Goal: Information Seeking & Learning: Check status

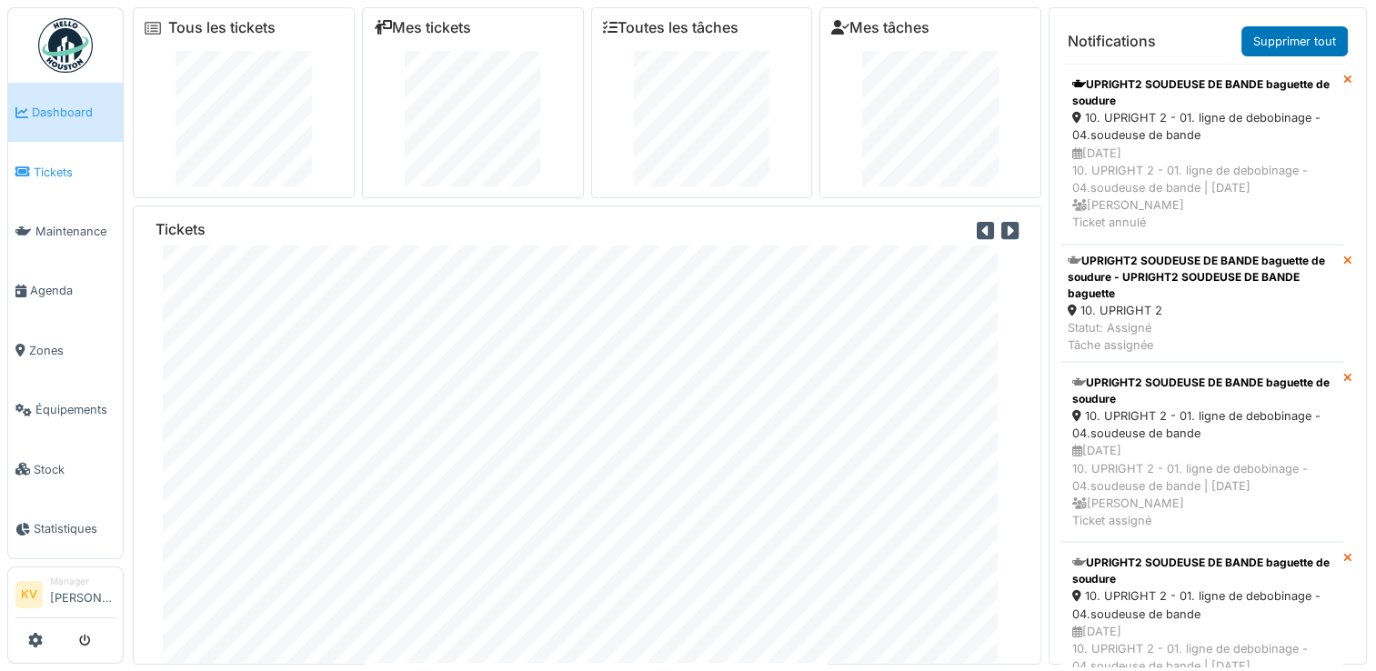
click at [57, 172] on span "Tickets" at bounding box center [75, 172] width 82 height 17
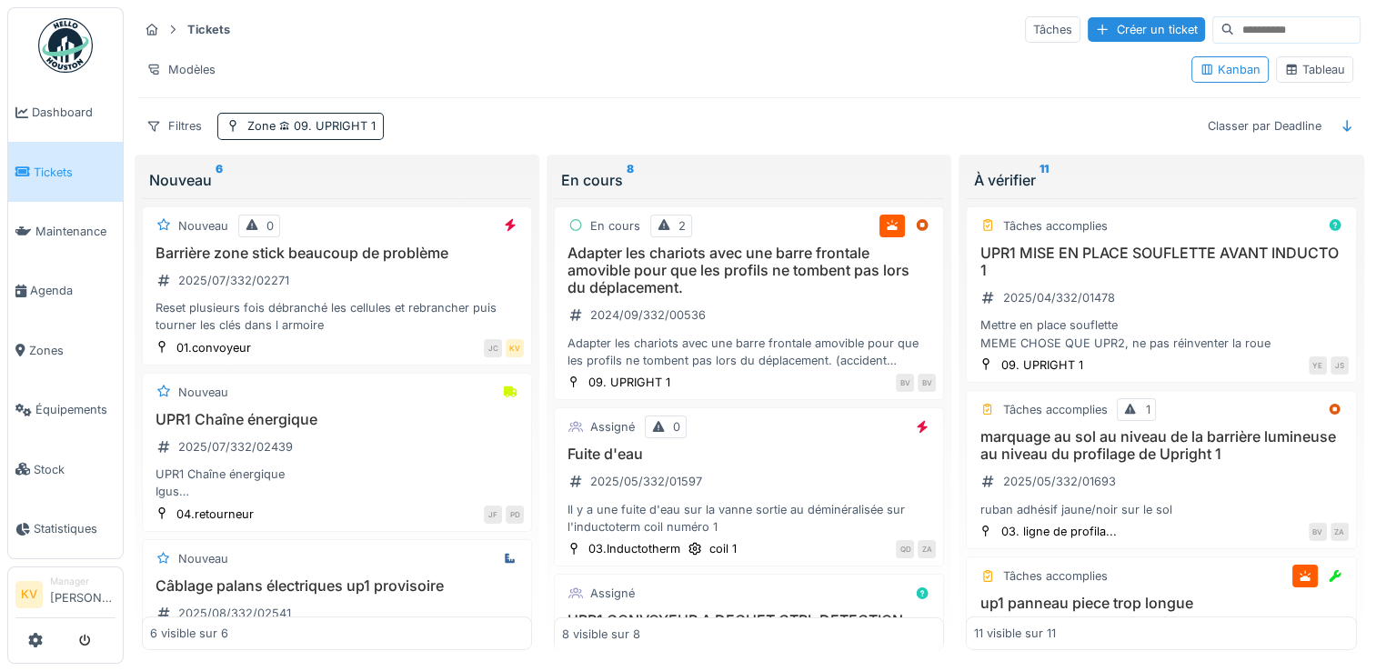
click at [1292, 74] on div "Tableau" at bounding box center [1314, 69] width 61 height 17
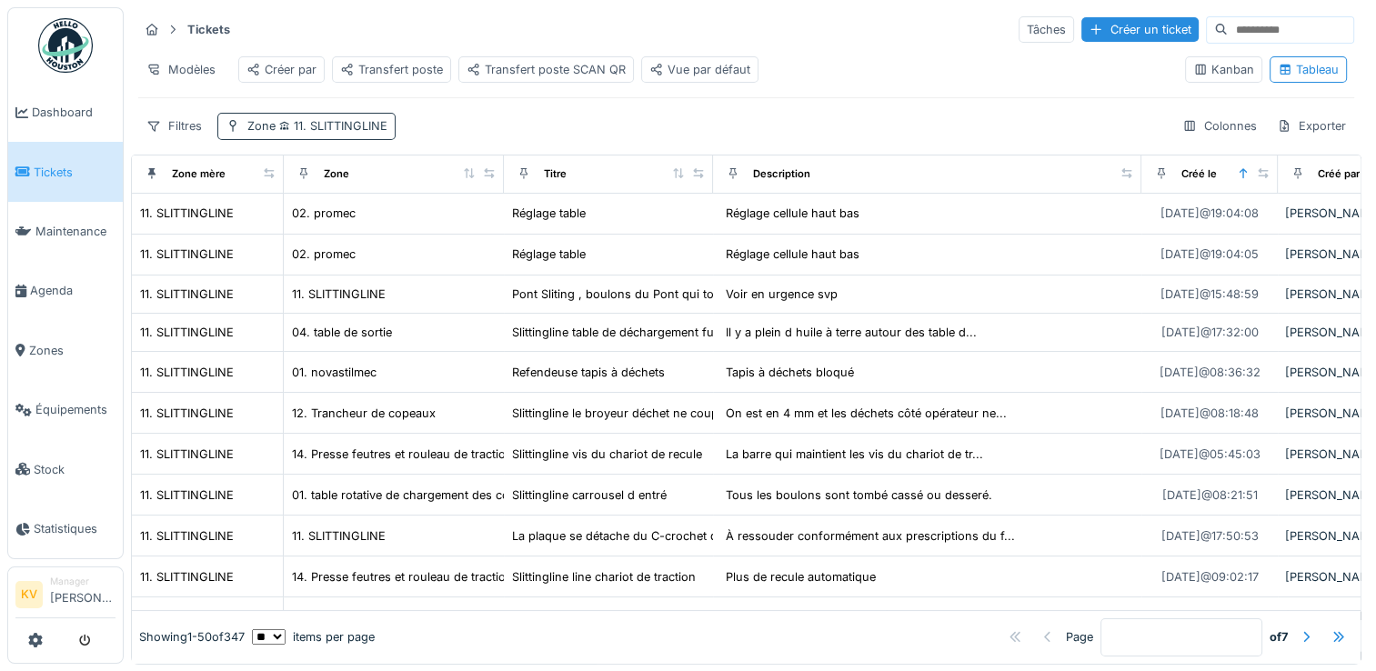
click at [302, 133] on span "11. SLITTINGLINE" at bounding box center [332, 126] width 112 height 14
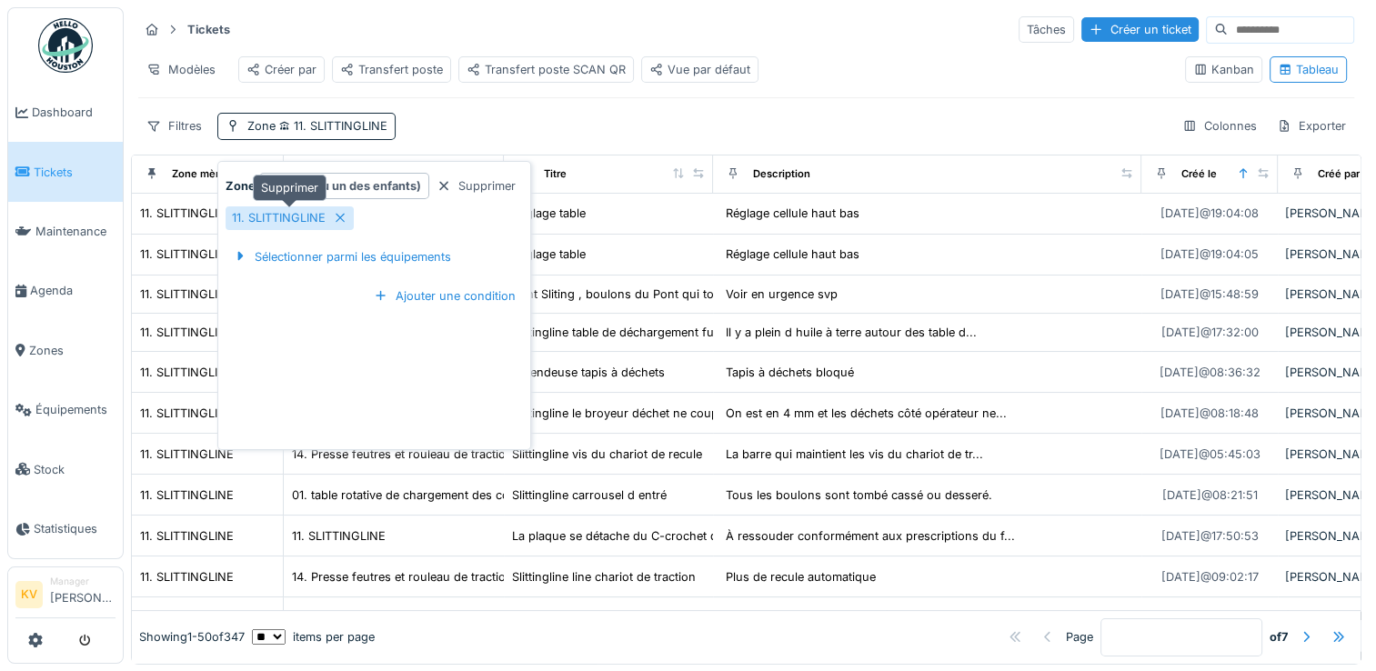
click at [339, 216] on icon at bounding box center [340, 218] width 15 height 12
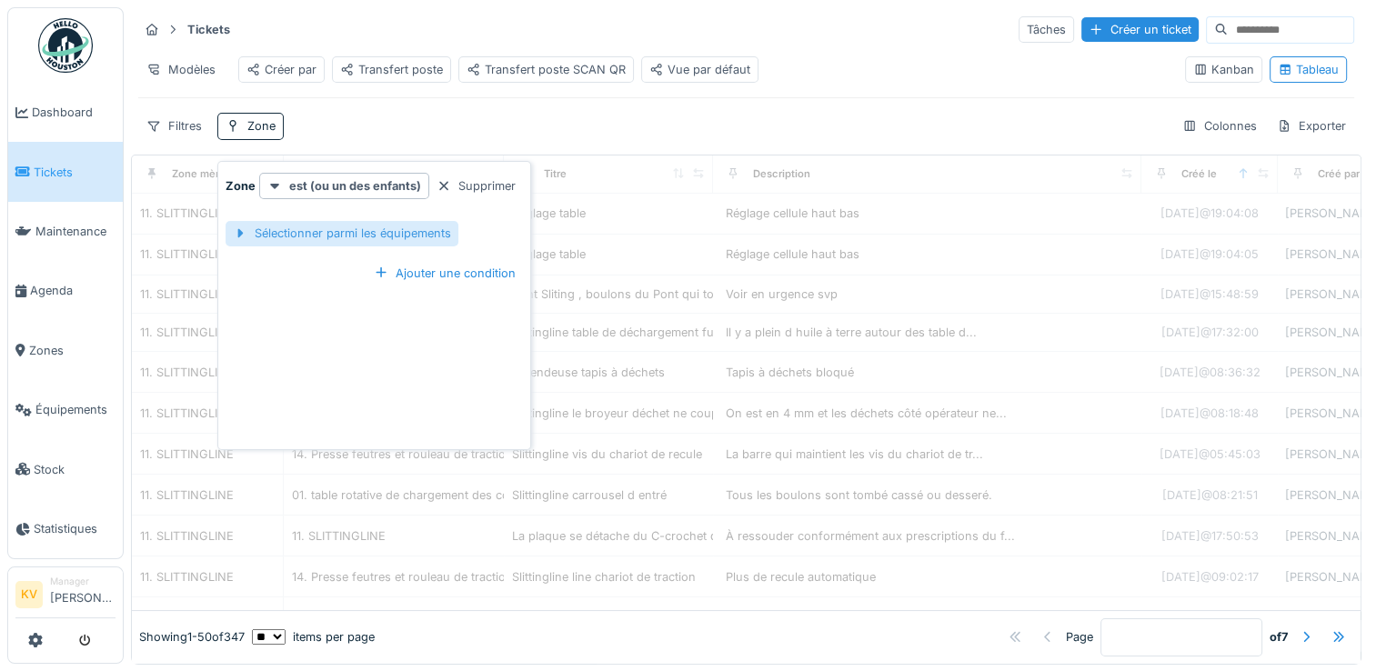
click at [278, 235] on div "Sélectionner parmi les équipements" at bounding box center [341, 233] width 233 height 25
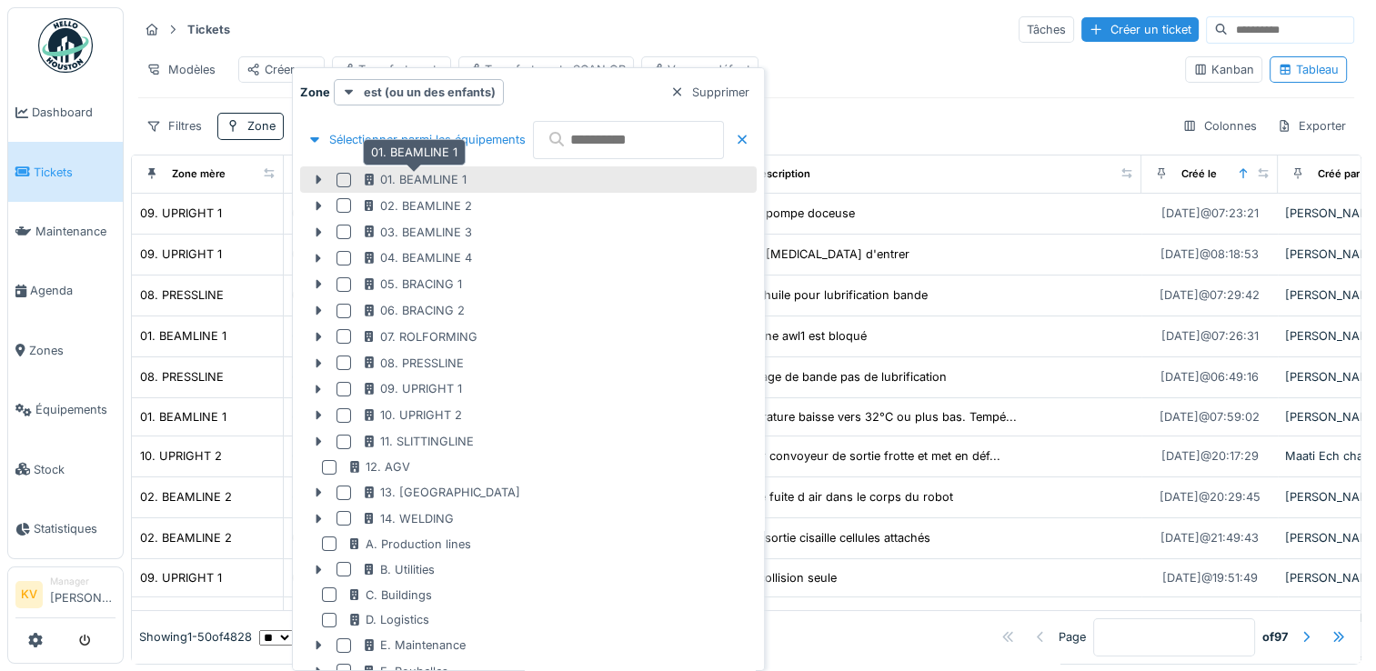
click at [396, 179] on div "01. BEAMLINE 1" at bounding box center [414, 179] width 105 height 17
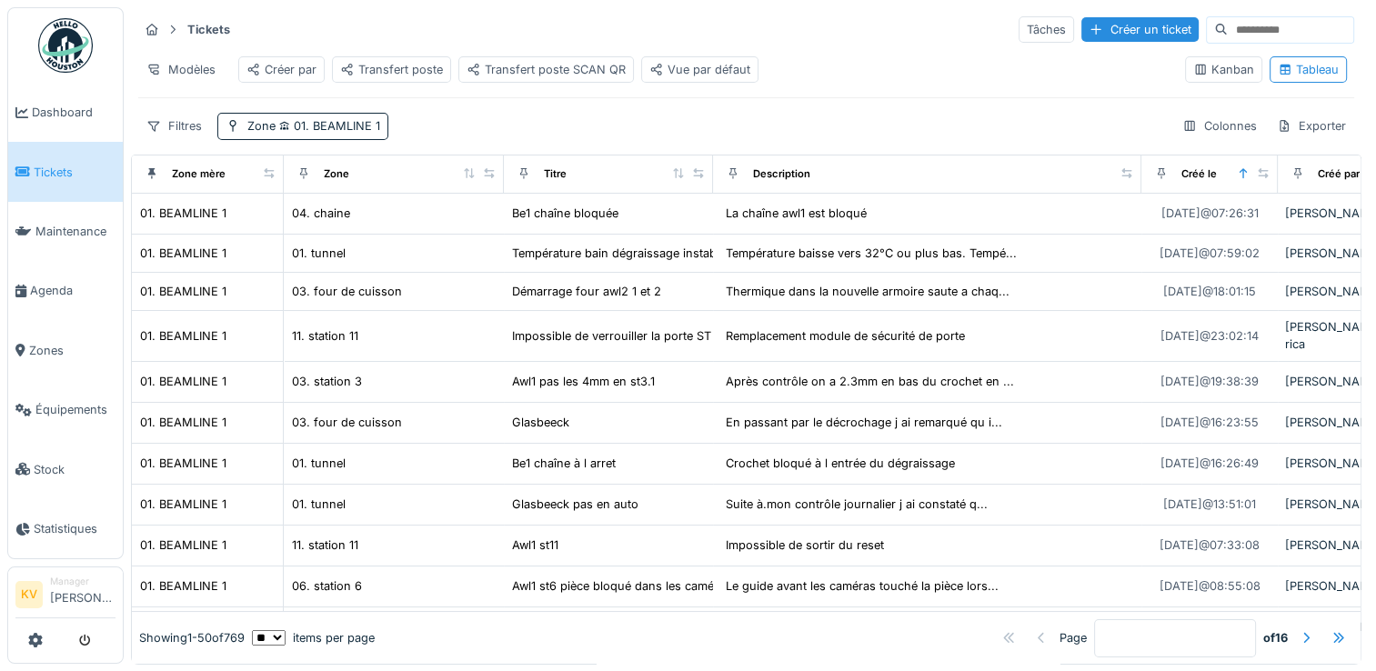
click at [807, 15] on div "Tickets Tâches Créer un ticket" at bounding box center [746, 30] width 1216 height 30
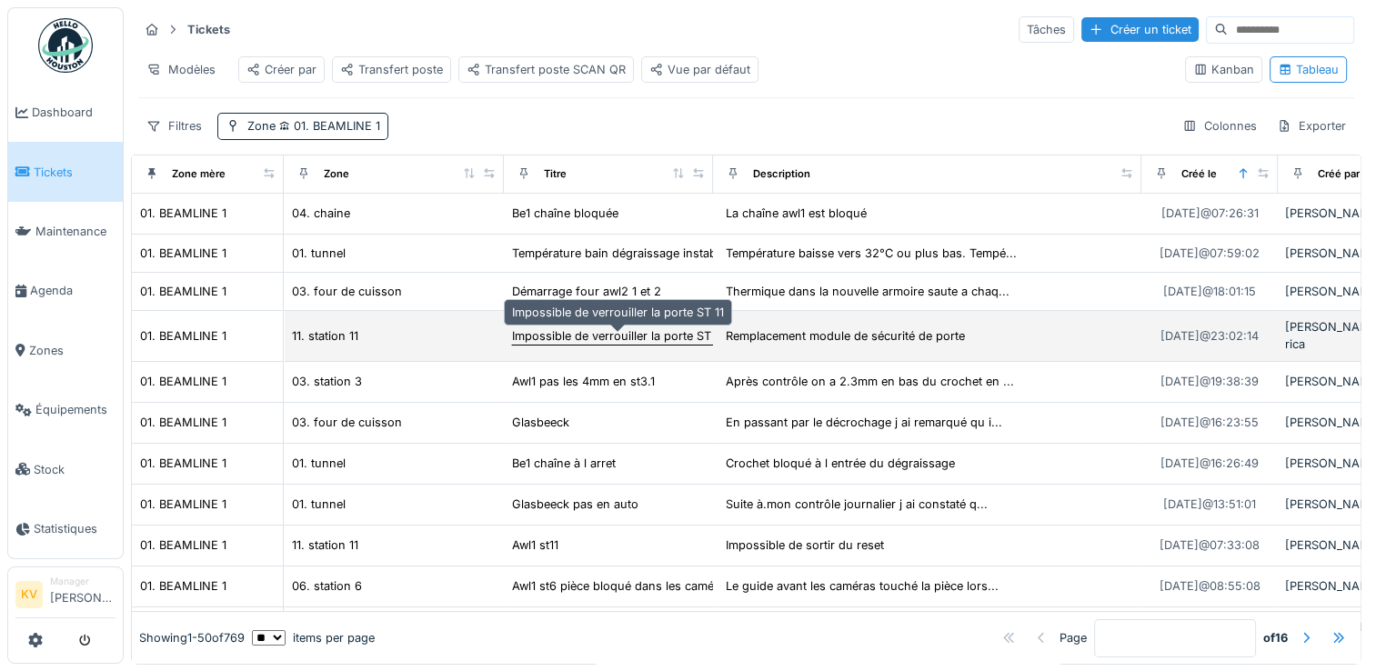
click at [556, 341] on div "Impossible de verrouiller la porte ST 11" at bounding box center [618, 335] width 212 height 17
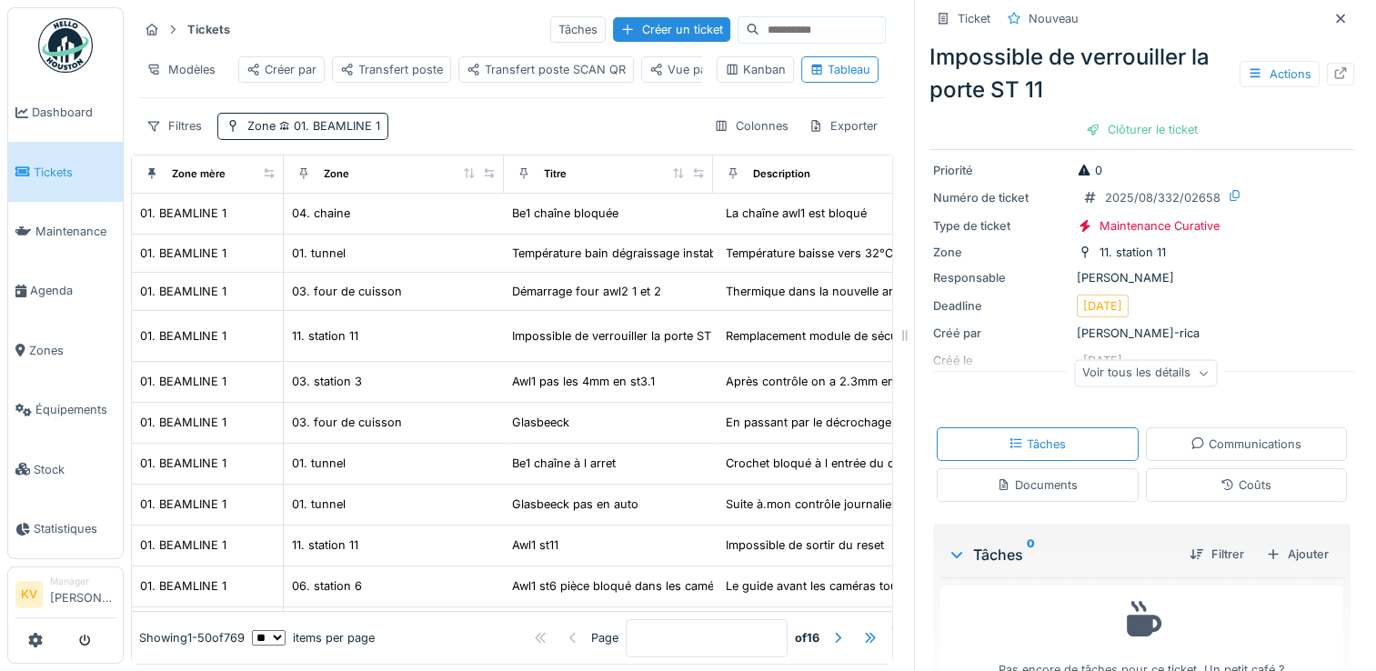
scroll to position [58, 0]
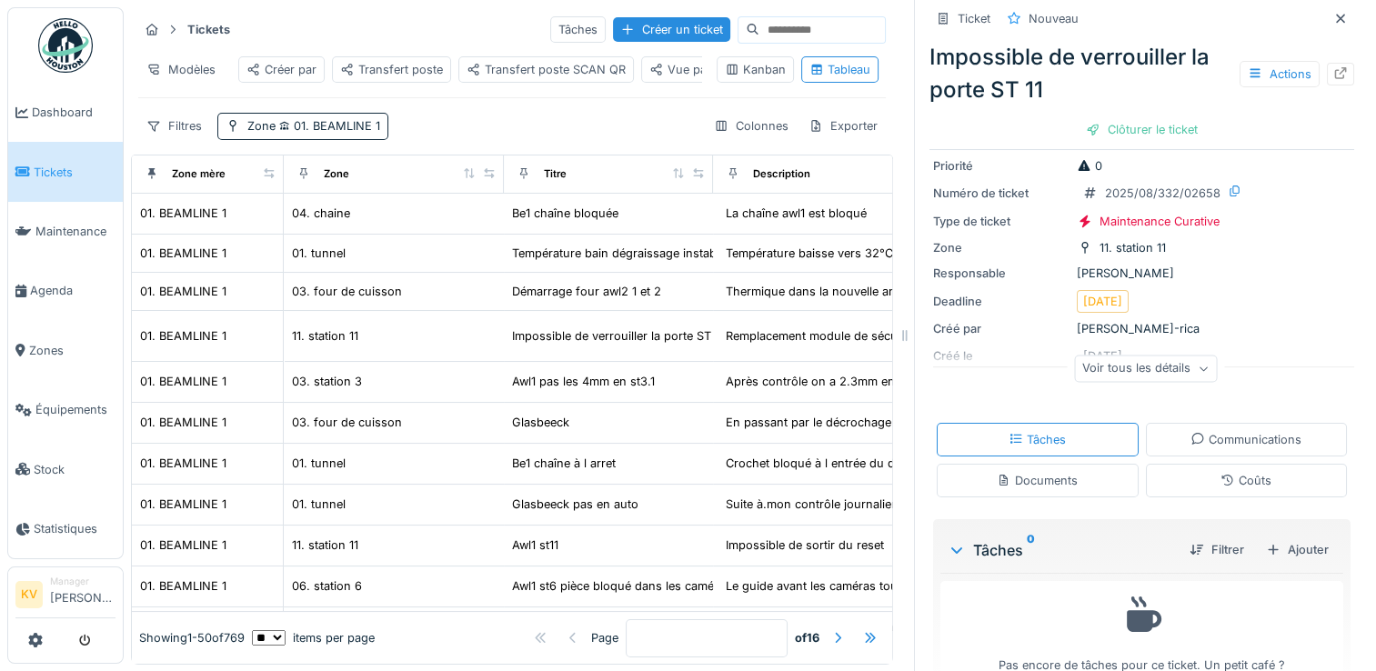
click at [1197, 372] on icon at bounding box center [1202, 369] width 11 height 9
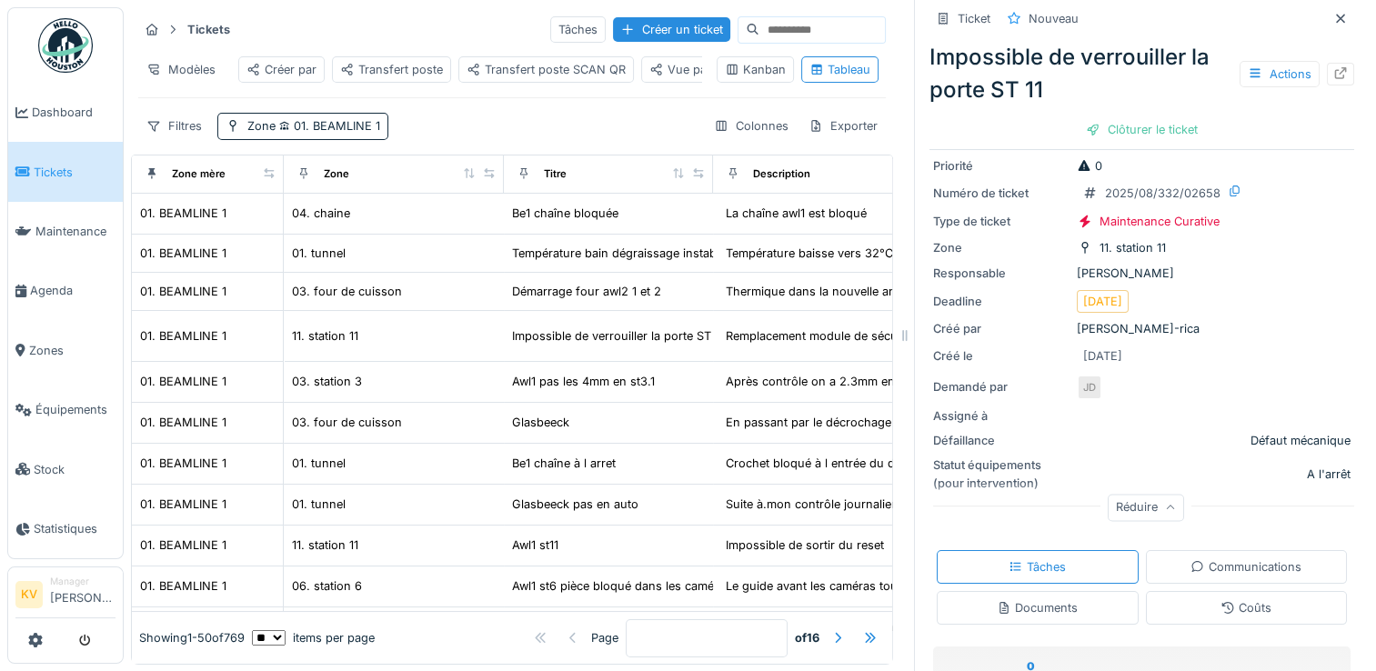
click at [1055, 436] on div "Défaillance Défaut mécanique" at bounding box center [1141, 440] width 417 height 17
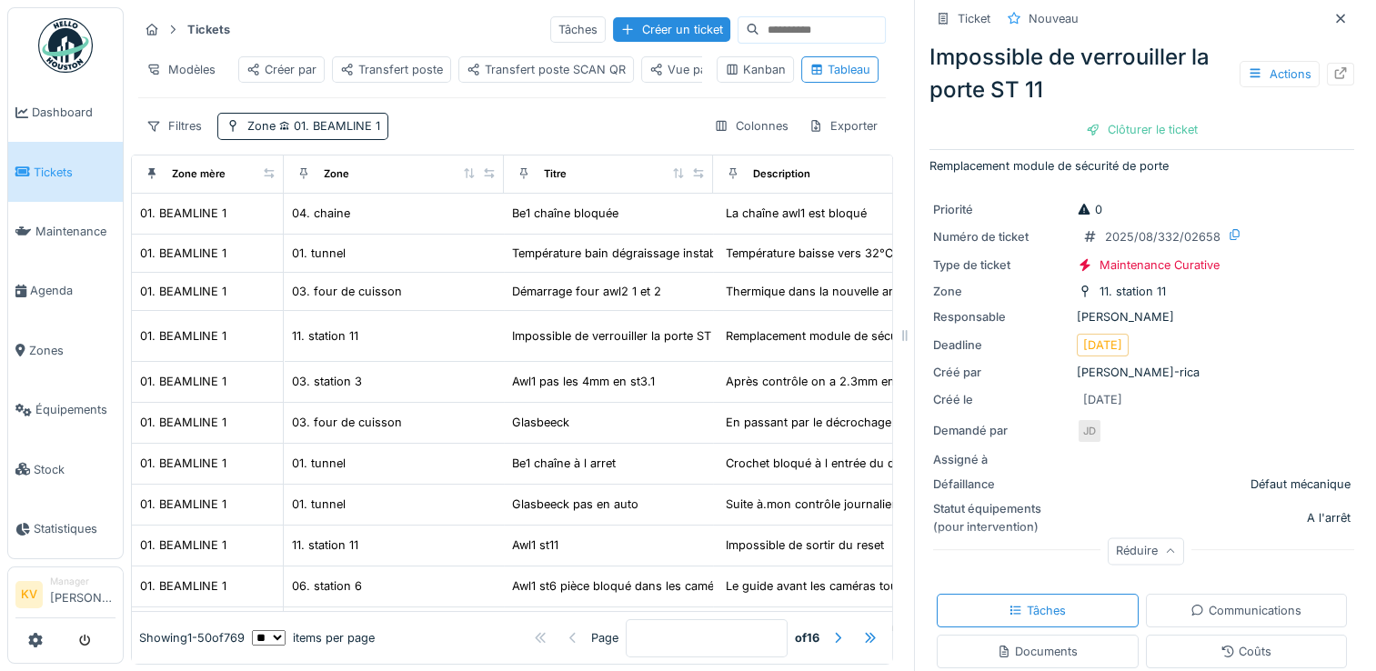
scroll to position [14, 0]
click at [1107, 399] on div "[DATE]" at bounding box center [1102, 400] width 39 height 17
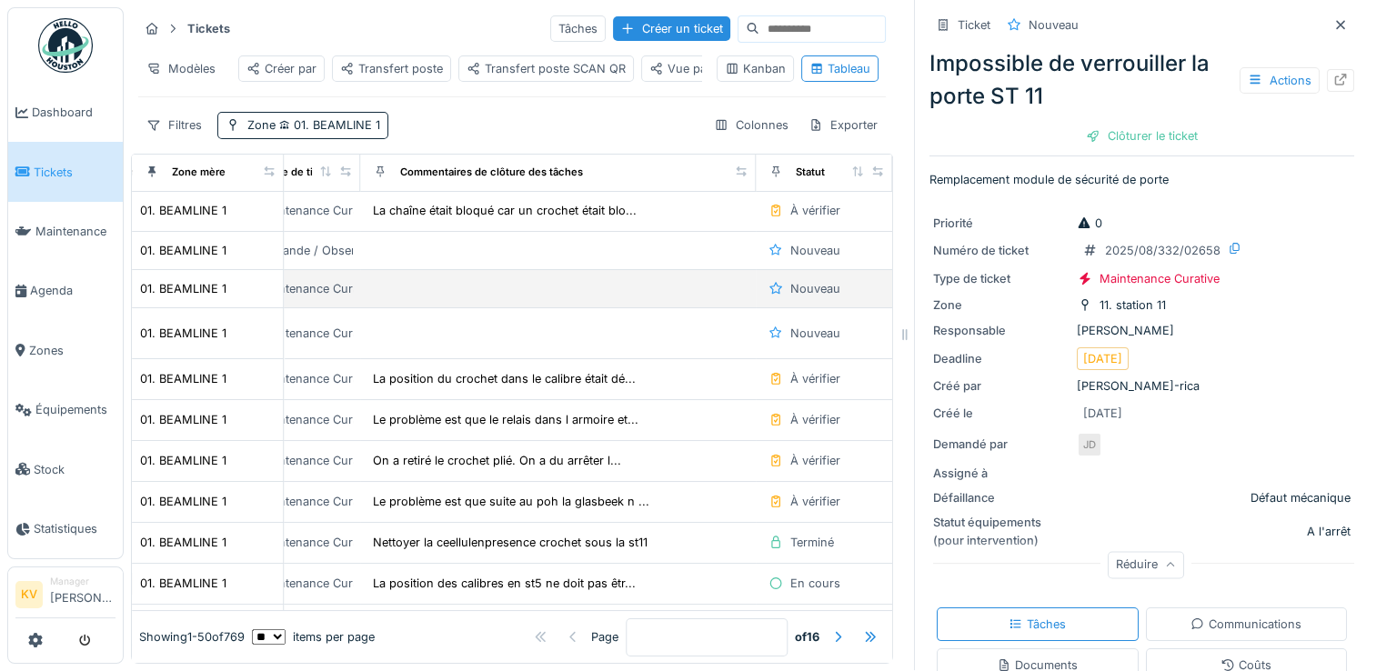
scroll to position [0, 1368]
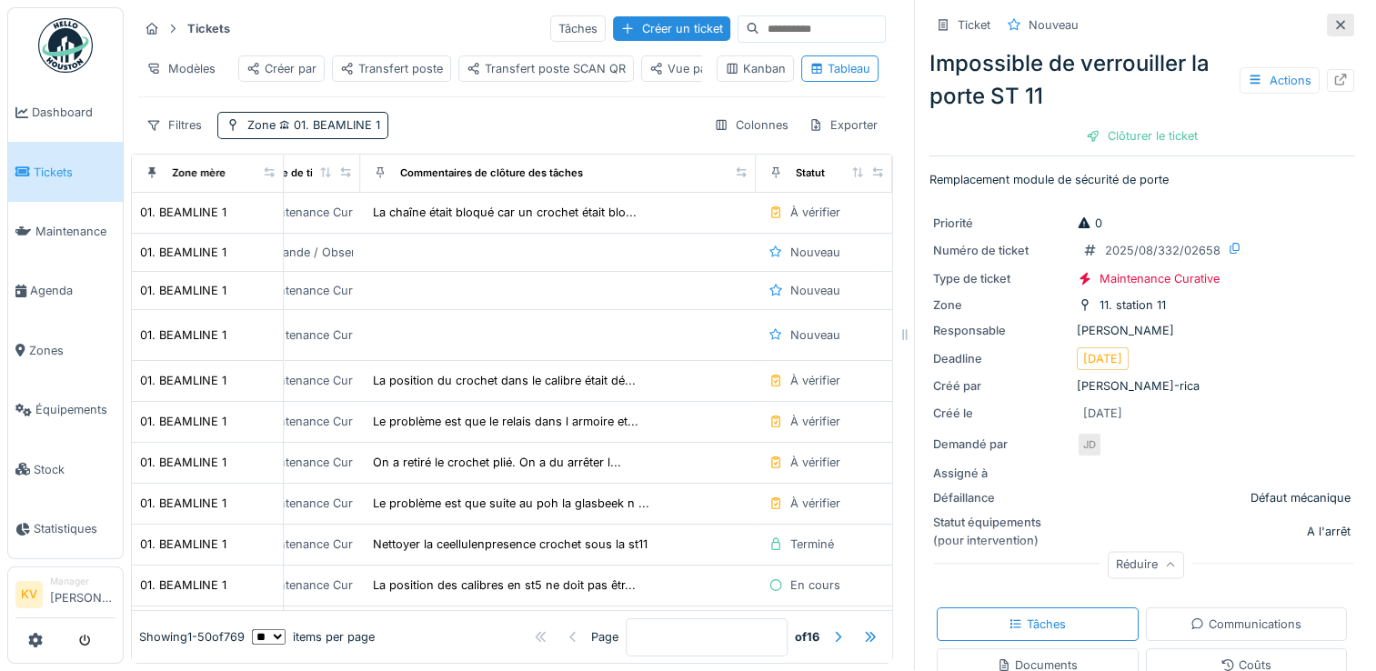
click at [1336, 20] on icon at bounding box center [1340, 24] width 9 height 9
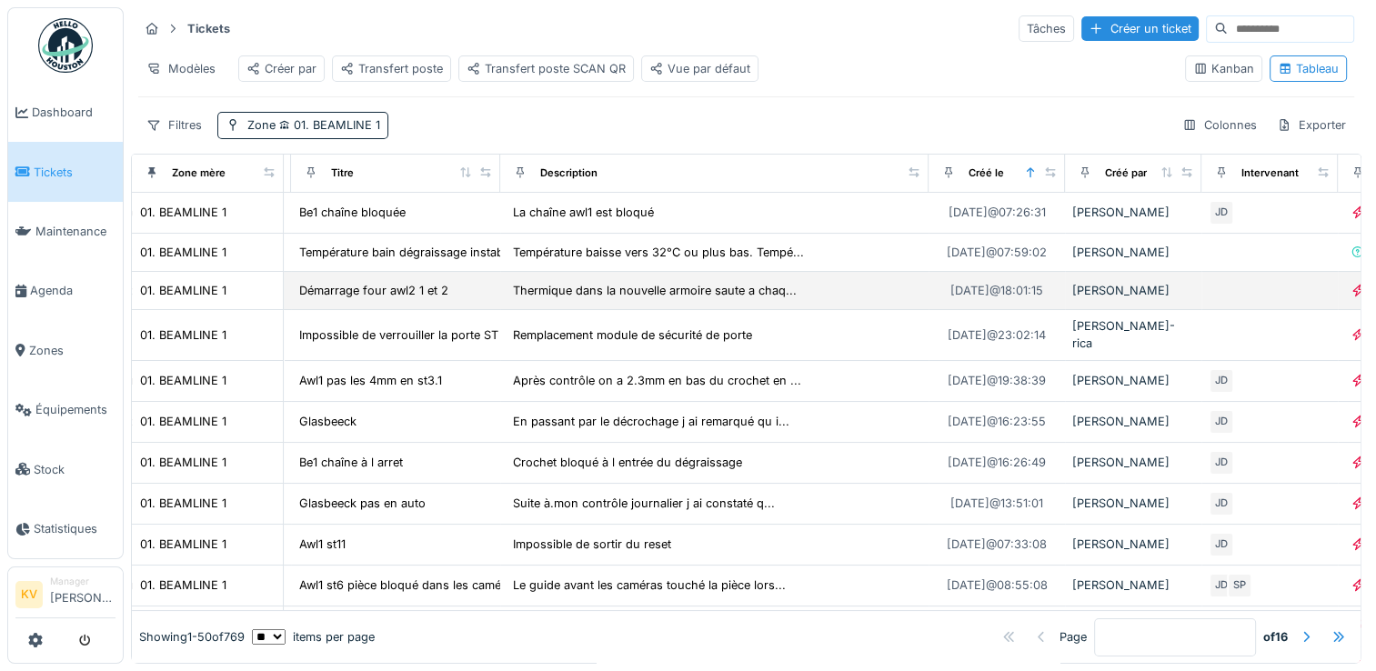
scroll to position [0, 212]
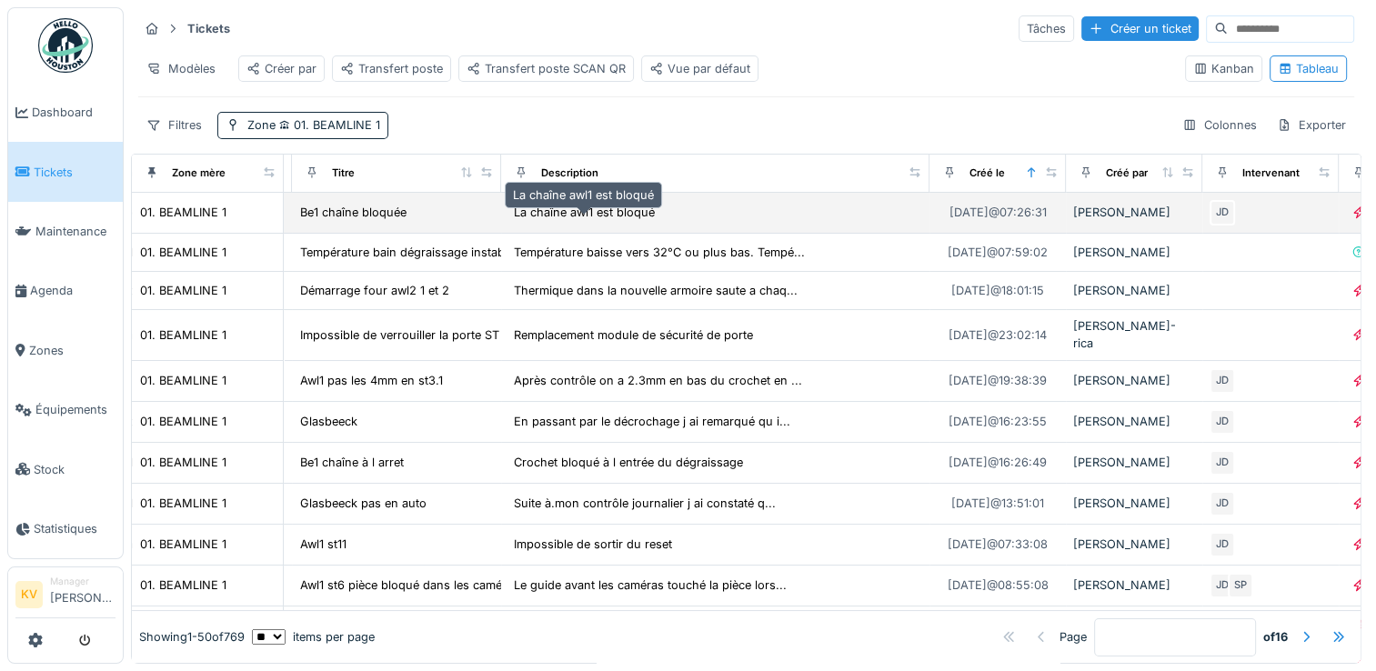
click at [594, 212] on div "La chaîne awl1 est bloqué" at bounding box center [584, 212] width 141 height 17
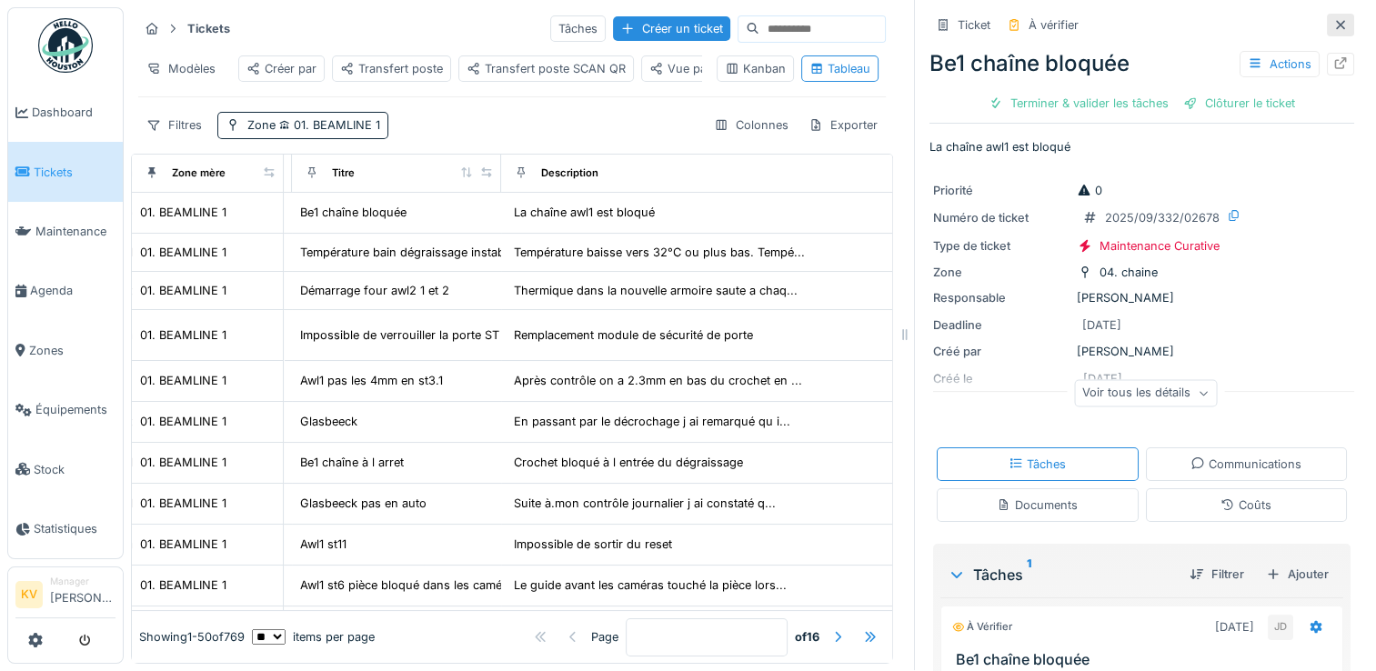
click at [1333, 19] on icon at bounding box center [1340, 25] width 15 height 12
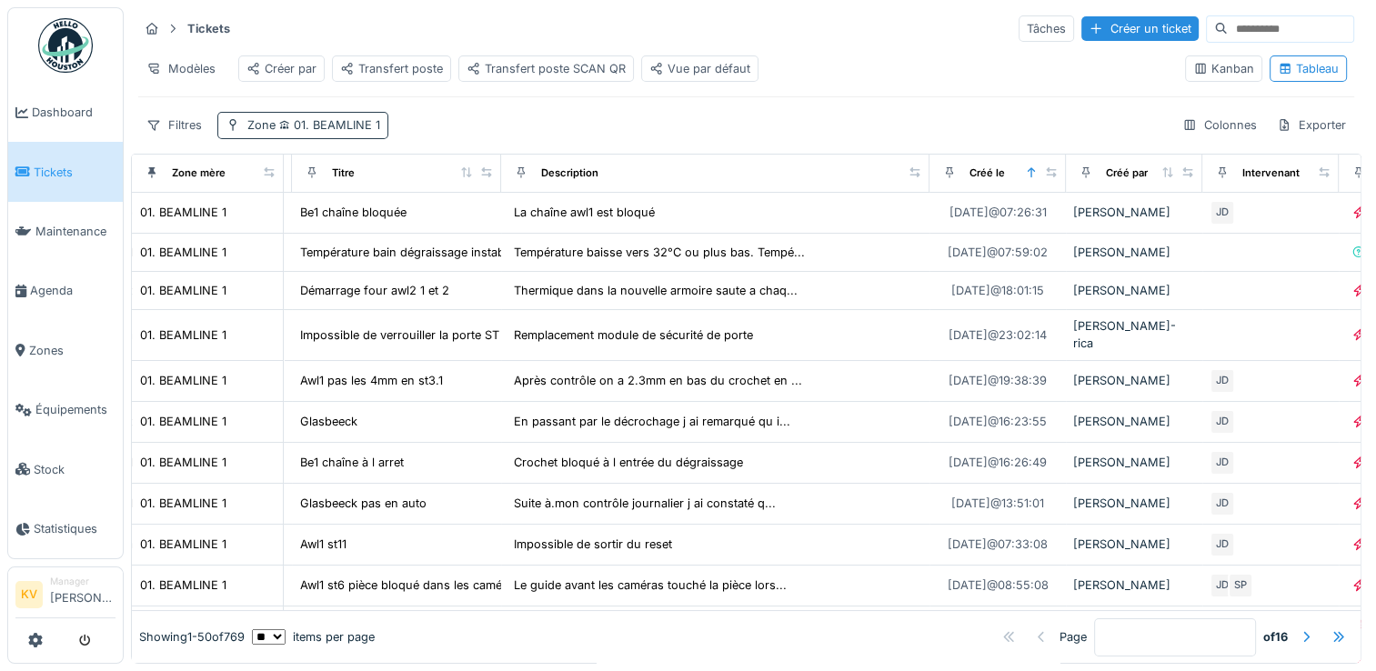
click at [309, 120] on span "01. BEAMLINE 1" at bounding box center [328, 125] width 105 height 14
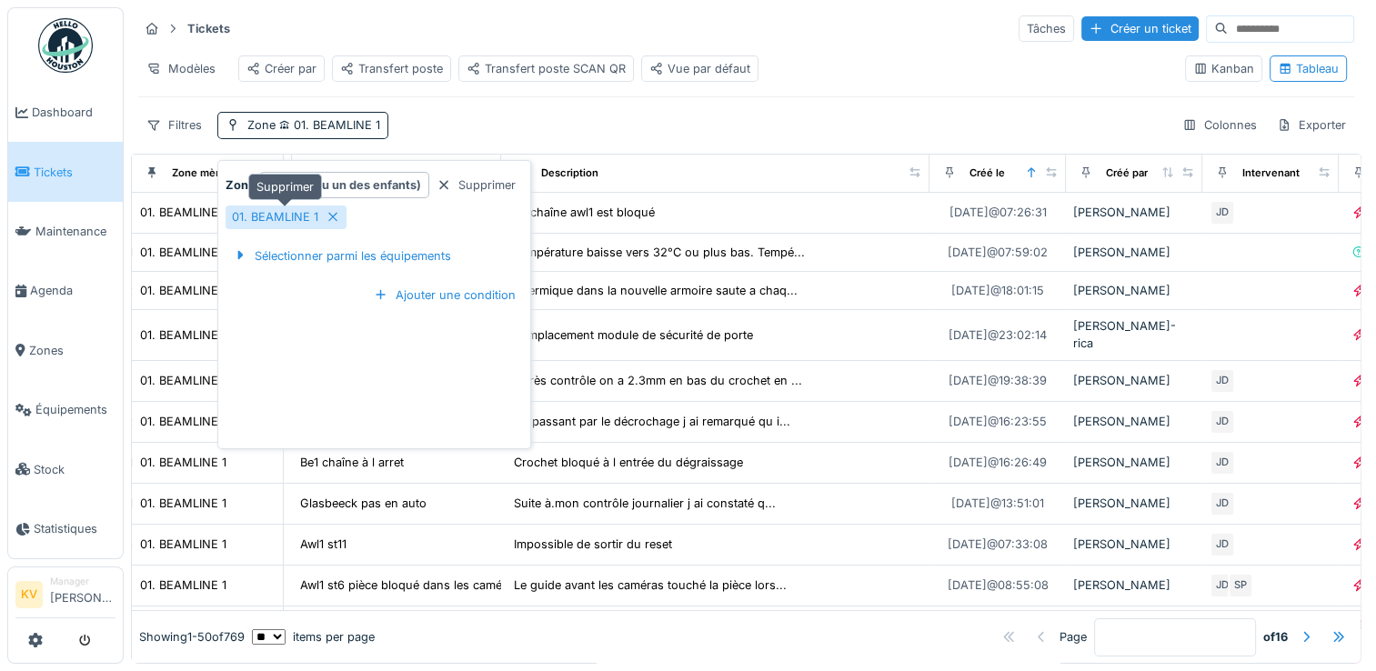
click at [336, 211] on icon at bounding box center [333, 217] width 15 height 12
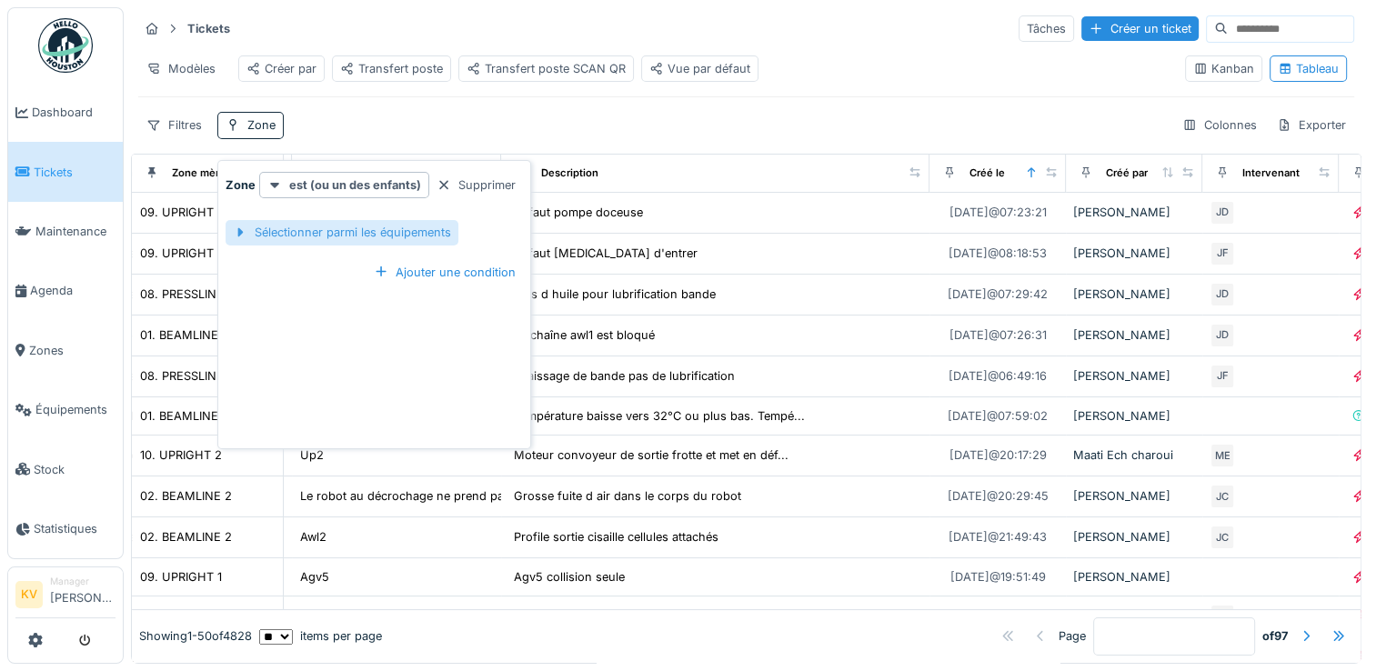
click at [331, 220] on div "Sélectionner parmi les équipements" at bounding box center [341, 232] width 233 height 25
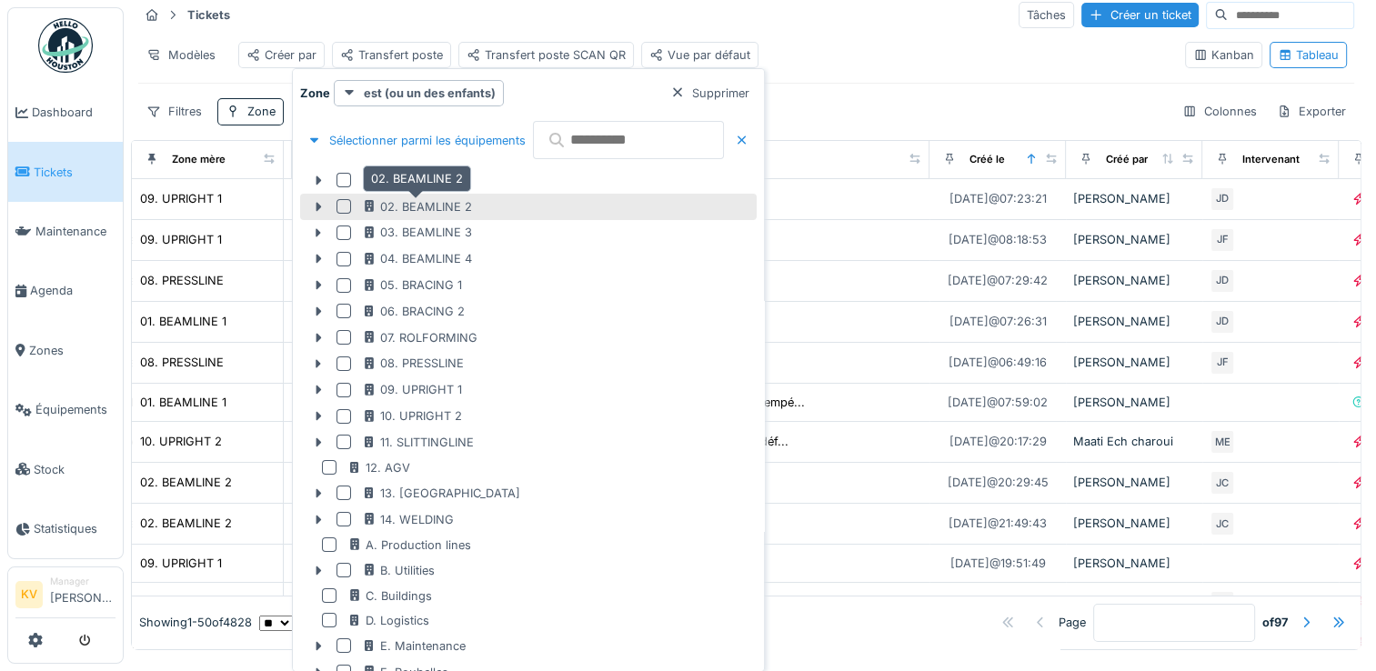
click at [440, 201] on div "02. BEAMLINE 2" at bounding box center [417, 206] width 110 height 17
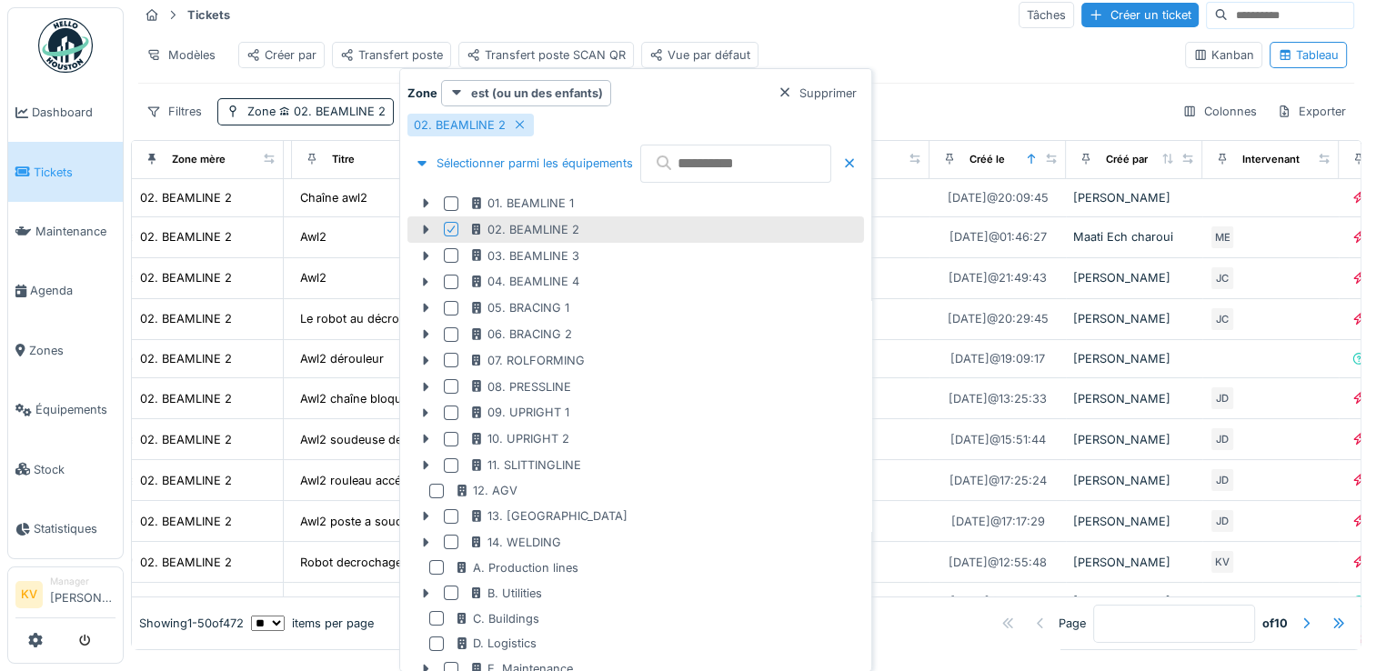
click at [794, 24] on div "Tickets Tâches Créer un ticket" at bounding box center [746, 15] width 1216 height 30
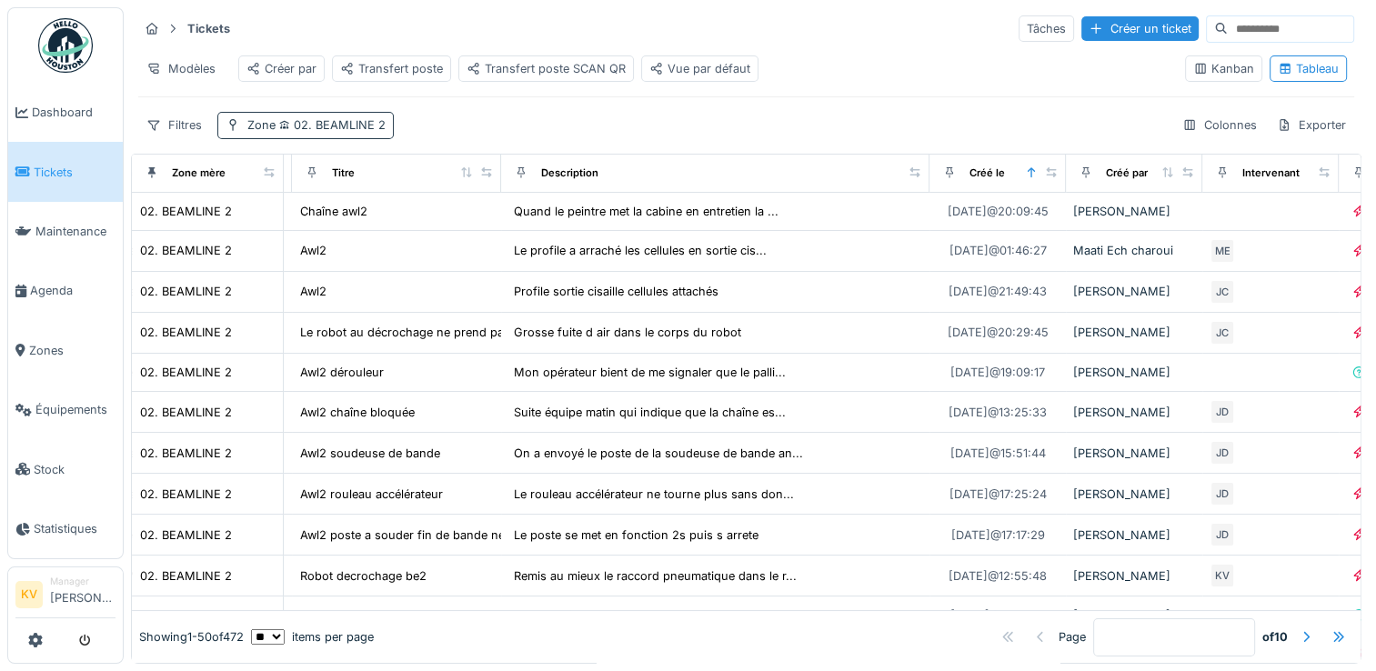
click at [329, 125] on span "02. BEAMLINE 2" at bounding box center [331, 125] width 110 height 14
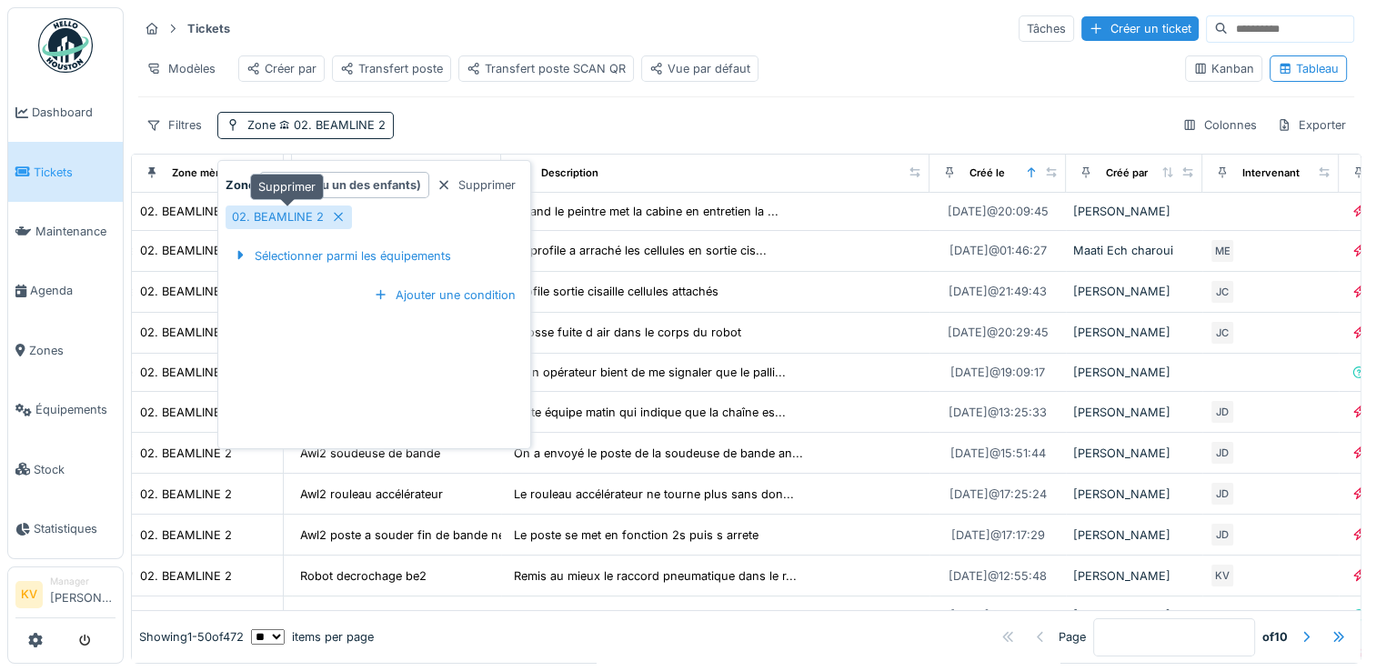
click at [335, 213] on icon at bounding box center [338, 217] width 9 height 9
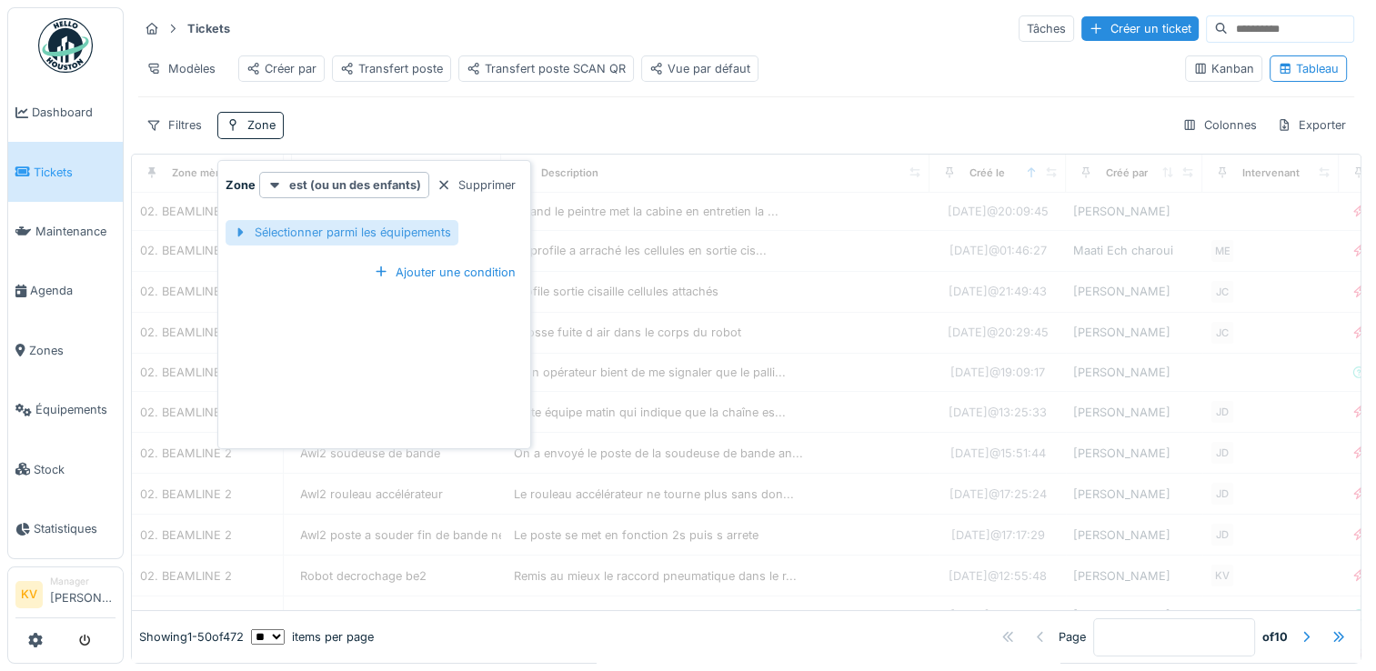
click at [347, 220] on div "Sélectionner parmi les équipements" at bounding box center [341, 232] width 233 height 25
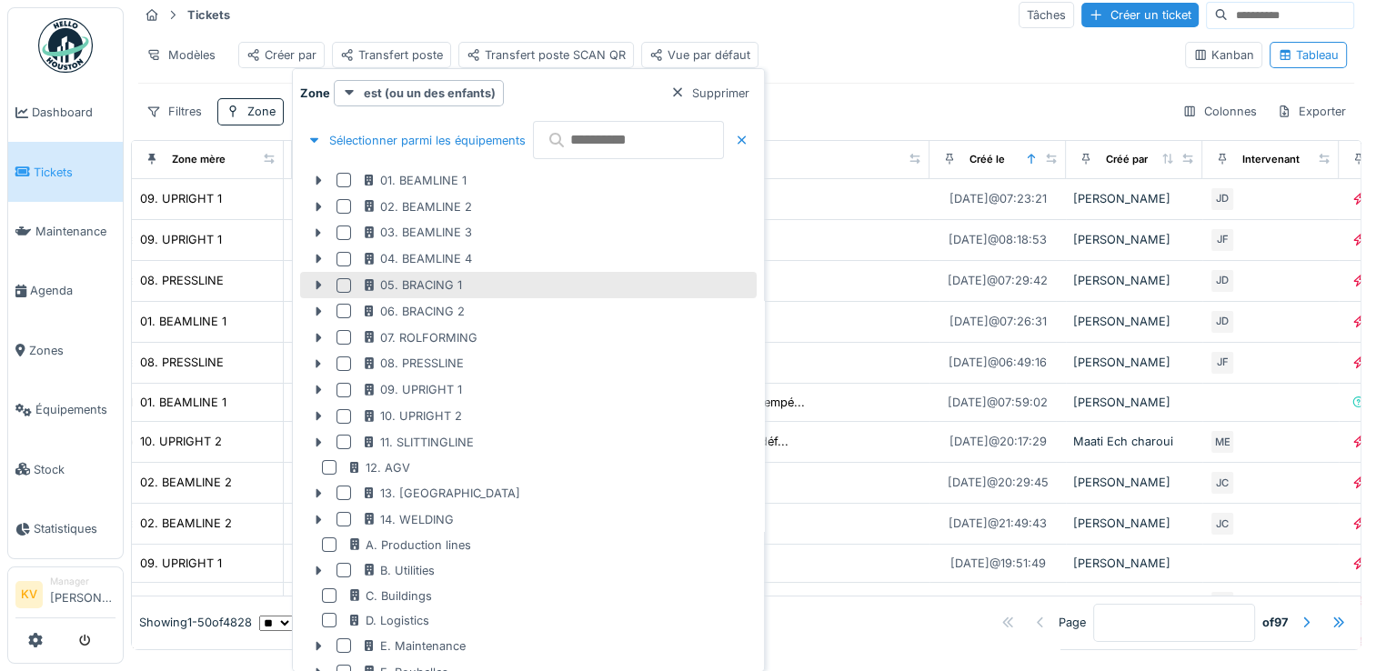
click at [343, 282] on div at bounding box center [343, 285] width 15 height 15
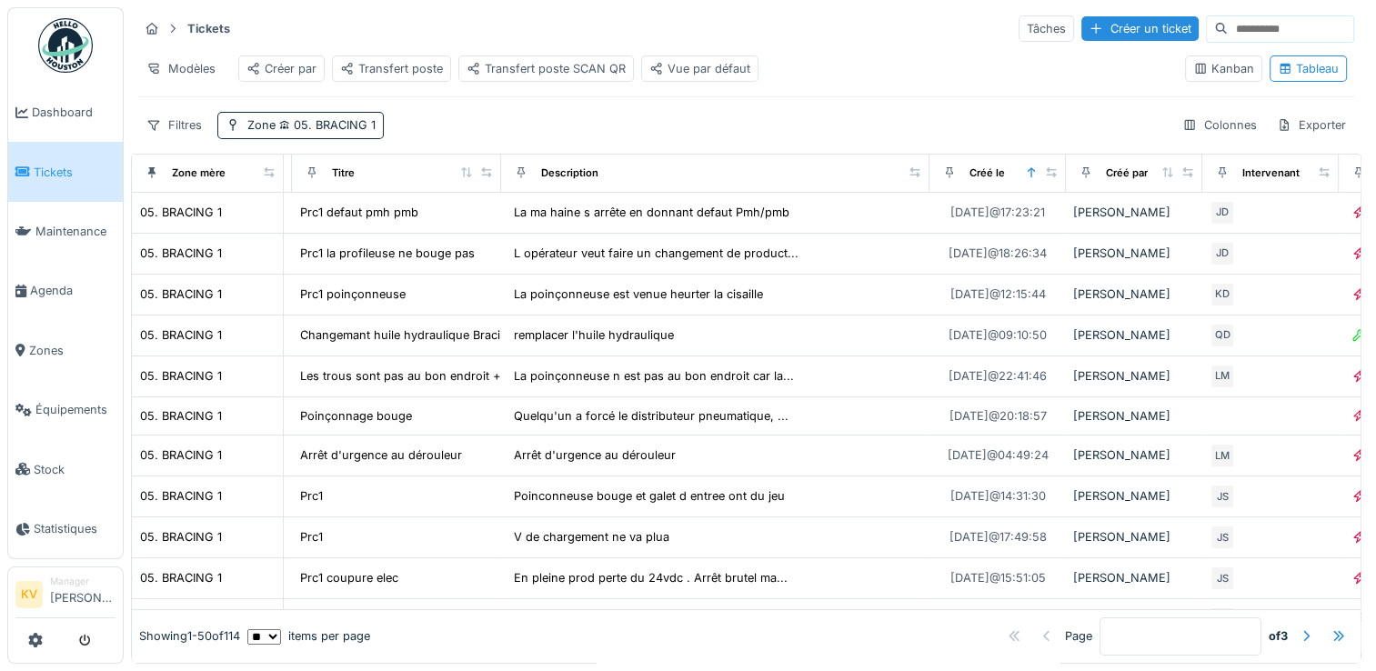
click at [833, 31] on div "Tickets Tâches Créer un ticket Modèles Créer par Transfert poste Transfert post…" at bounding box center [746, 76] width 1230 height 140
click at [335, 121] on span "05. BRACING 1" at bounding box center [326, 125] width 100 height 14
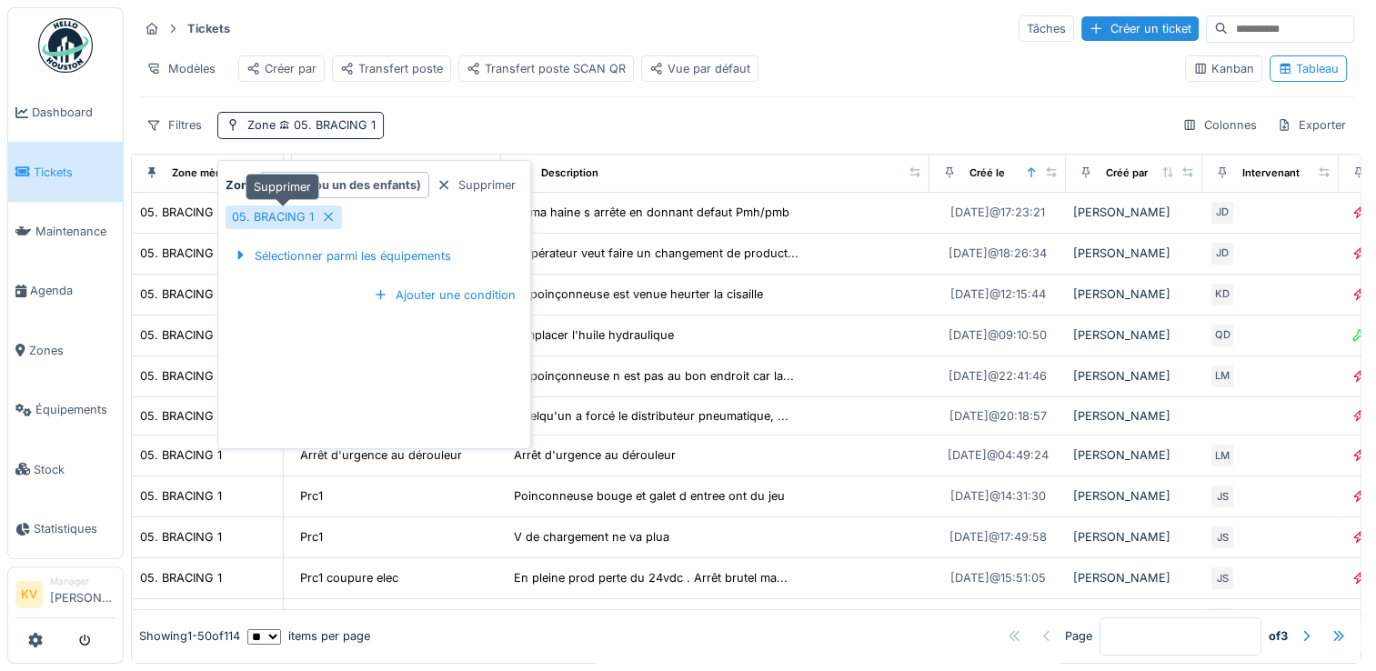
click at [324, 211] on icon at bounding box center [328, 217] width 15 height 12
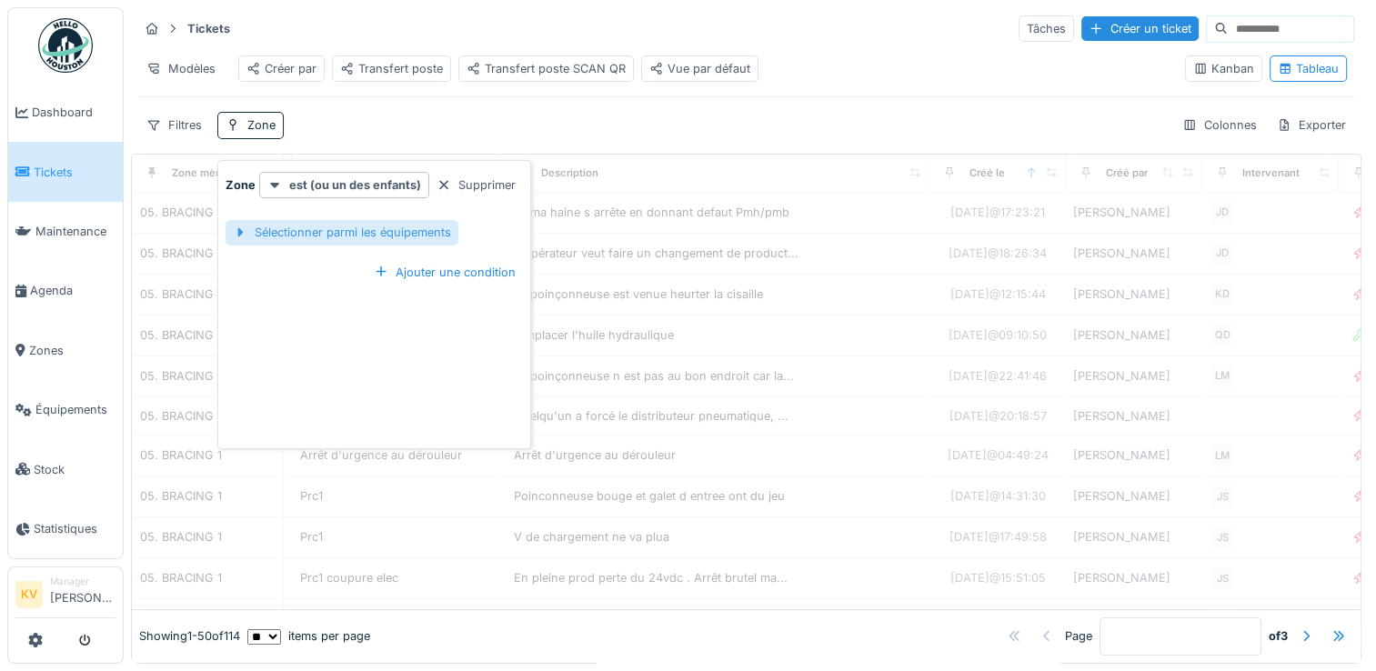
click at [325, 220] on div "Sélectionner parmi les équipements" at bounding box center [341, 232] width 233 height 25
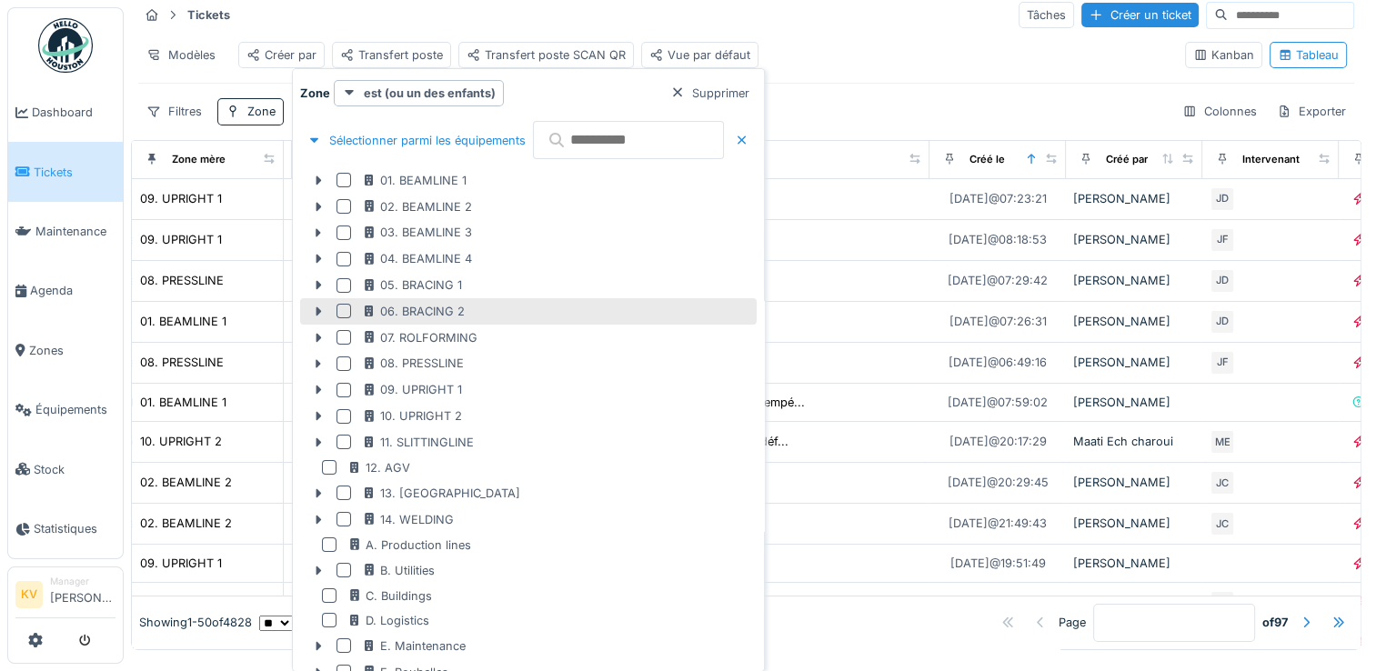
click at [342, 311] on div at bounding box center [343, 311] width 15 height 15
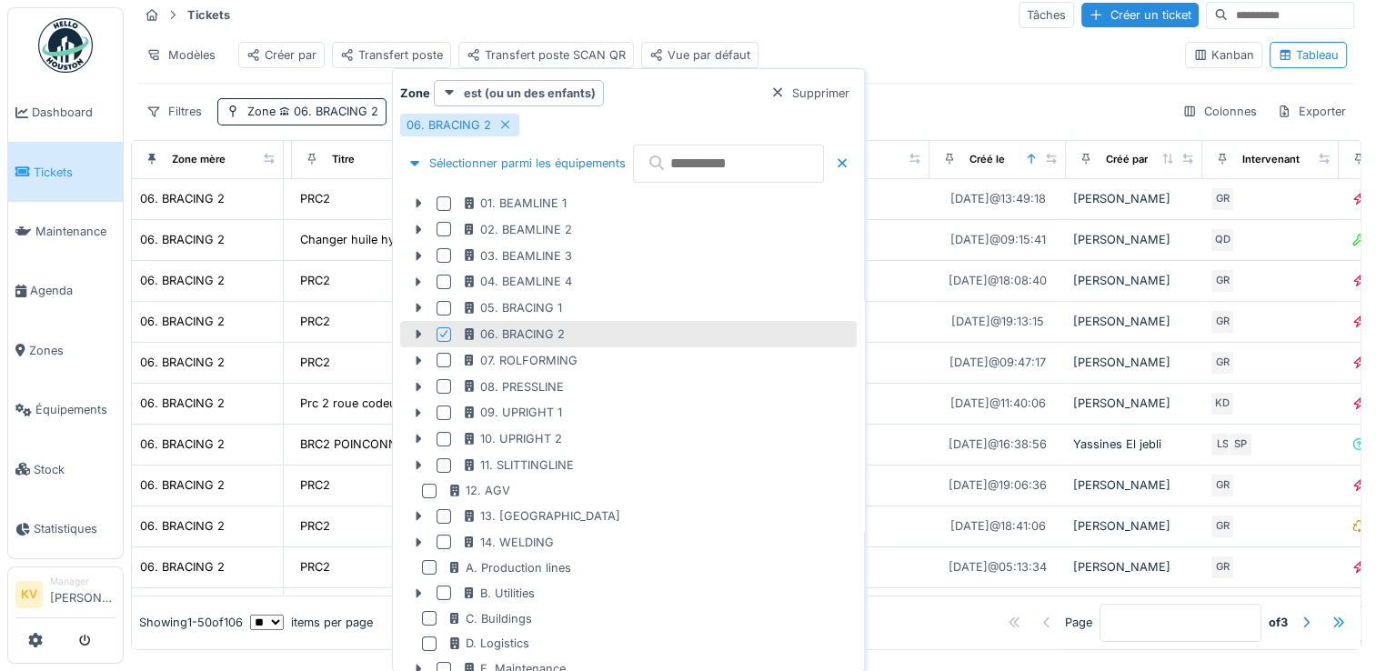
click at [833, 38] on div "Modèles Créer par Transfert poste Transfert poste SCAN QR Vue par défaut" at bounding box center [654, 55] width 1032 height 41
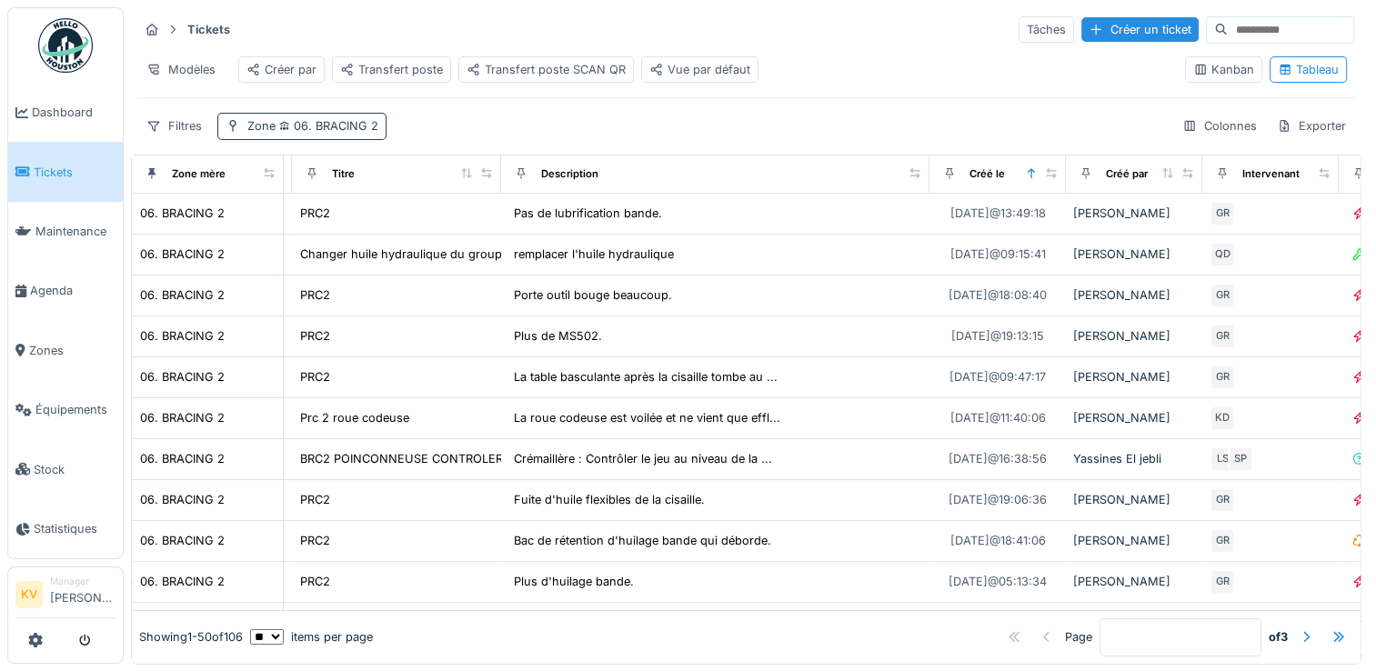
click at [346, 133] on span "06. BRACING 2" at bounding box center [327, 126] width 103 height 14
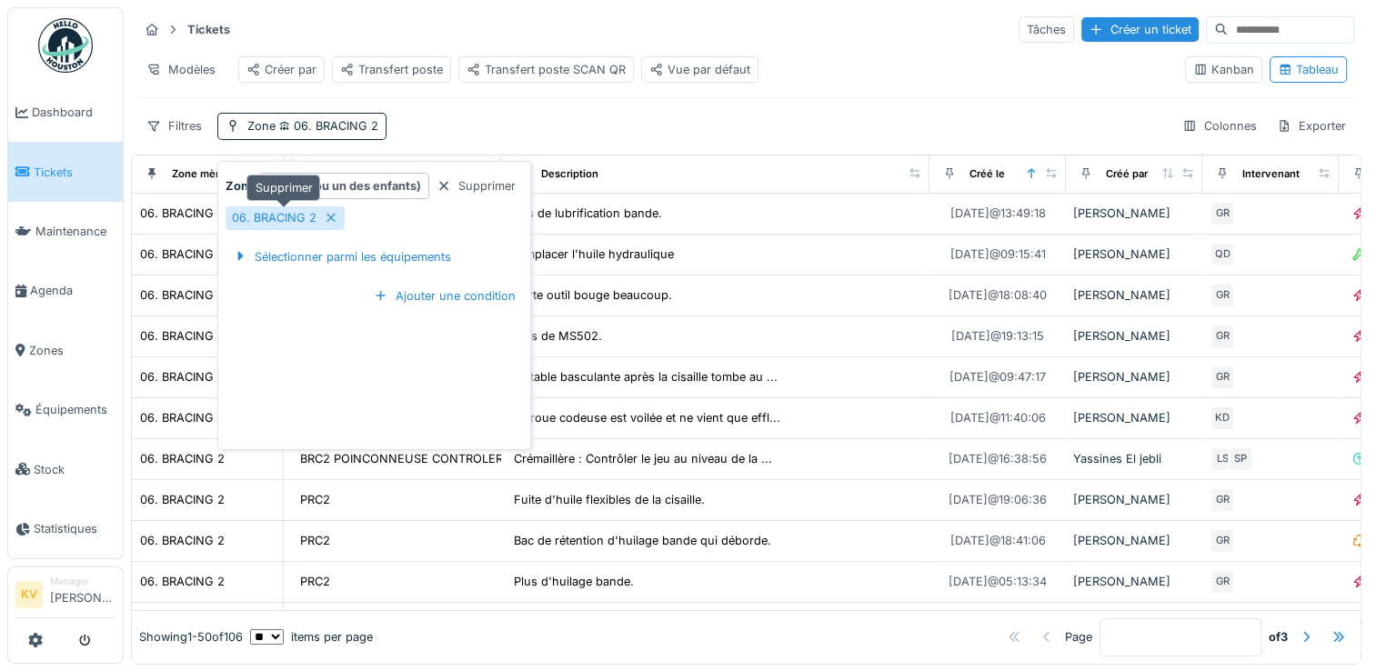
click at [324, 216] on icon at bounding box center [331, 218] width 15 height 12
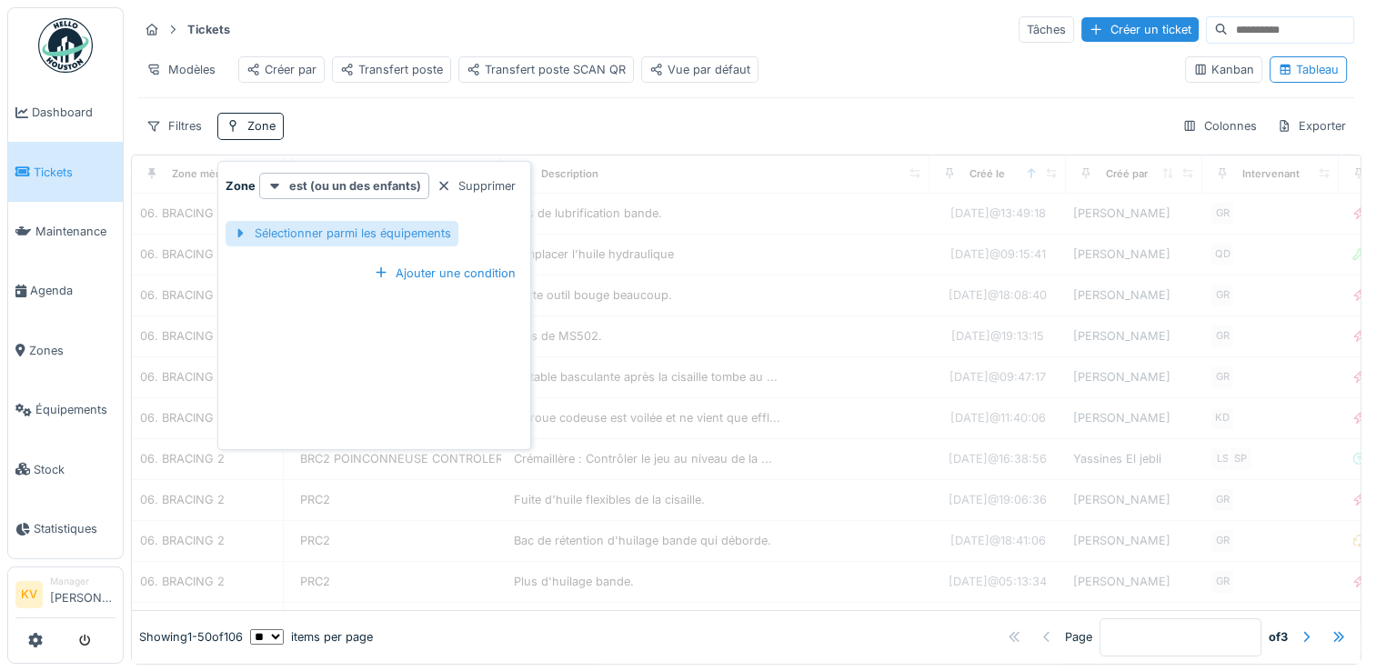
click at [344, 231] on div "Sélectionner parmi les équipements" at bounding box center [341, 233] width 233 height 25
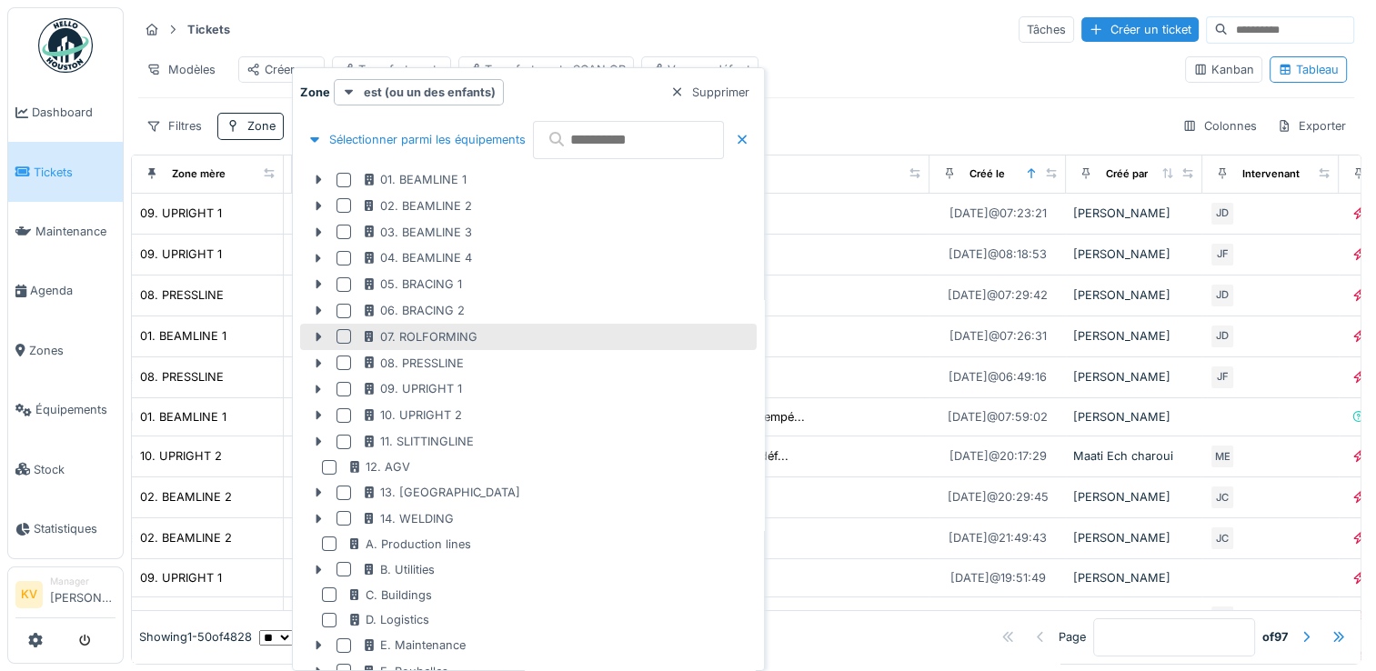
click at [344, 335] on div at bounding box center [343, 336] width 15 height 15
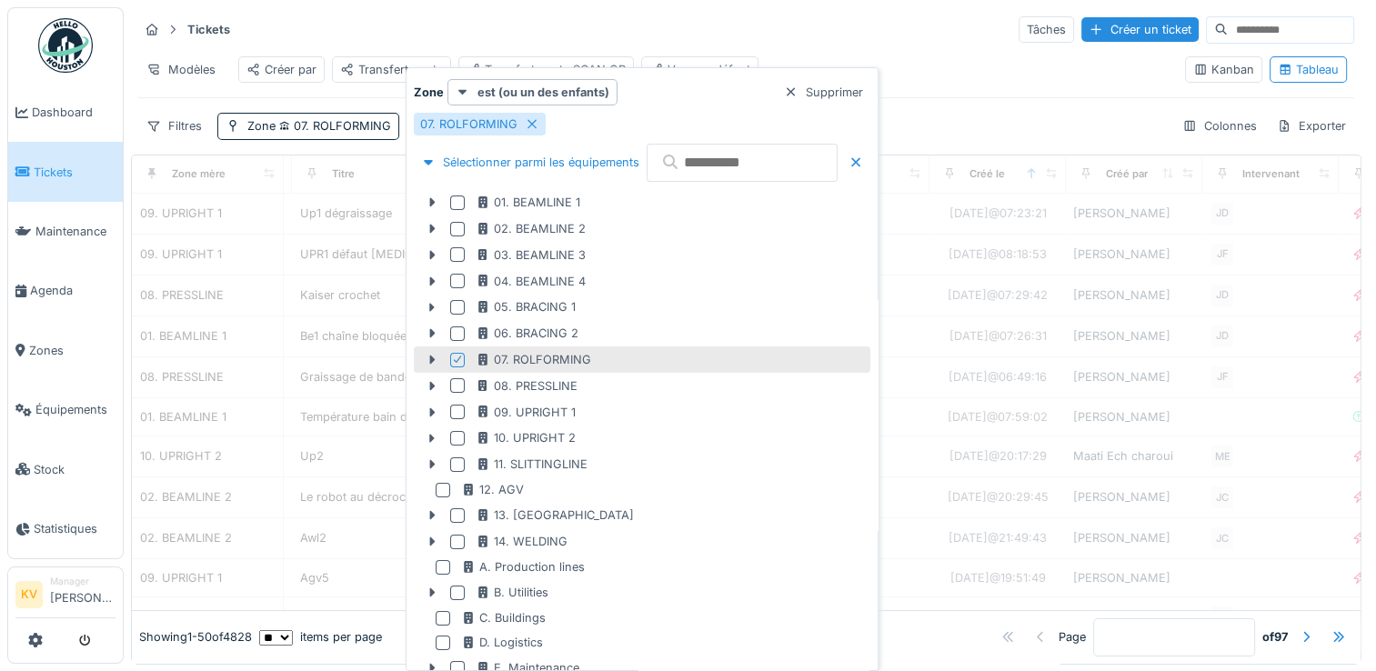
click at [729, 25] on div "Tickets Tâches Créer un ticket" at bounding box center [746, 30] width 1216 height 30
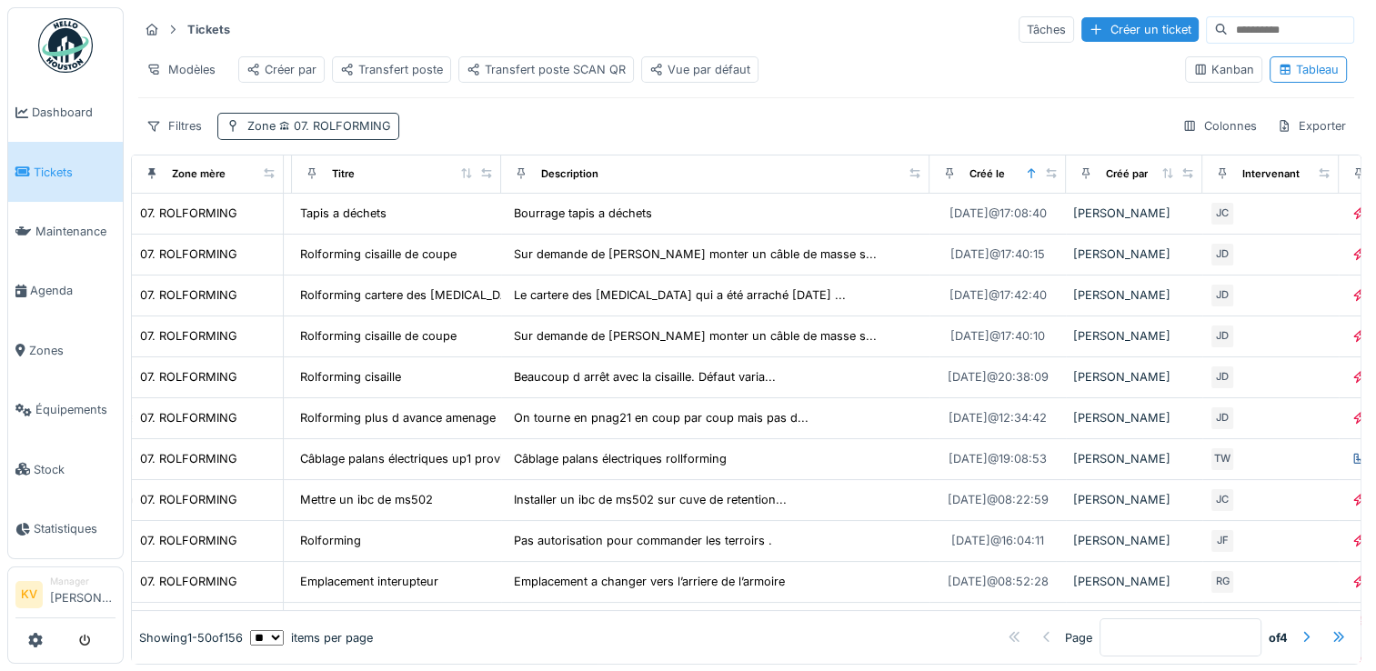
click at [356, 133] on span "07. ROLFORMING" at bounding box center [333, 126] width 115 height 14
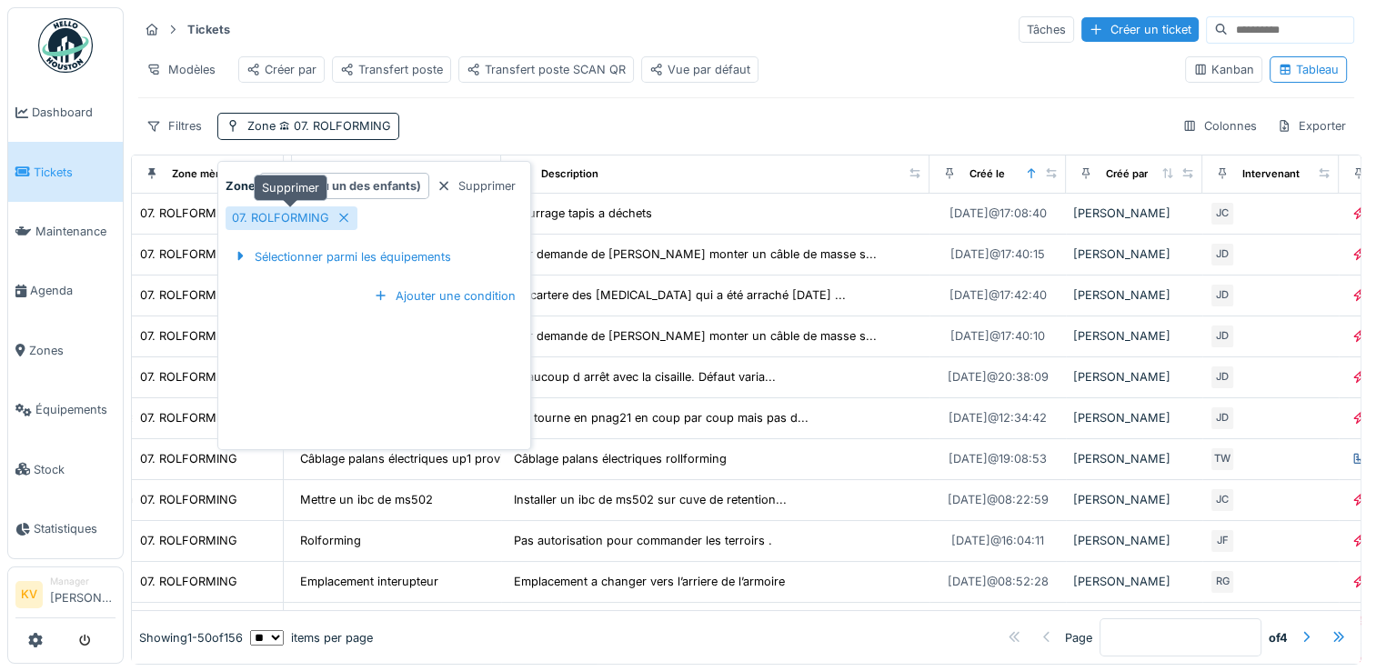
click at [336, 217] on icon at bounding box center [343, 218] width 15 height 12
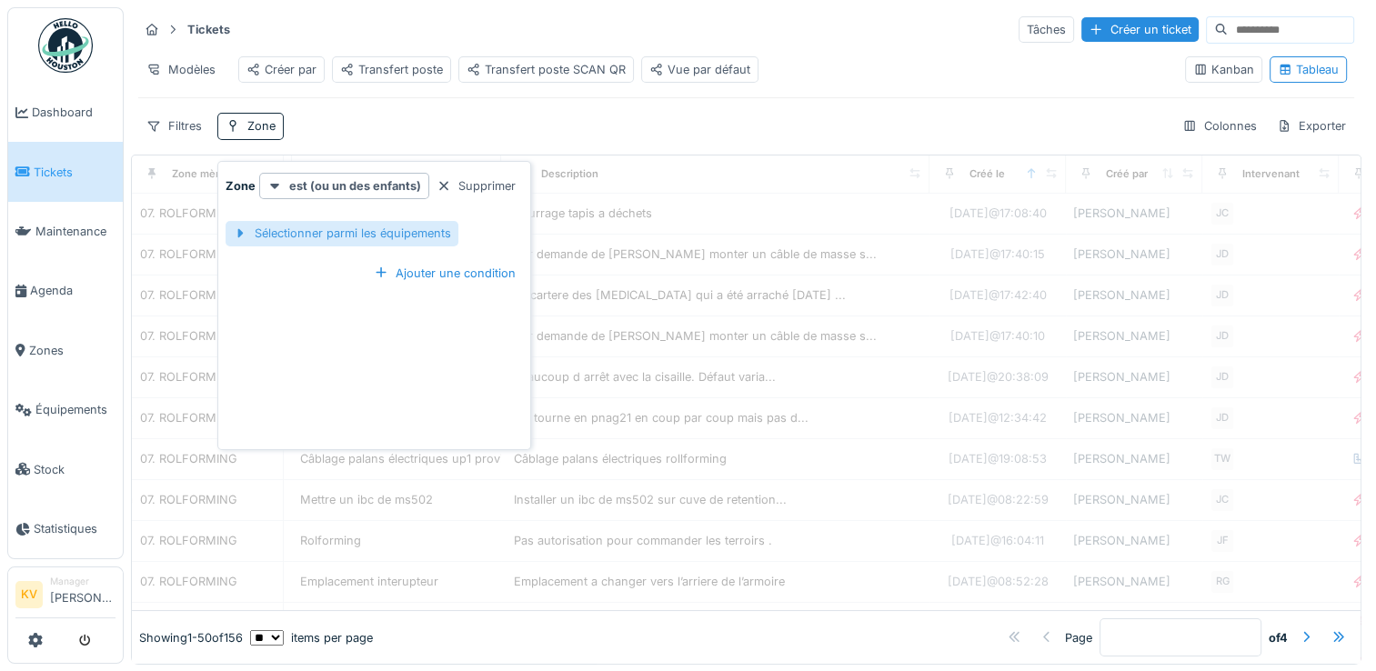
click at [341, 227] on div "Sélectionner parmi les équipements" at bounding box center [341, 233] width 233 height 25
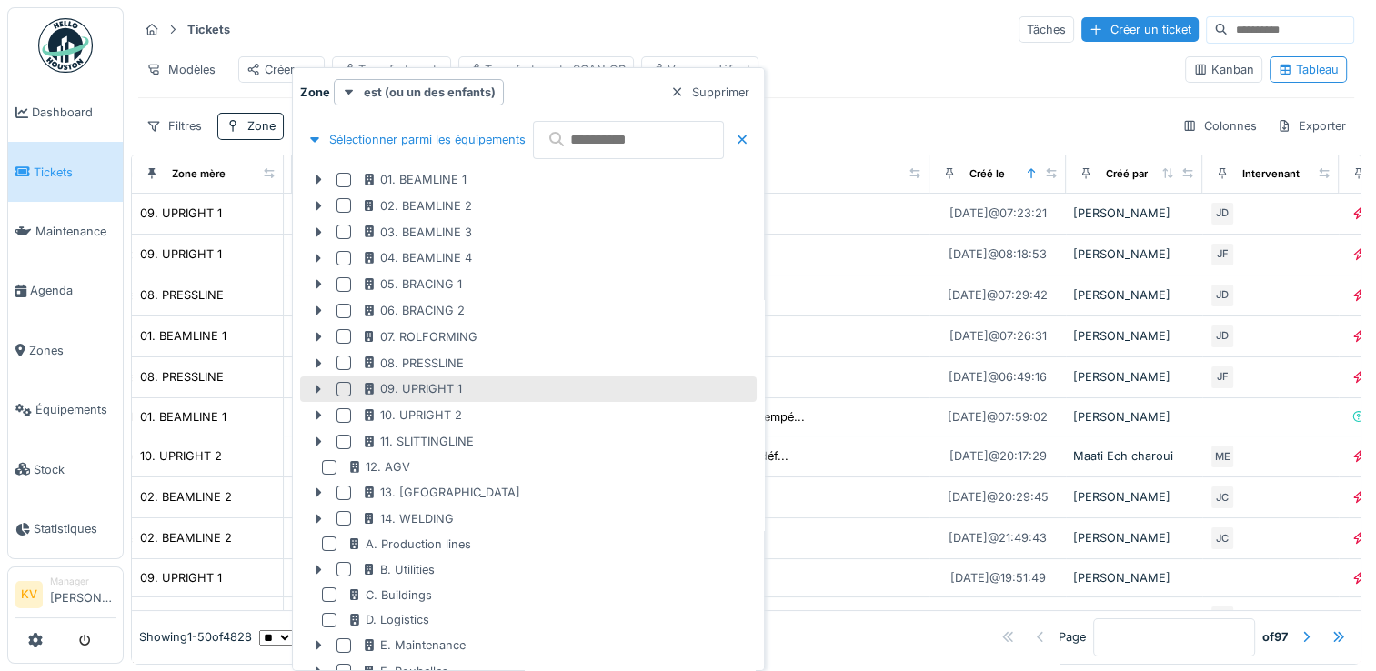
click at [337, 388] on div at bounding box center [343, 389] width 15 height 15
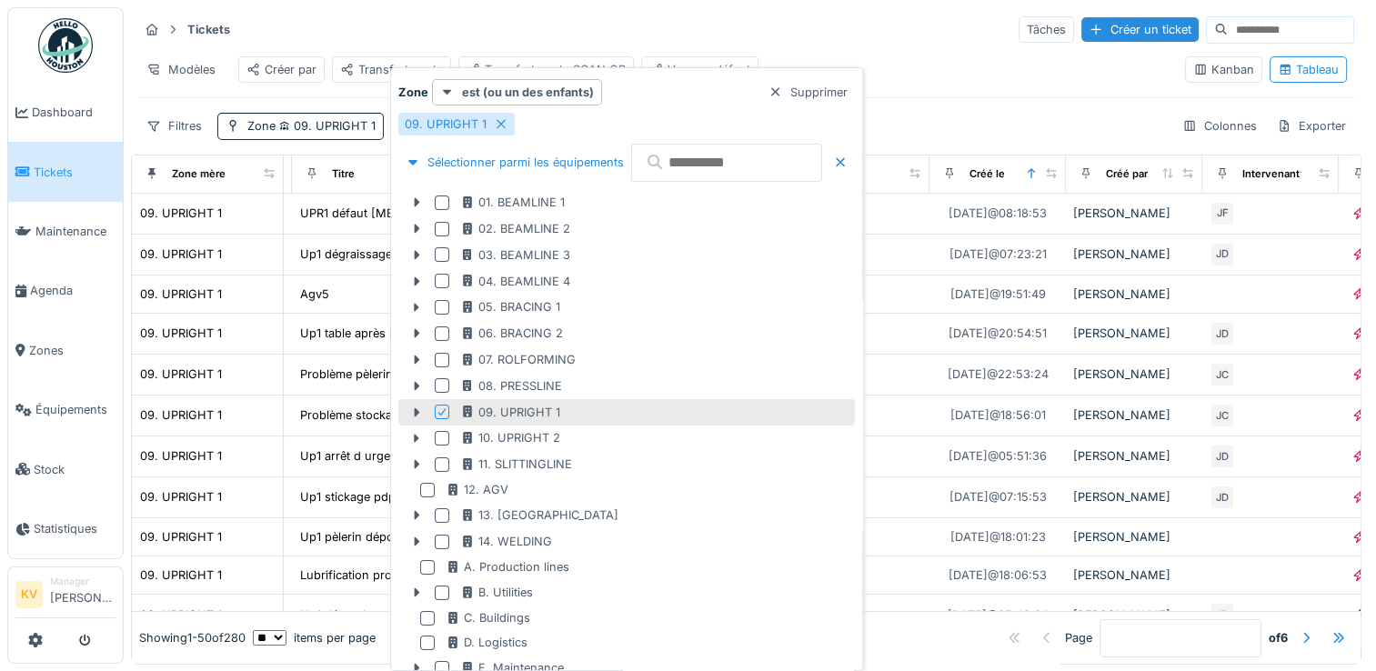
click at [826, 34] on div "Tickets Tâches Créer un ticket" at bounding box center [746, 30] width 1216 height 30
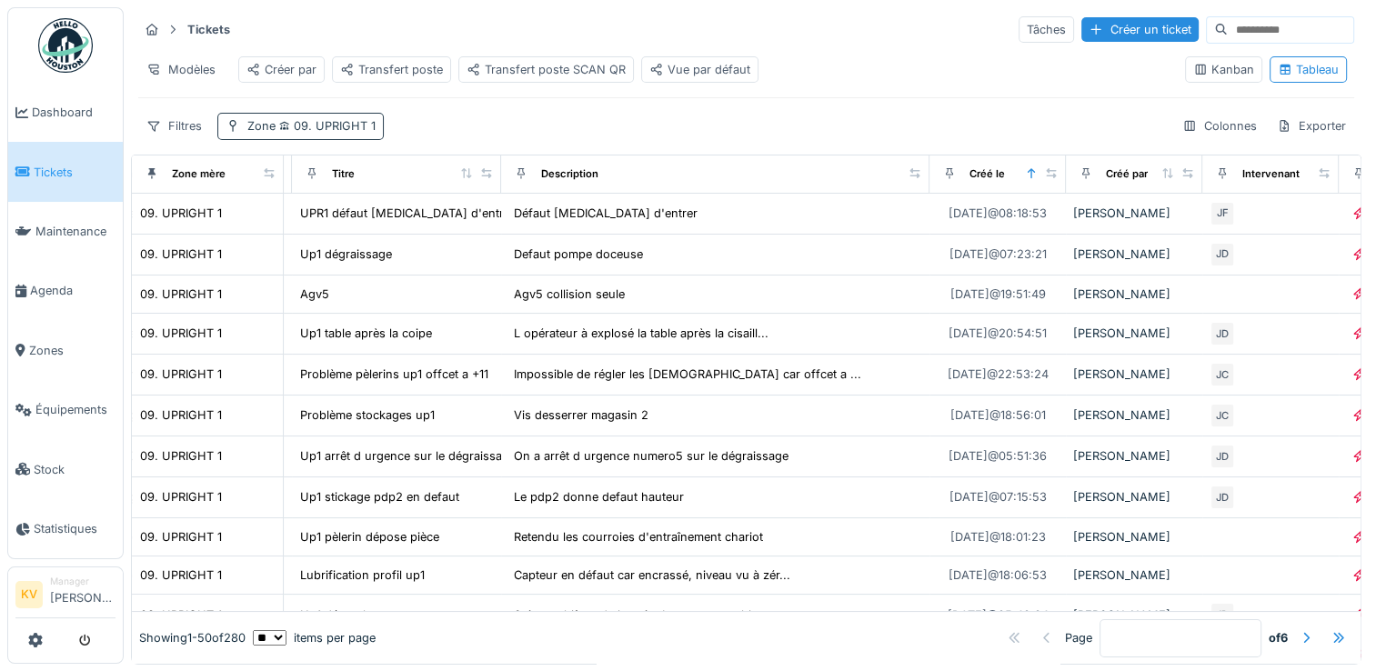
click at [356, 129] on div "Zone 09. UPRIGHT 1" at bounding box center [300, 126] width 166 height 26
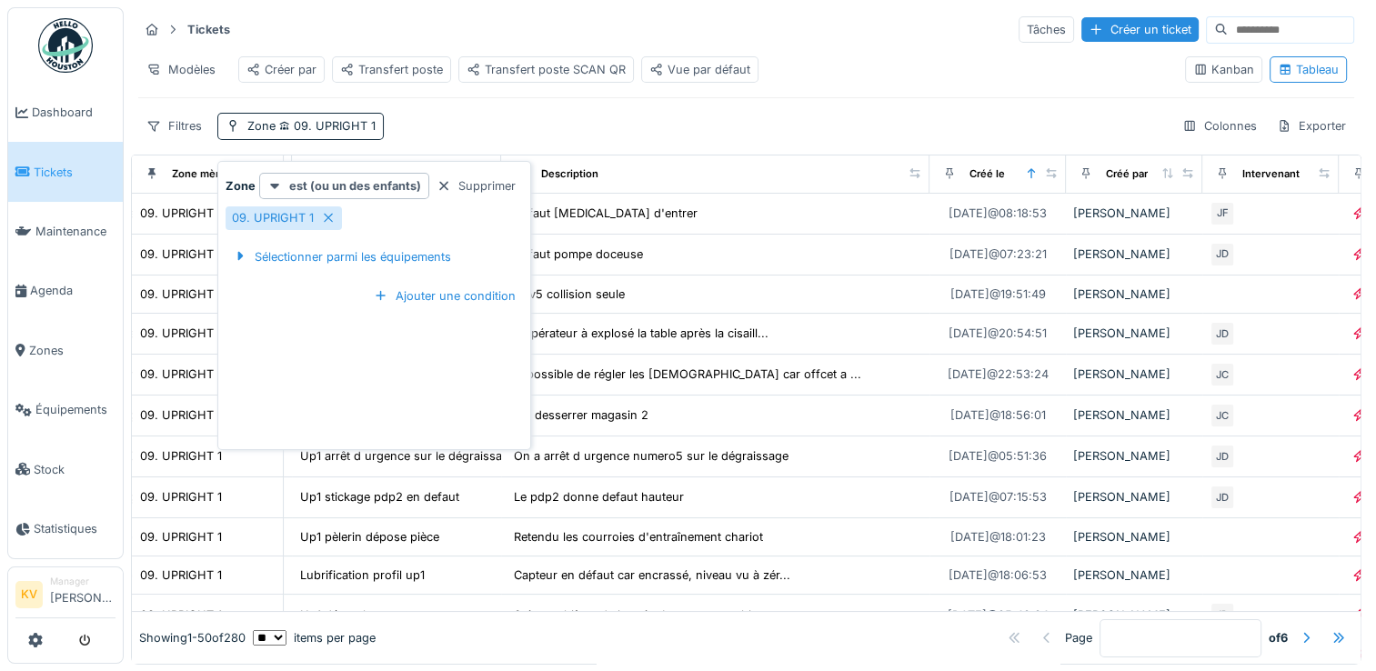
click at [604, 98] on hr at bounding box center [746, 97] width 1216 height 1
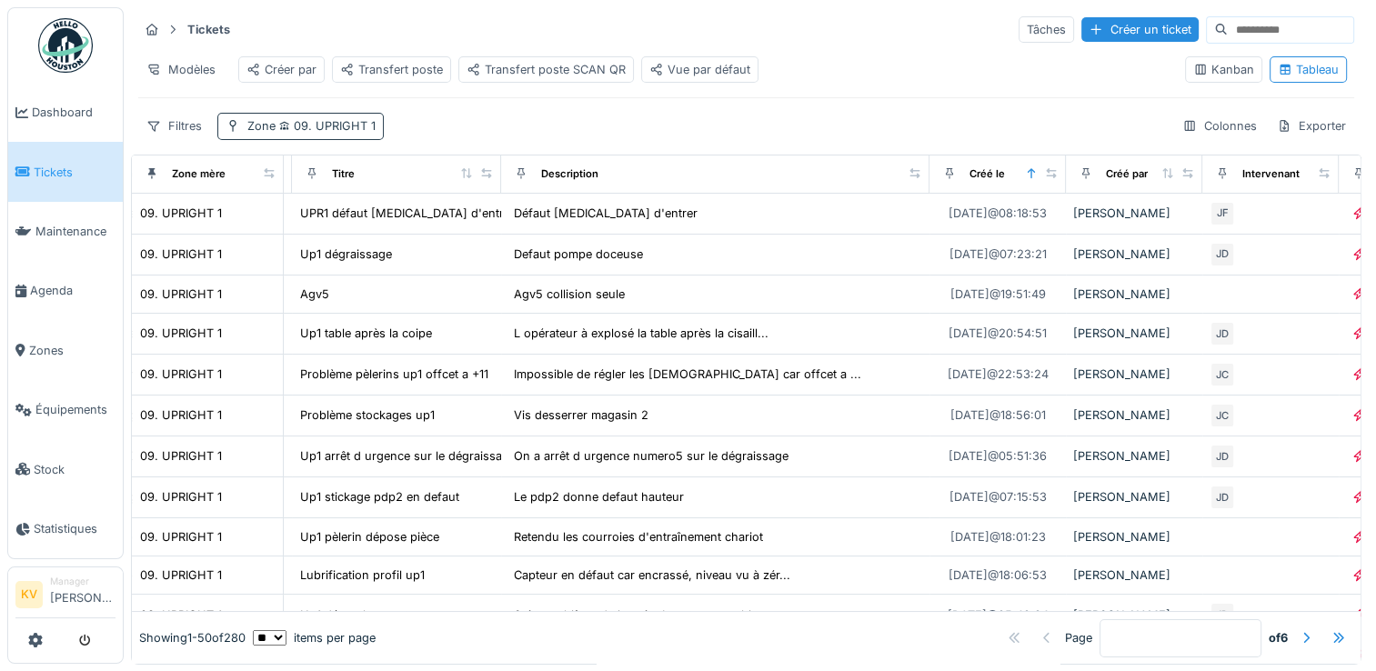
click at [313, 133] on span "09. UPRIGHT 1" at bounding box center [326, 126] width 100 height 14
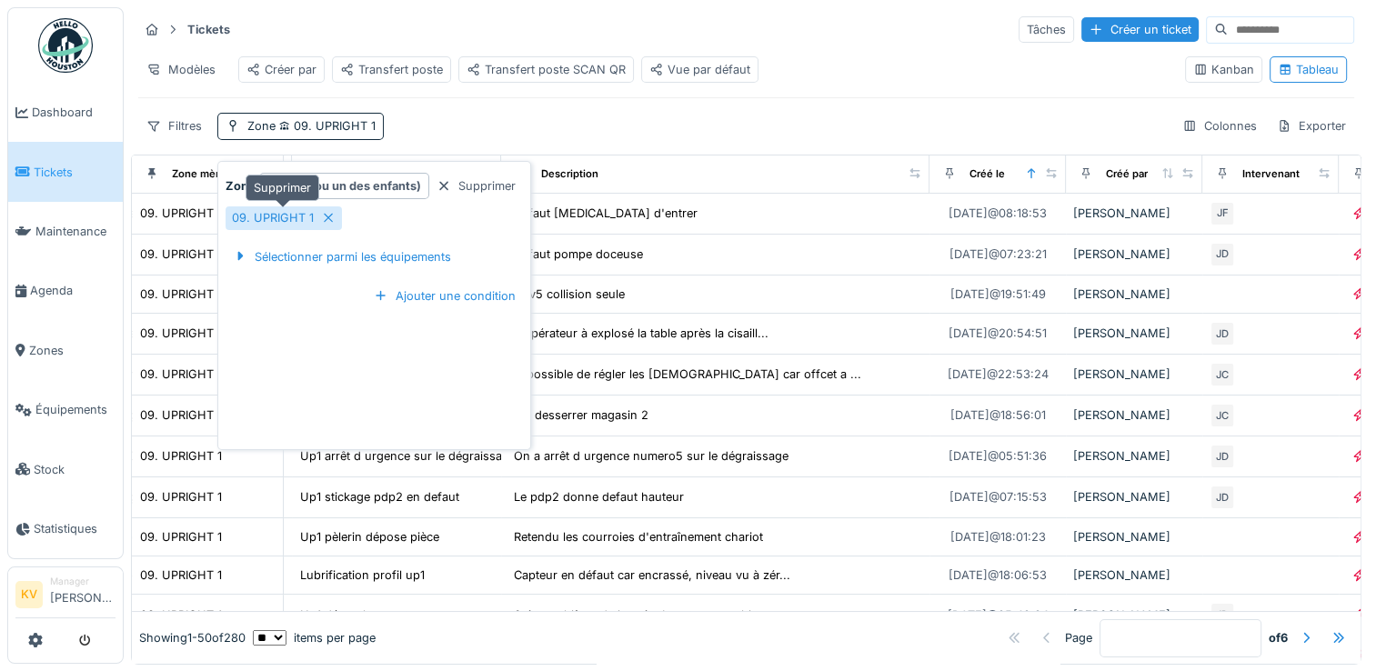
click at [326, 219] on icon at bounding box center [328, 218] width 15 height 12
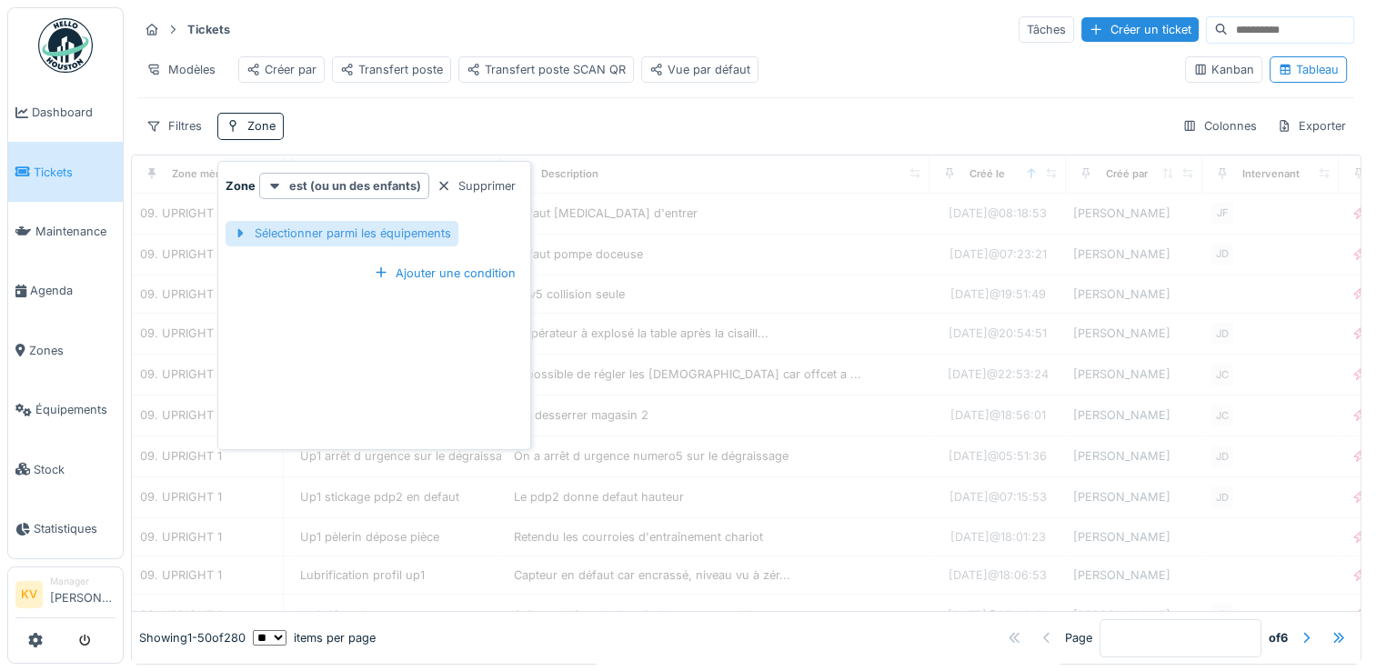
click at [322, 232] on div "Sélectionner parmi les équipements" at bounding box center [341, 233] width 233 height 25
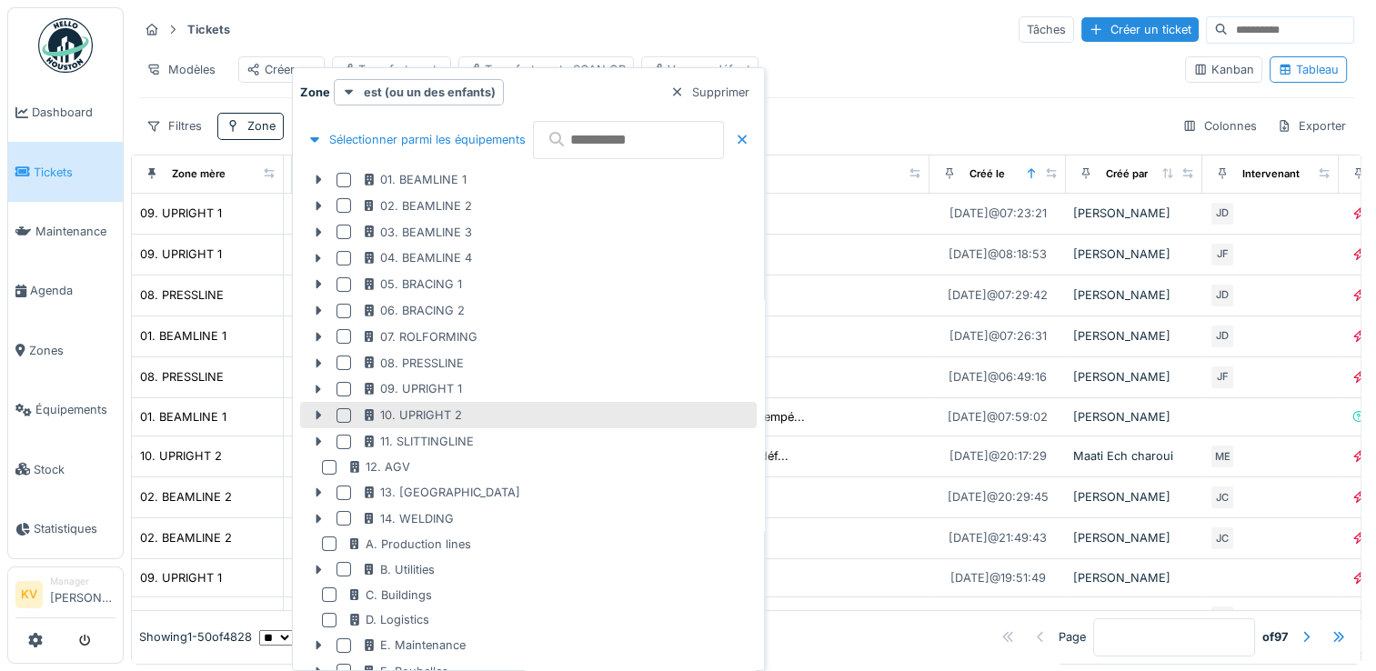
click at [342, 415] on div at bounding box center [343, 415] width 15 height 15
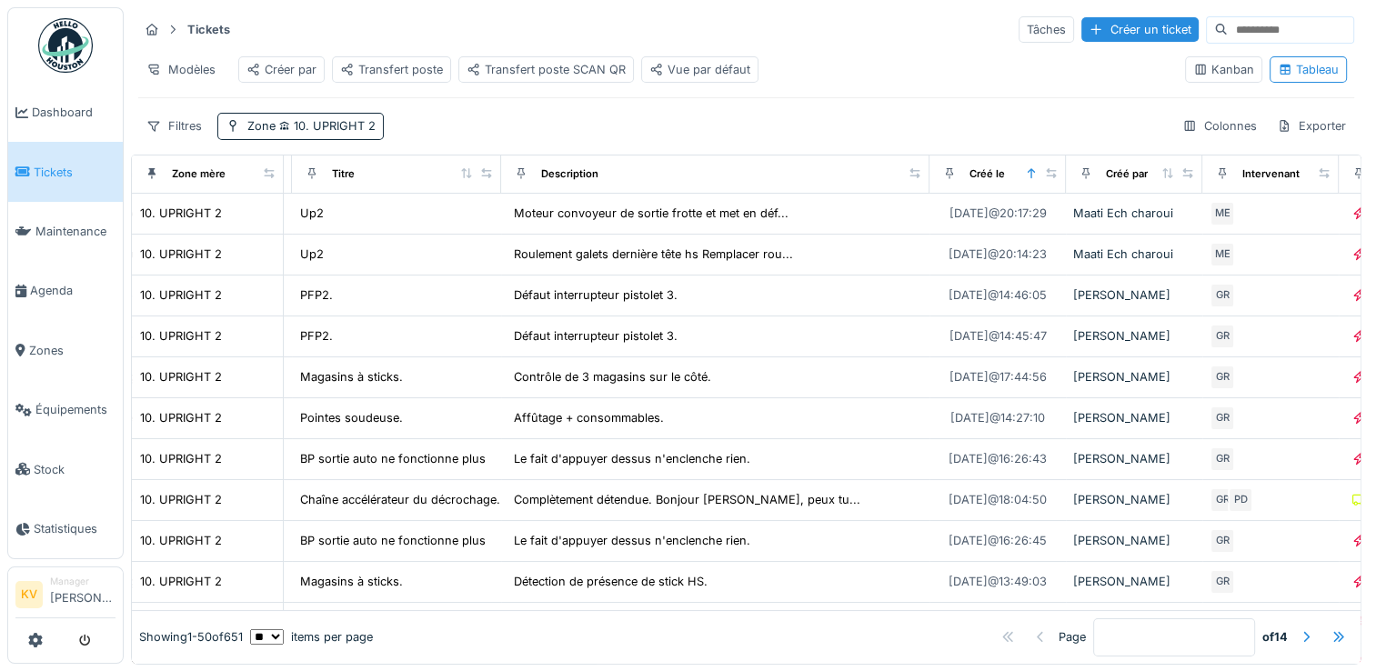
click at [767, 23] on div "Tickets Tâches Créer un ticket" at bounding box center [746, 30] width 1216 height 30
click at [356, 133] on span "10. UPRIGHT 2" at bounding box center [326, 126] width 100 height 14
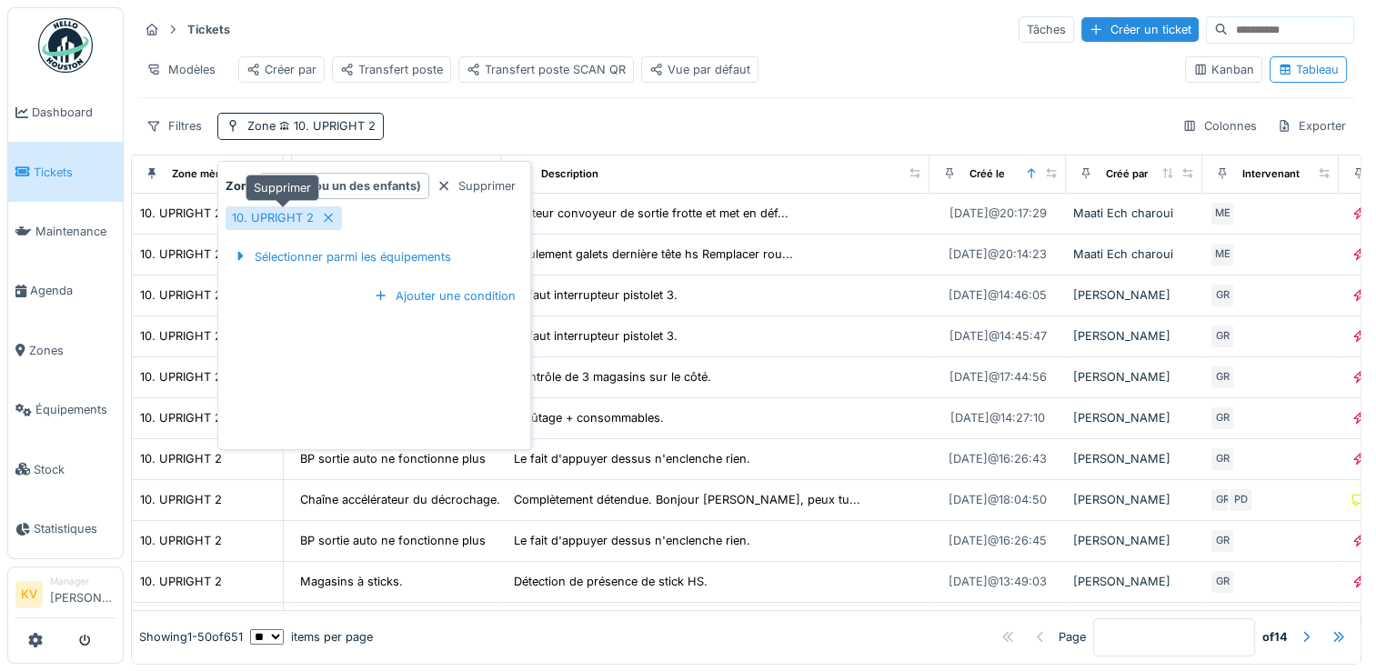
click at [296, 220] on div "10. UPRIGHT 2" at bounding box center [273, 217] width 82 height 17
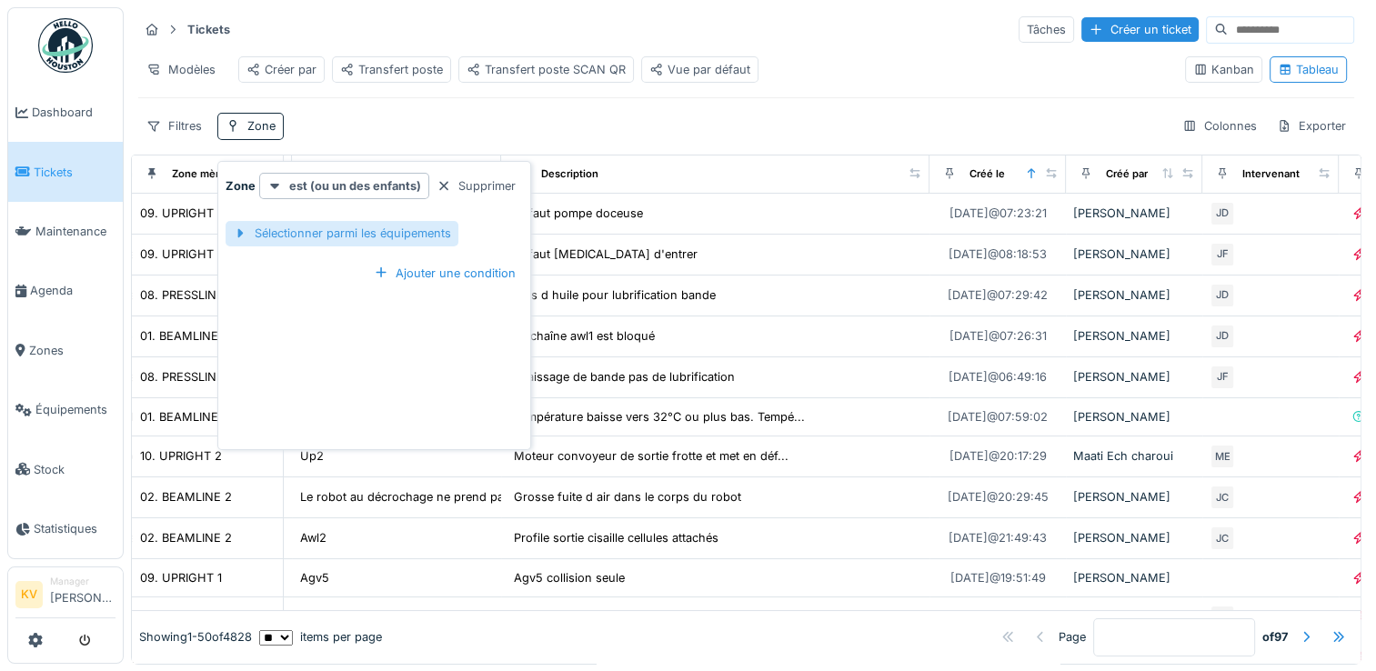
click at [307, 235] on div "Sélectionner parmi les équipements" at bounding box center [341, 233] width 233 height 25
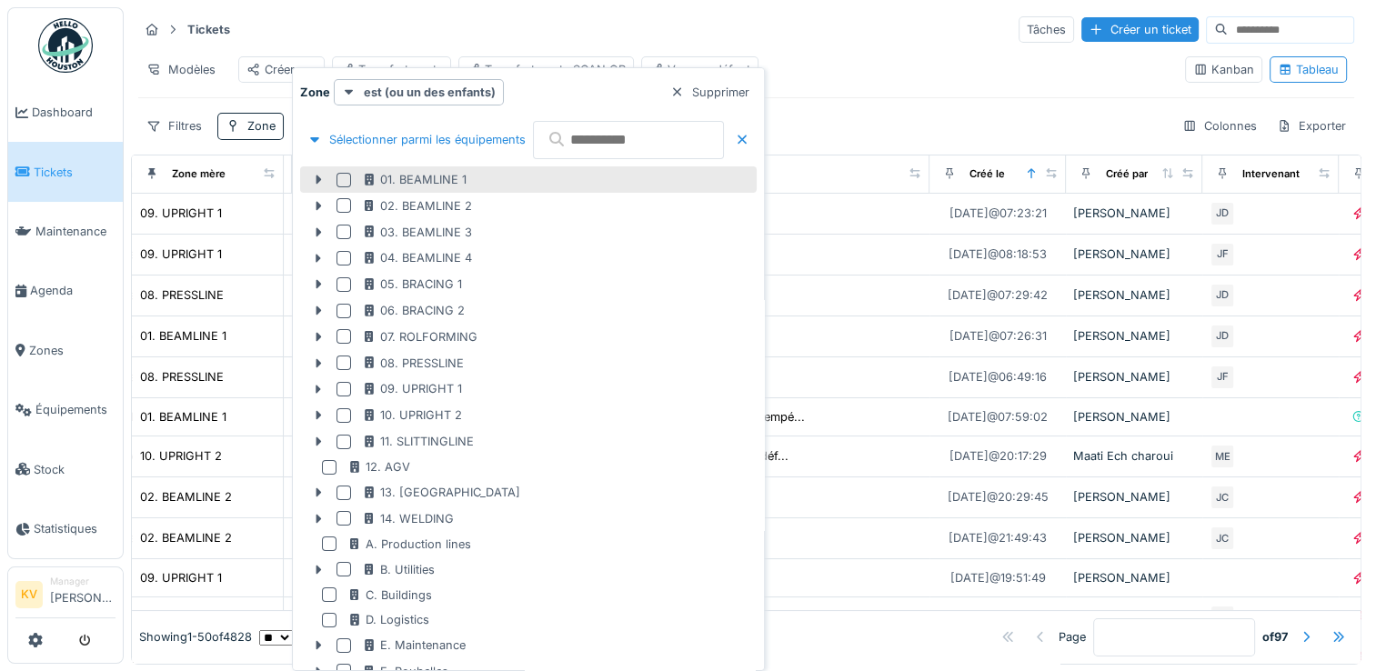
click at [392, 189] on div "01. BEAMLINE 1" at bounding box center [528, 179] width 456 height 26
click at [345, 175] on div at bounding box center [343, 180] width 15 height 15
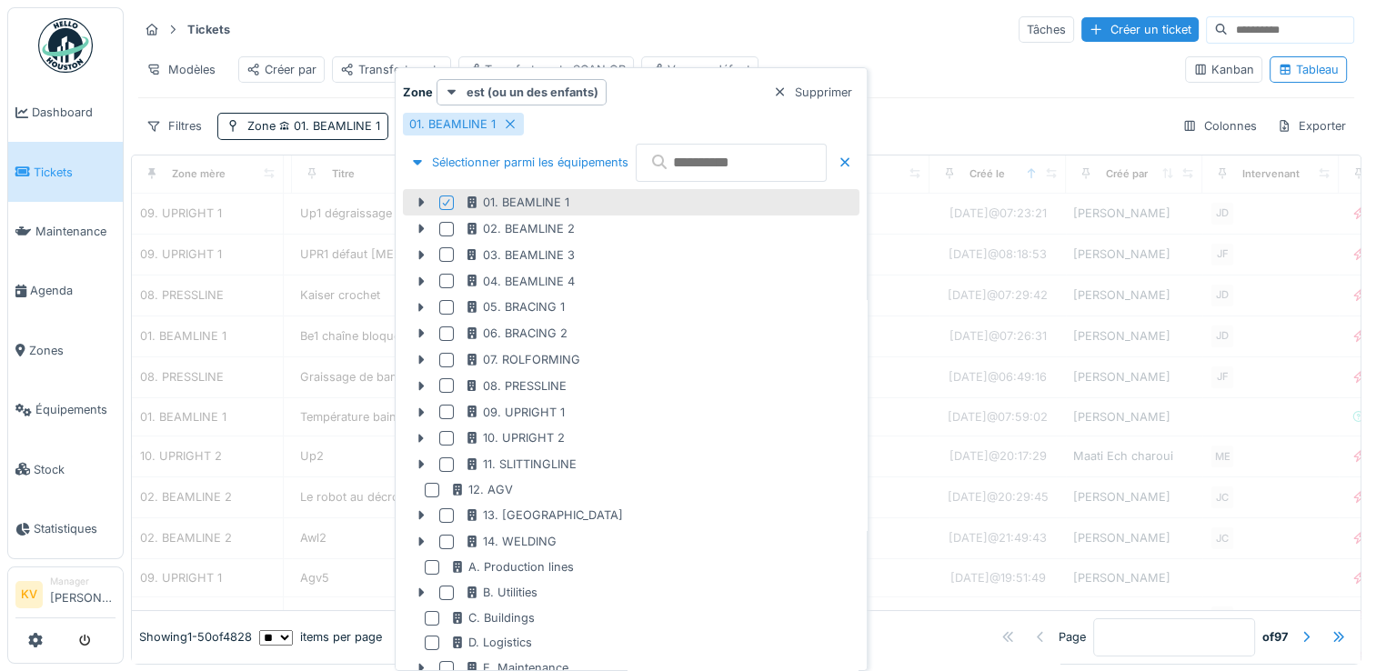
click at [1022, 79] on div "Modèles Créer par Transfert poste Transfert poste SCAN QR Vue par défaut" at bounding box center [654, 69] width 1032 height 41
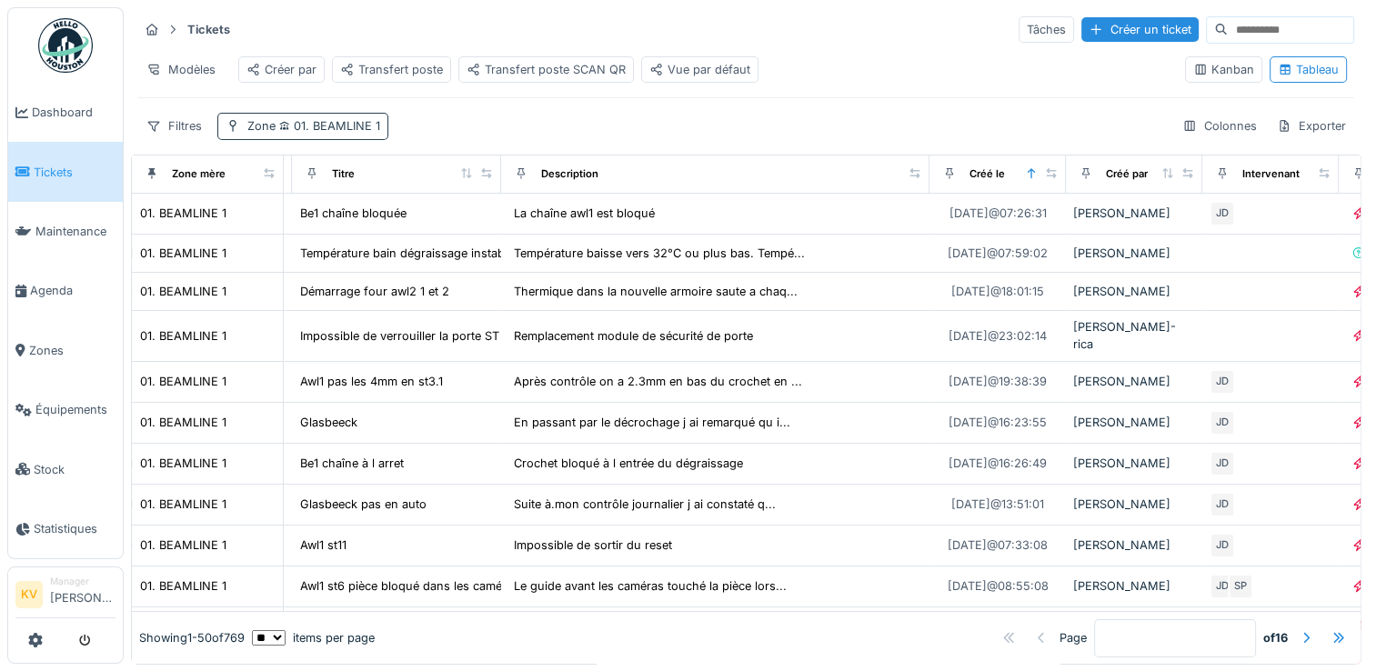
click at [356, 133] on span "01. BEAMLINE 1" at bounding box center [328, 126] width 105 height 14
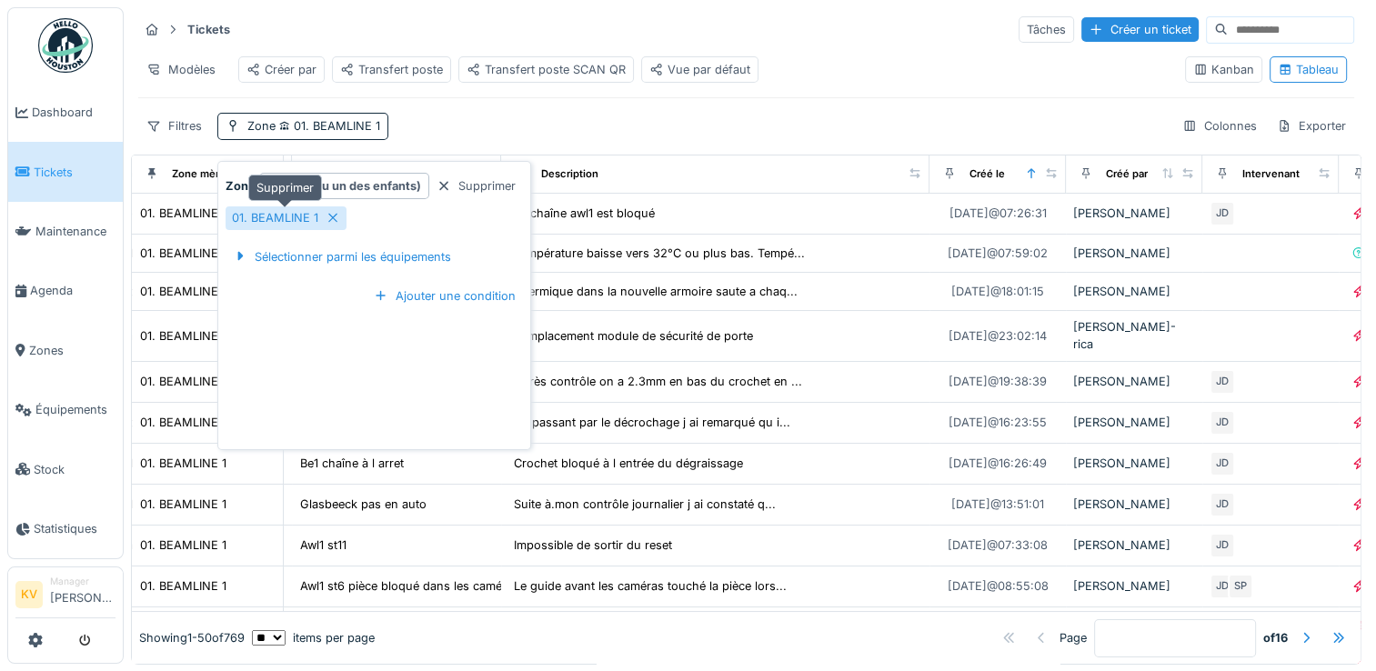
click at [331, 213] on icon at bounding box center [333, 218] width 15 height 12
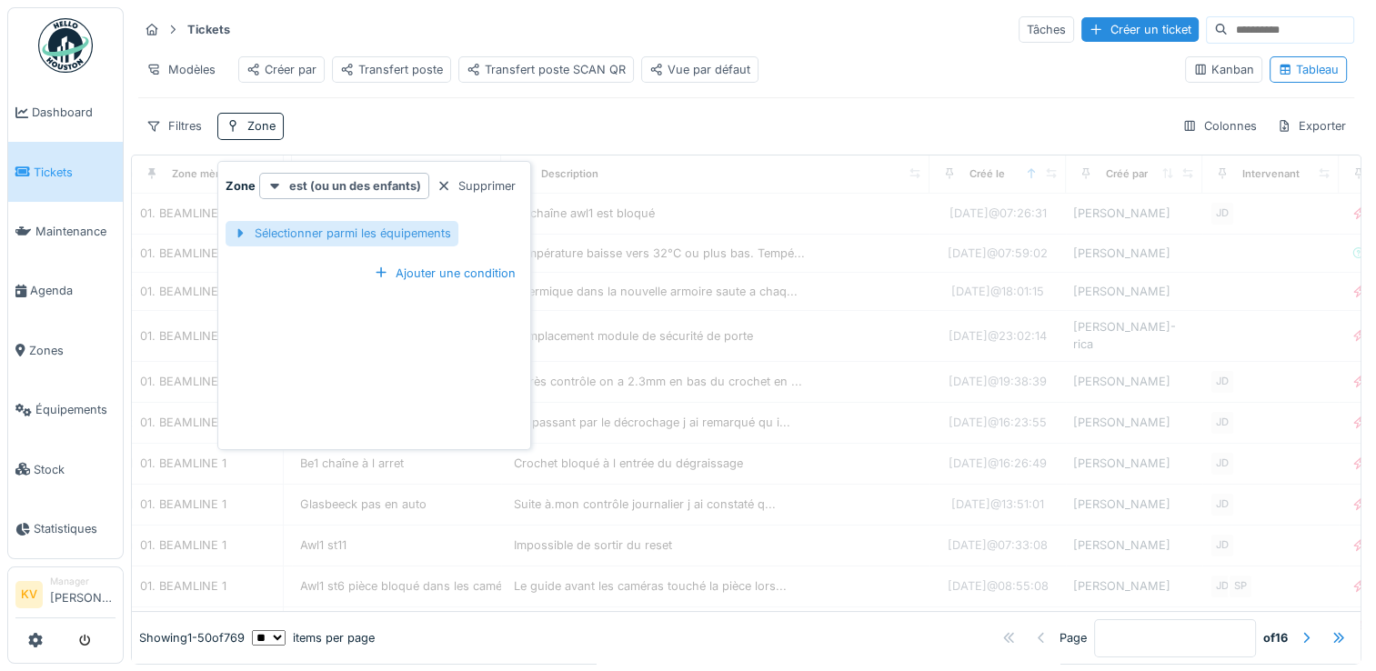
click at [364, 235] on div "Sélectionner parmi les équipements" at bounding box center [341, 233] width 233 height 25
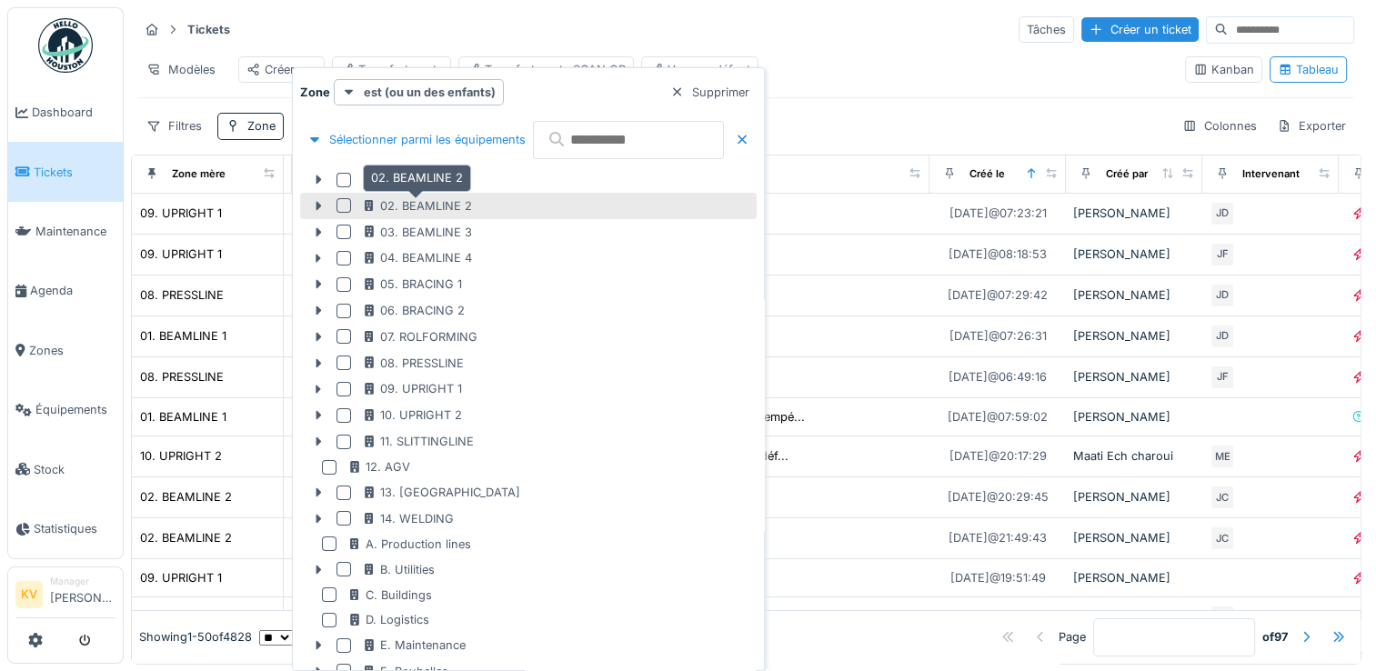
click at [433, 202] on div "02. BEAMLINE 2" at bounding box center [417, 205] width 110 height 17
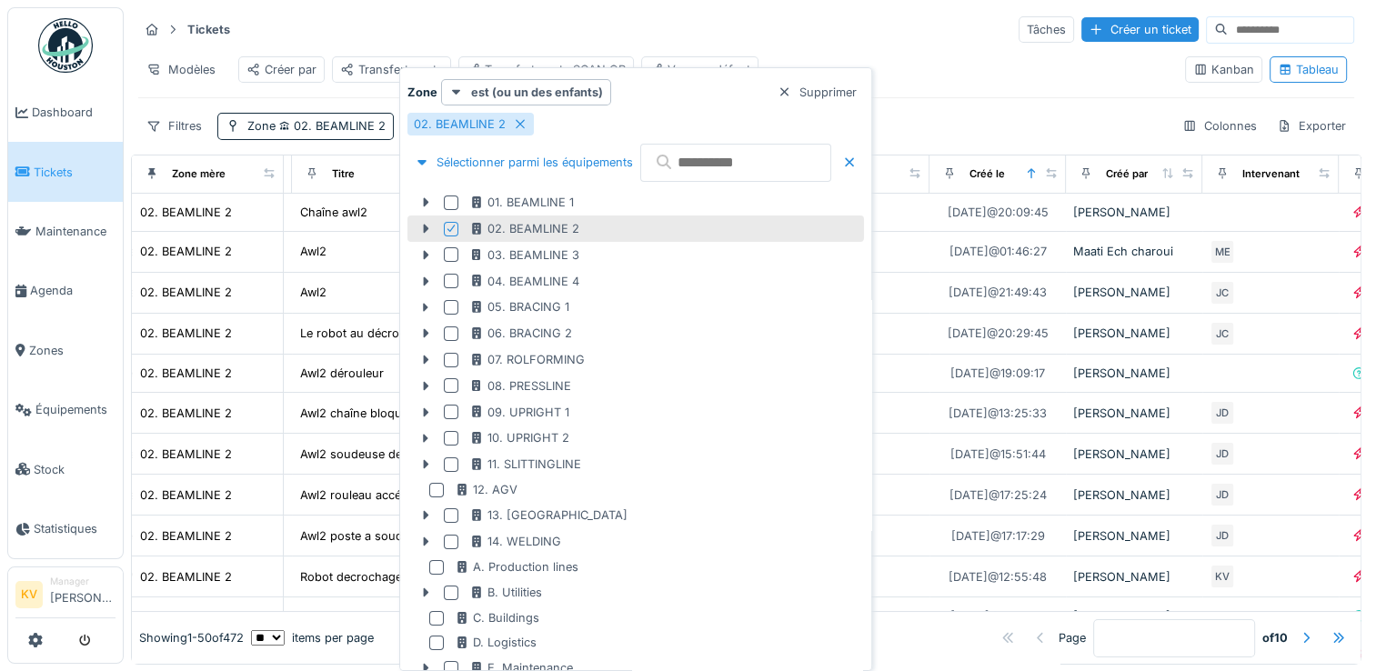
click at [720, 27] on div "Tickets Tâches Créer un ticket" at bounding box center [746, 30] width 1216 height 30
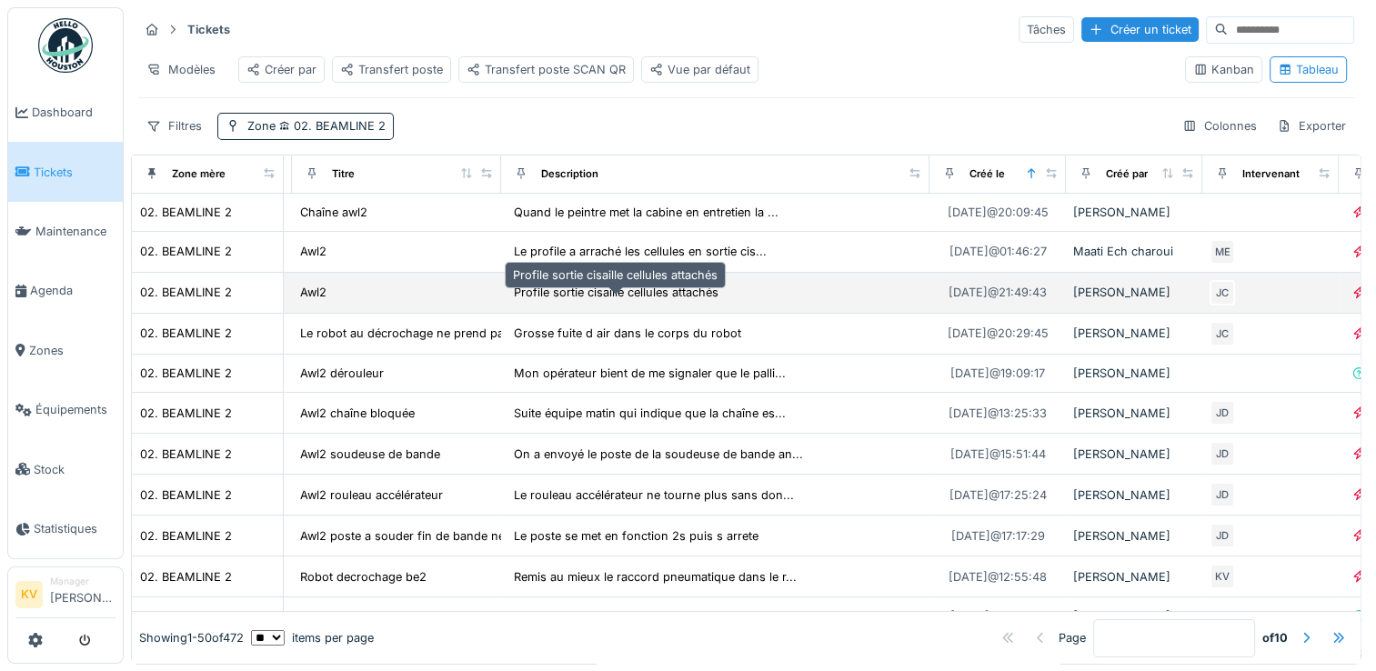
click at [670, 301] on div "Profile sortie cisaille cellules attachés" at bounding box center [616, 292] width 205 height 17
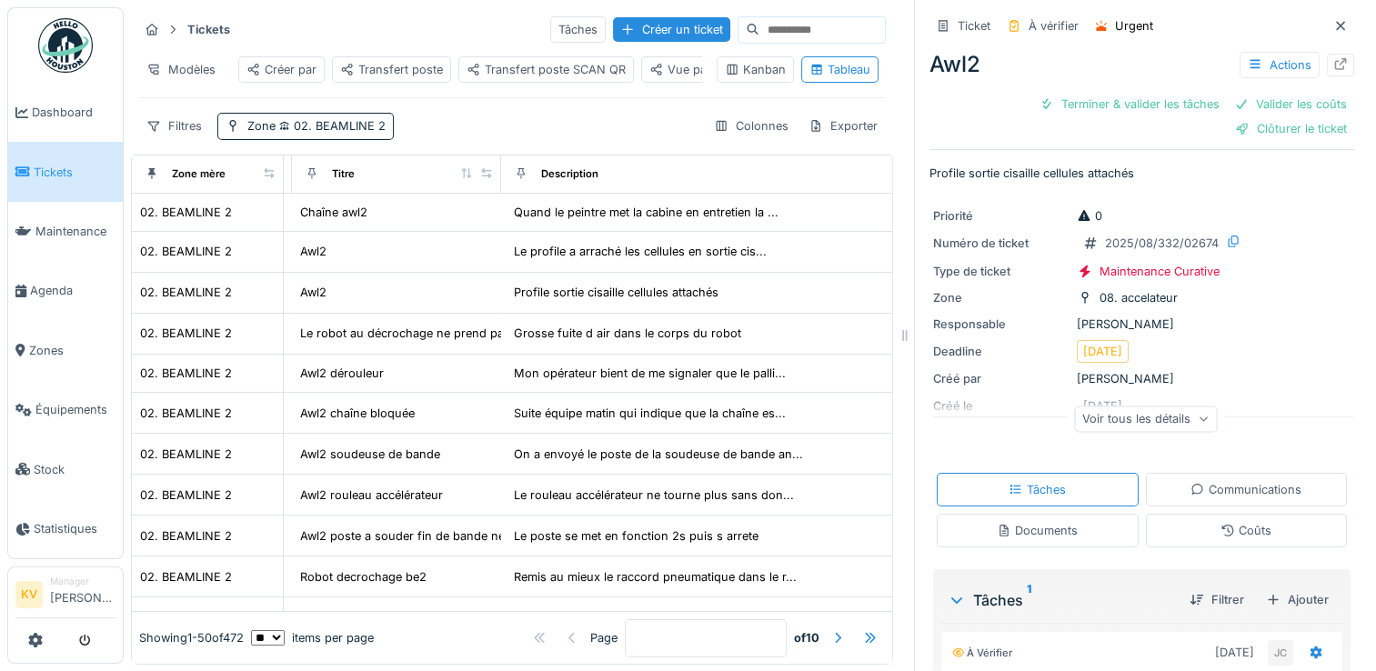
click at [1197, 421] on icon at bounding box center [1202, 419] width 11 height 9
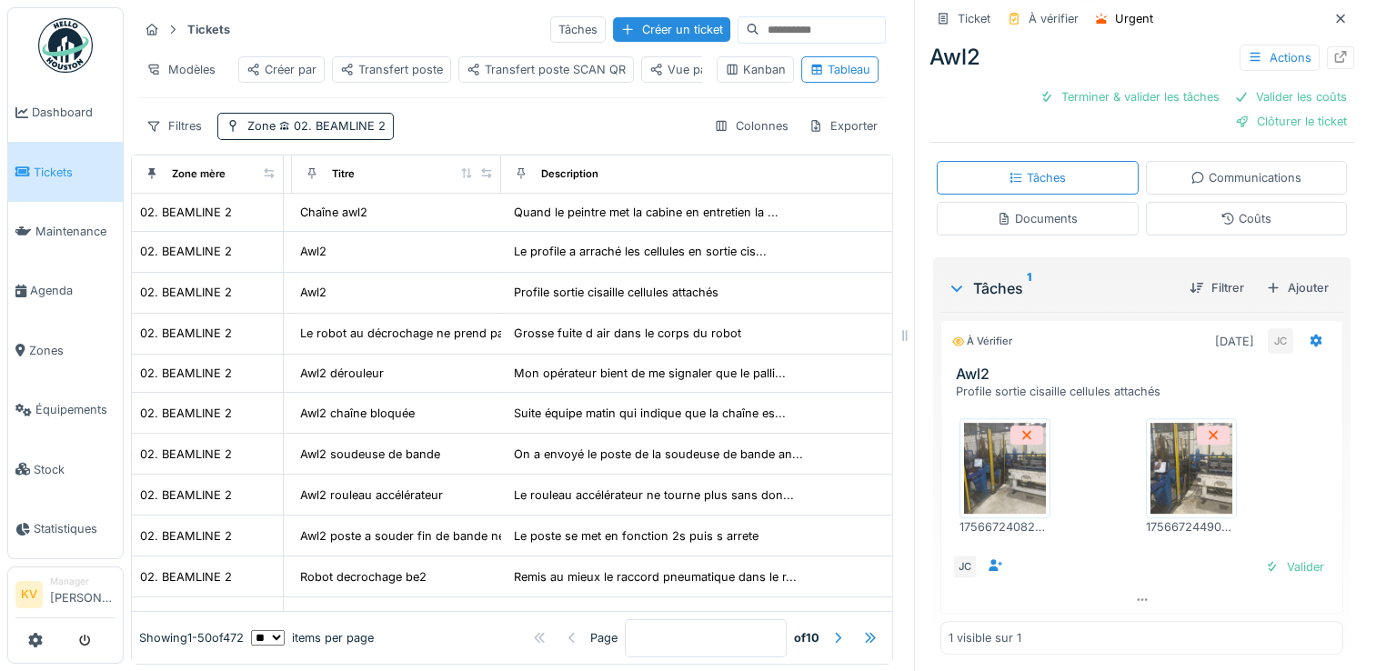
scroll to position [15, 0]
click at [968, 452] on img at bounding box center [1005, 467] width 82 height 91
click at [1174, 464] on img at bounding box center [1191, 467] width 82 height 91
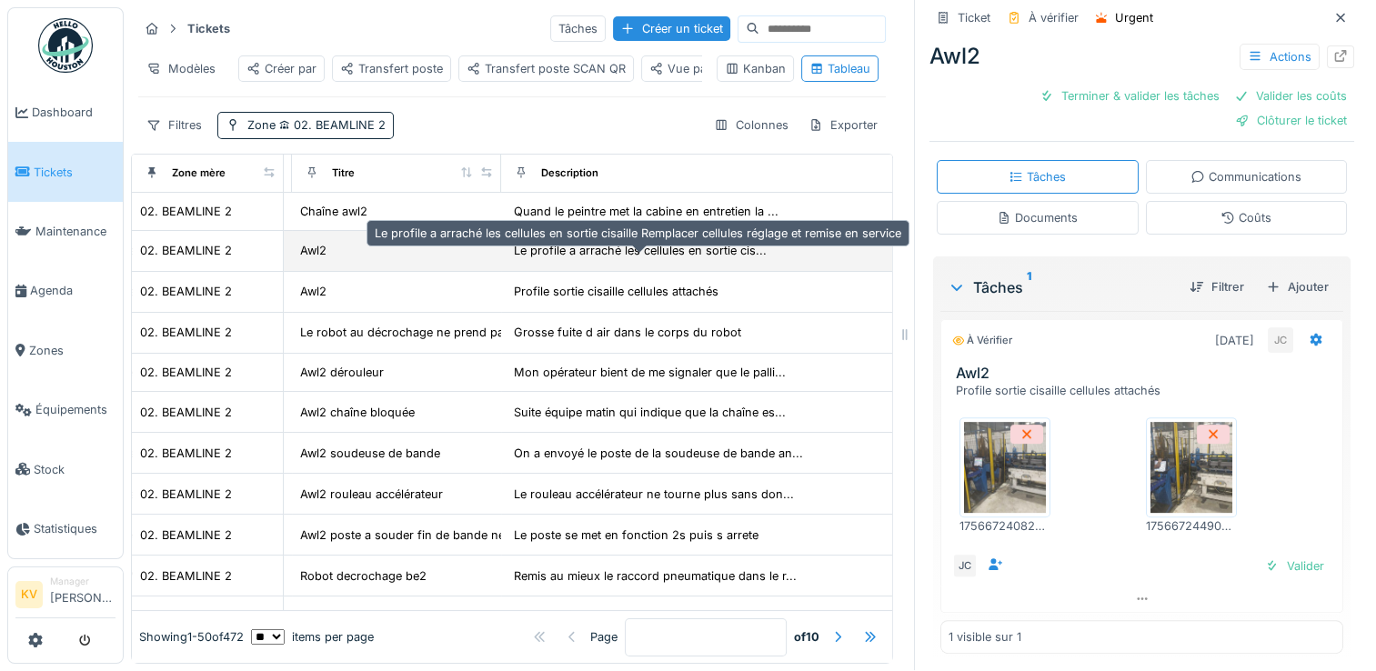
click at [678, 249] on div "Le profile a arraché les cellules en sortie cis..." at bounding box center [640, 250] width 253 height 17
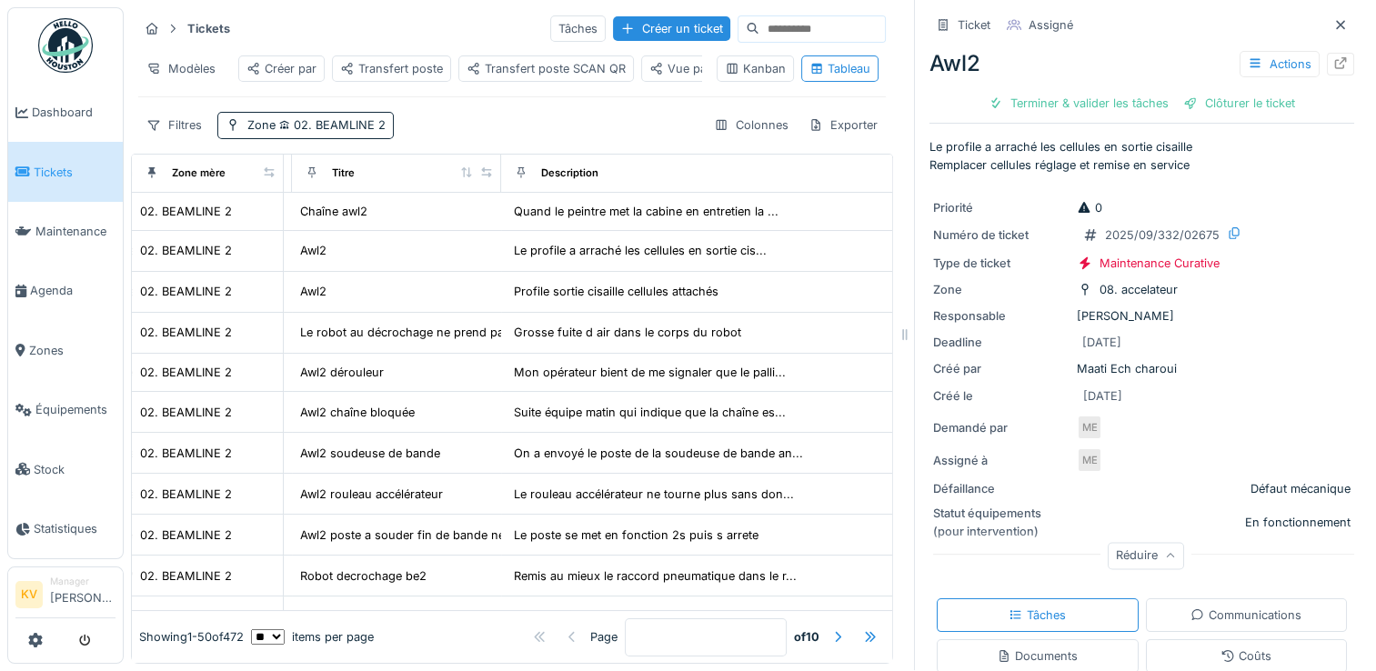
scroll to position [359, 0]
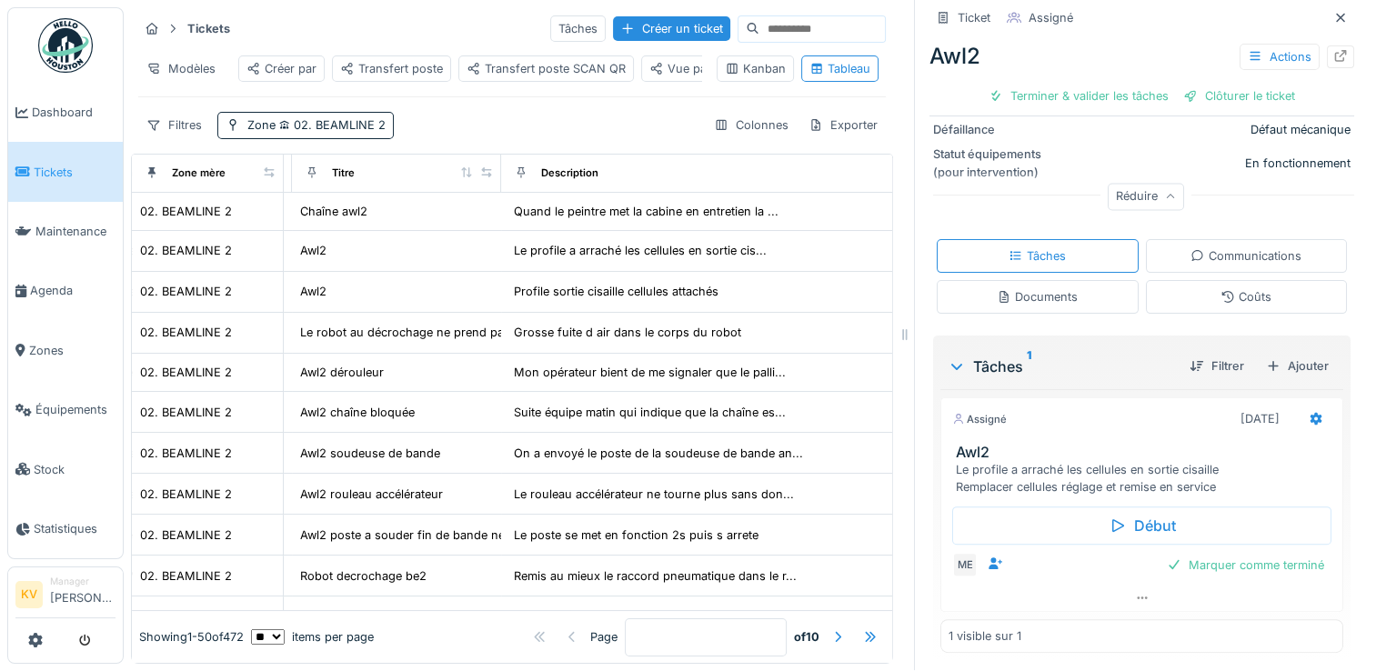
click at [1024, 288] on div "Documents" at bounding box center [1037, 296] width 81 height 17
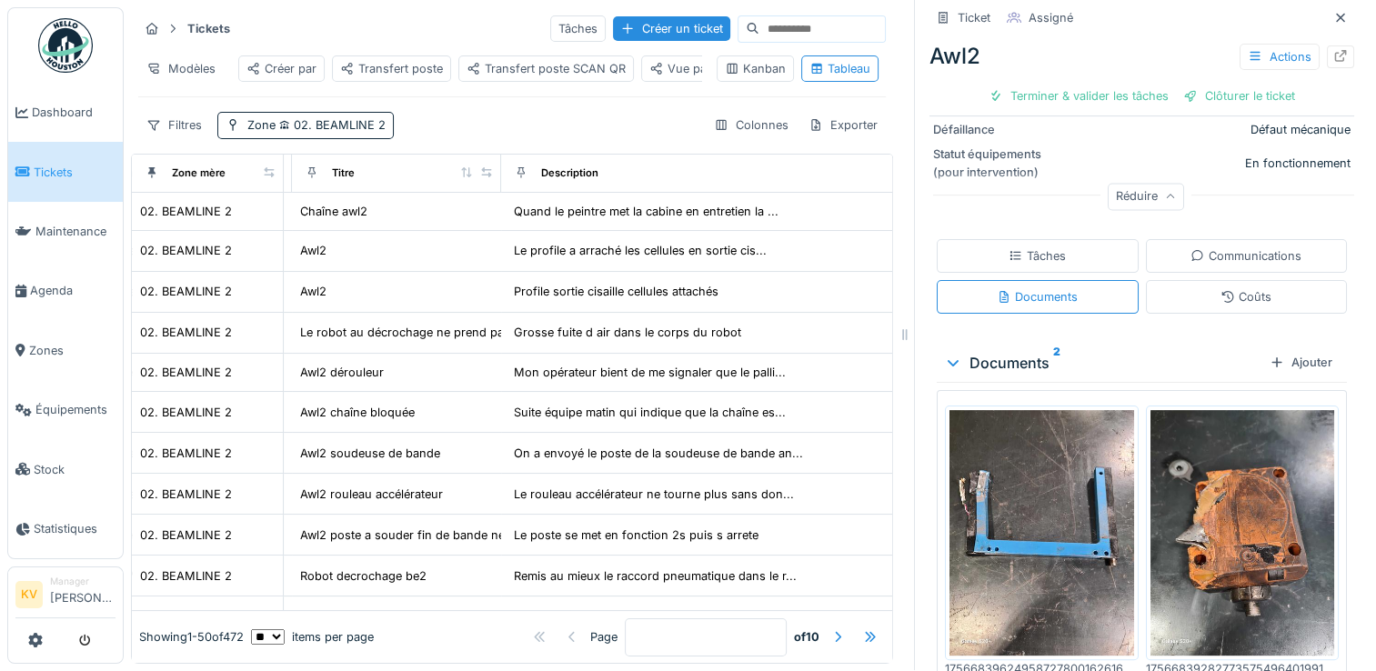
scroll to position [426, 0]
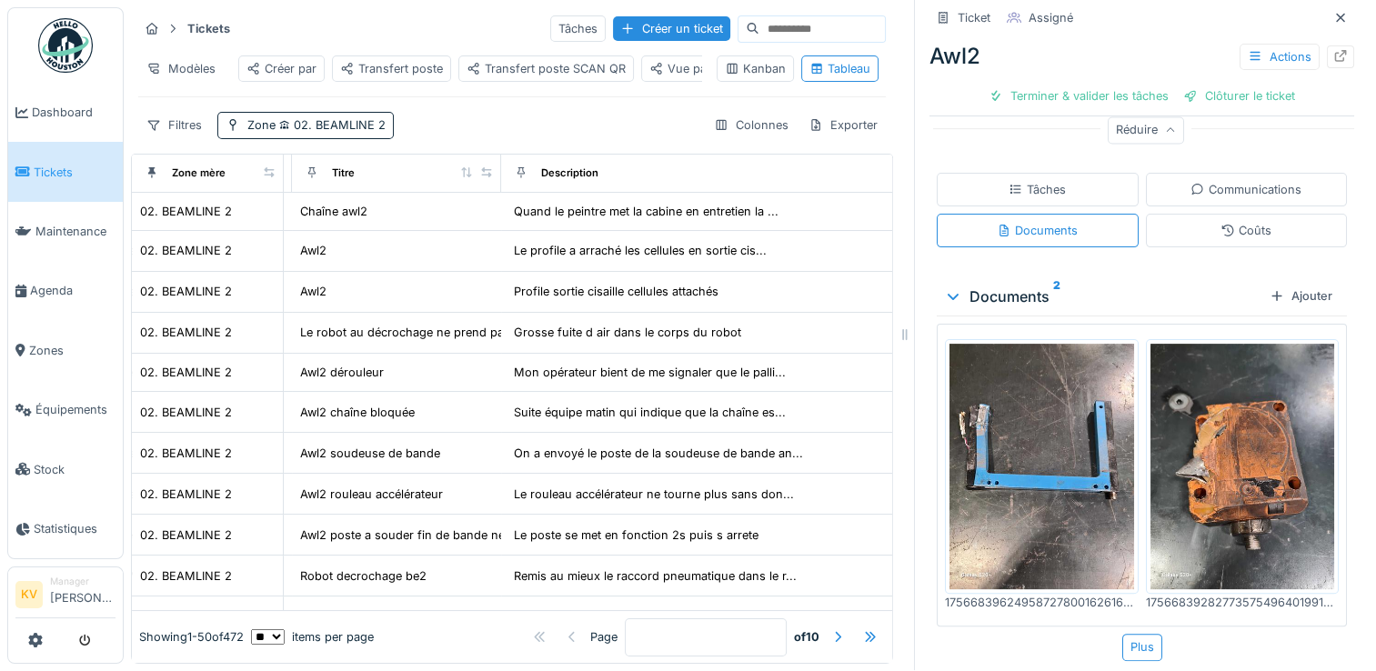
click at [1197, 435] on img at bounding box center [1242, 467] width 185 height 246
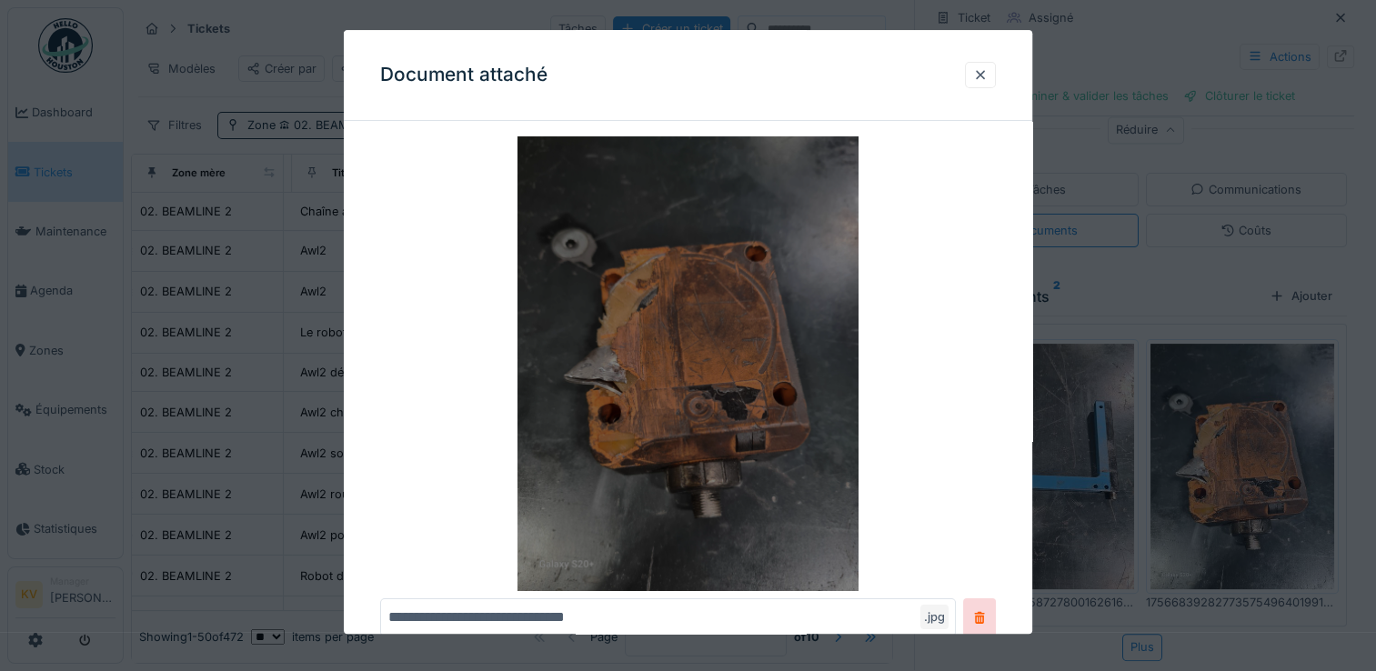
scroll to position [92, 0]
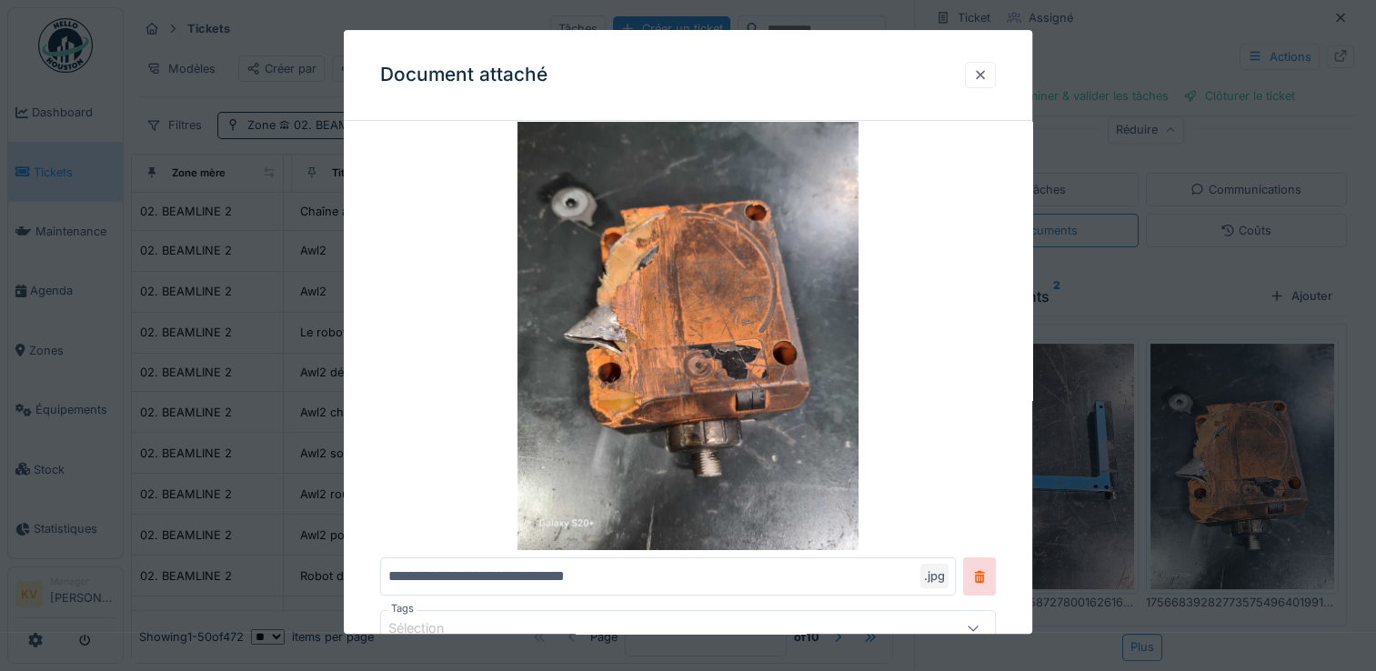
click at [987, 69] on div at bounding box center [980, 74] width 15 height 17
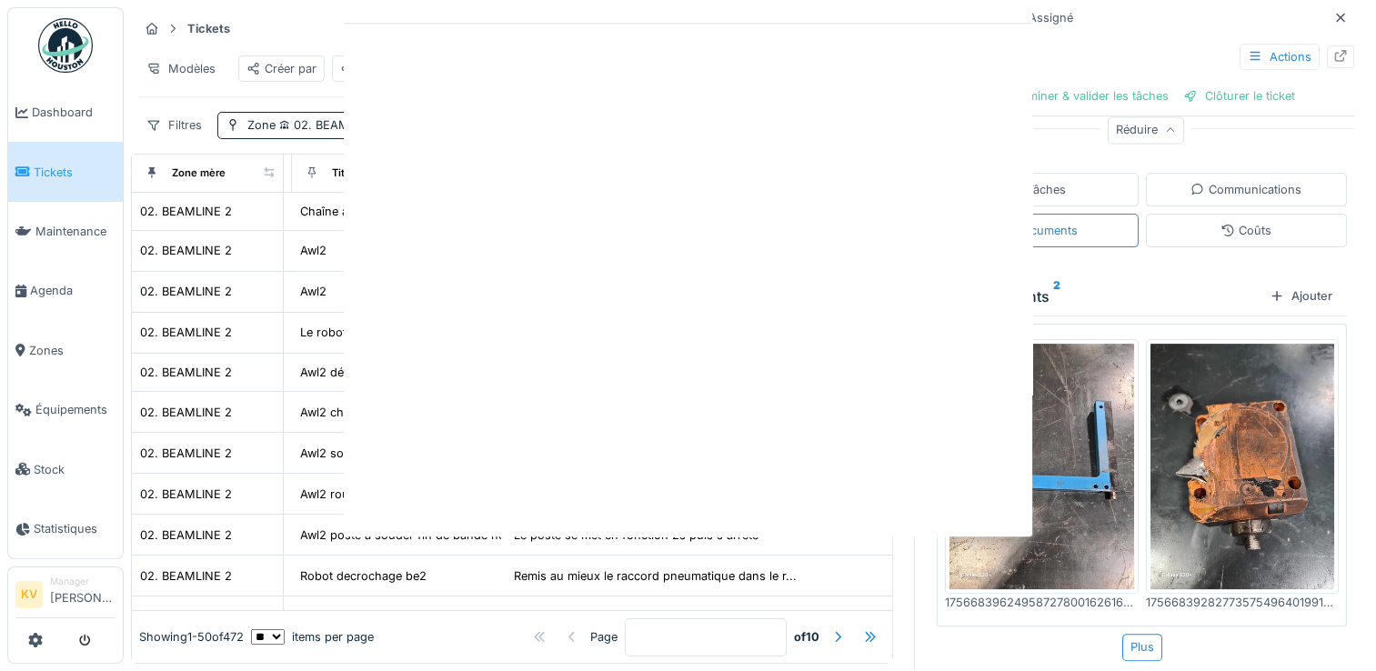
scroll to position [0, 0]
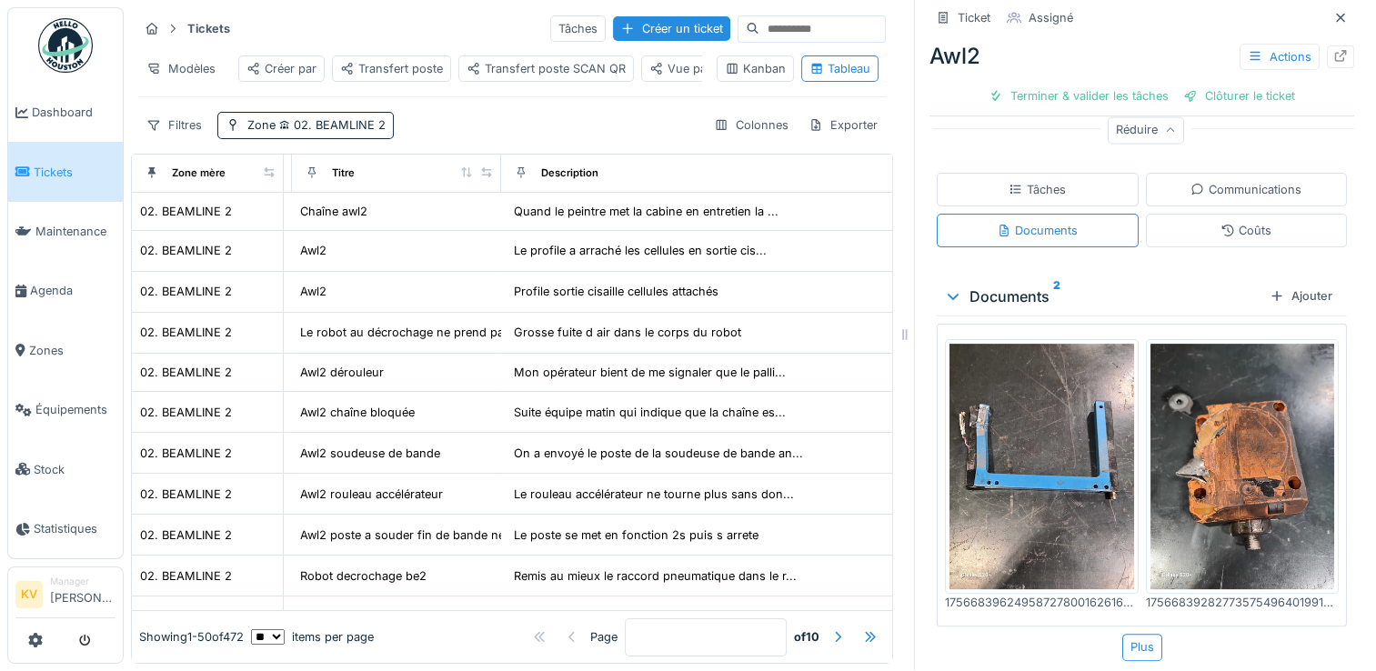
click at [1006, 441] on img at bounding box center [1041, 467] width 185 height 246
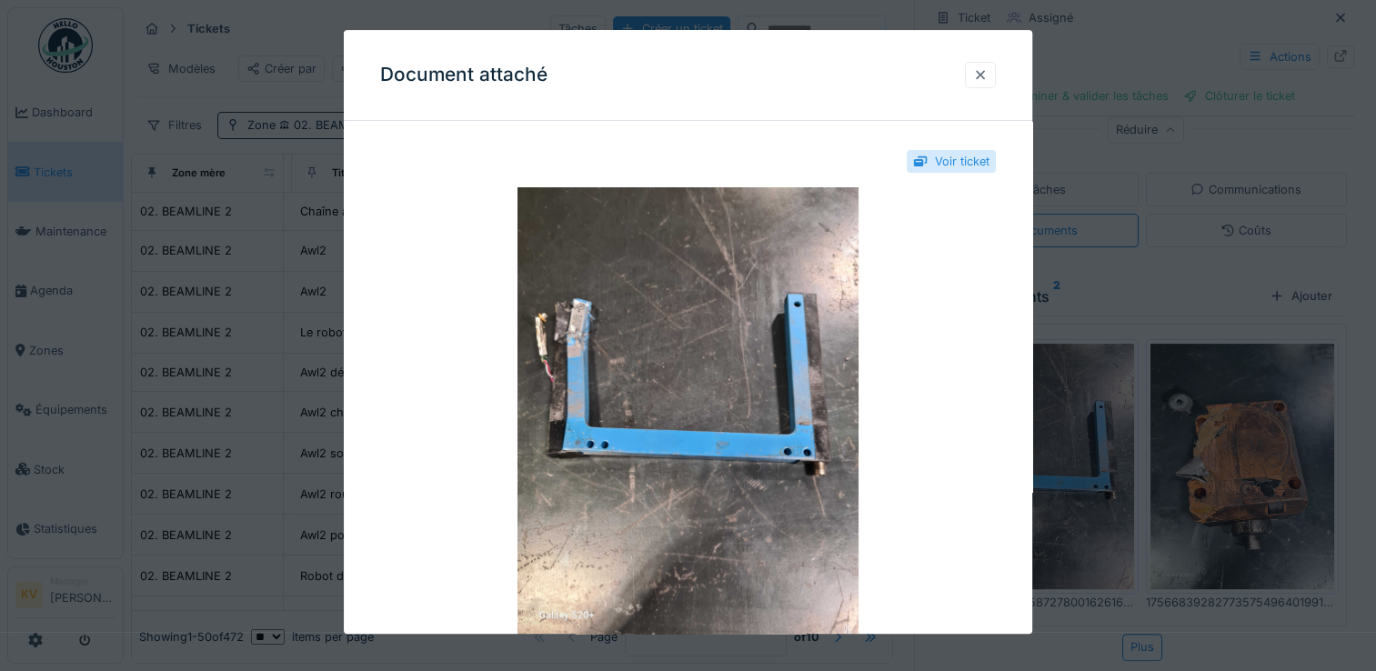
click at [986, 77] on div at bounding box center [980, 74] width 15 height 17
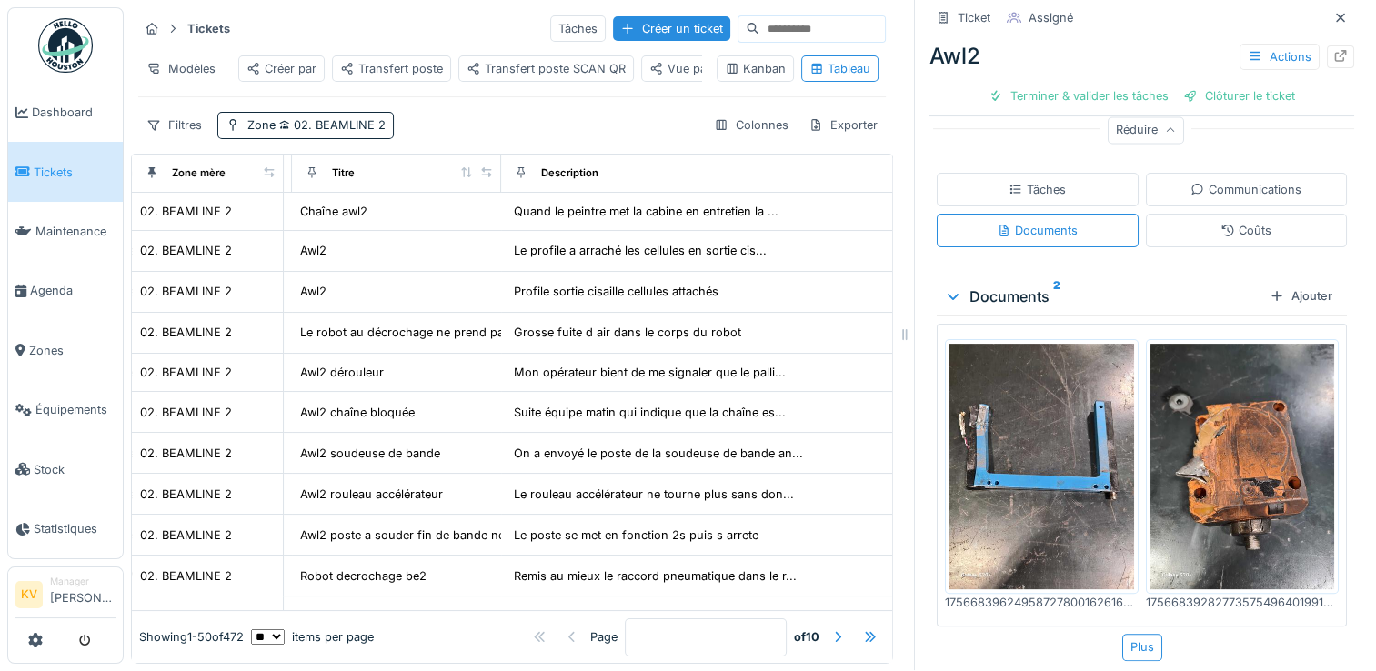
click at [1242, 351] on img at bounding box center [1242, 467] width 185 height 246
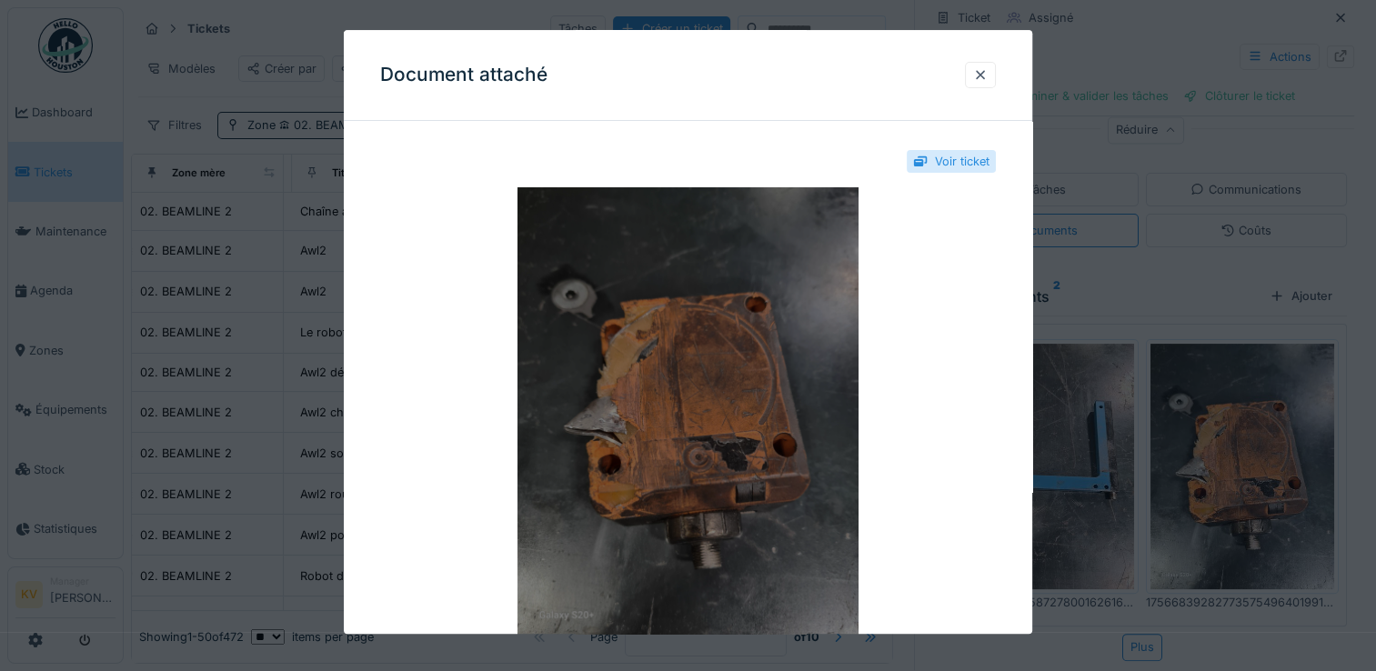
click at [766, 399] on img at bounding box center [688, 414] width 616 height 455
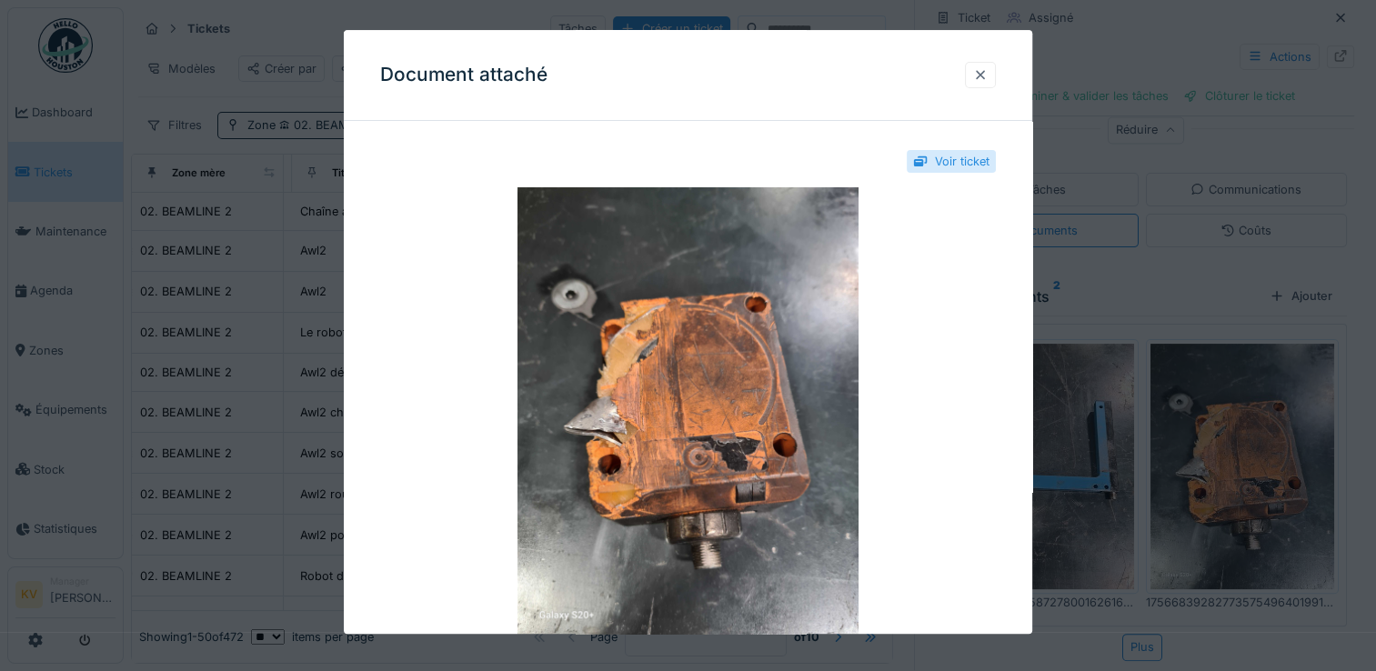
click at [987, 75] on div at bounding box center [980, 74] width 15 height 17
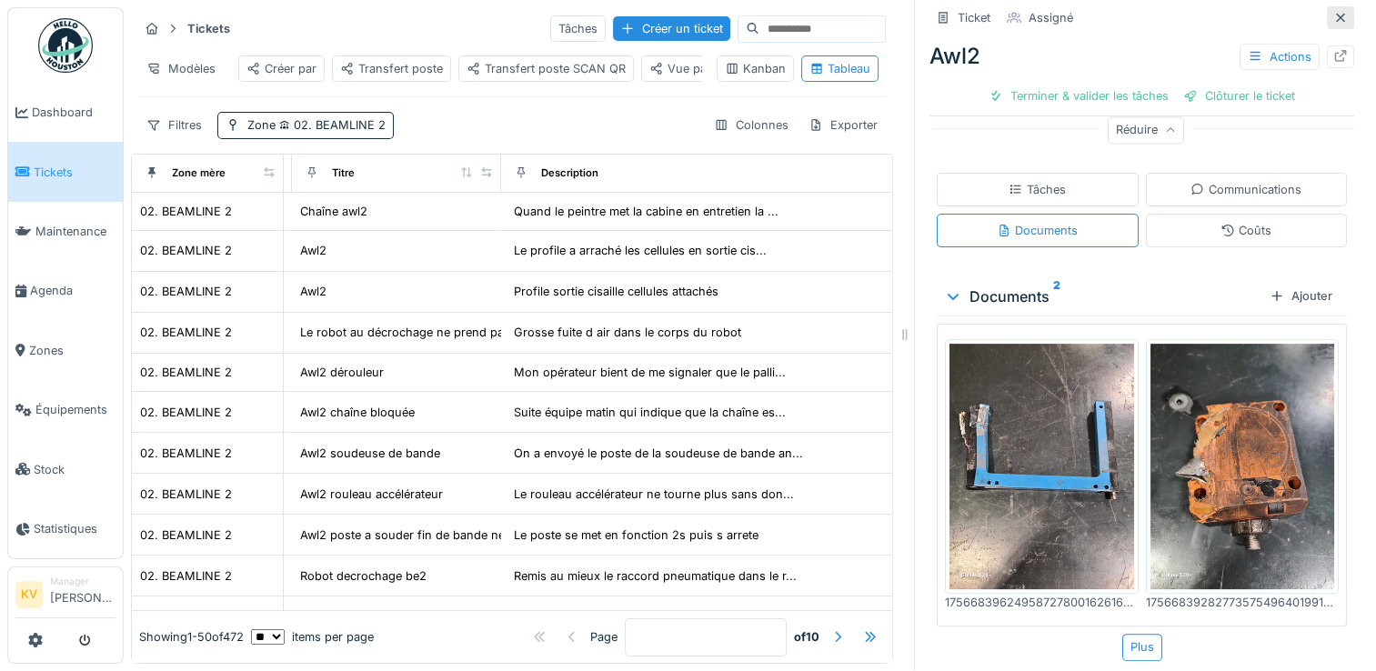
click at [1336, 13] on icon at bounding box center [1340, 17] width 9 height 9
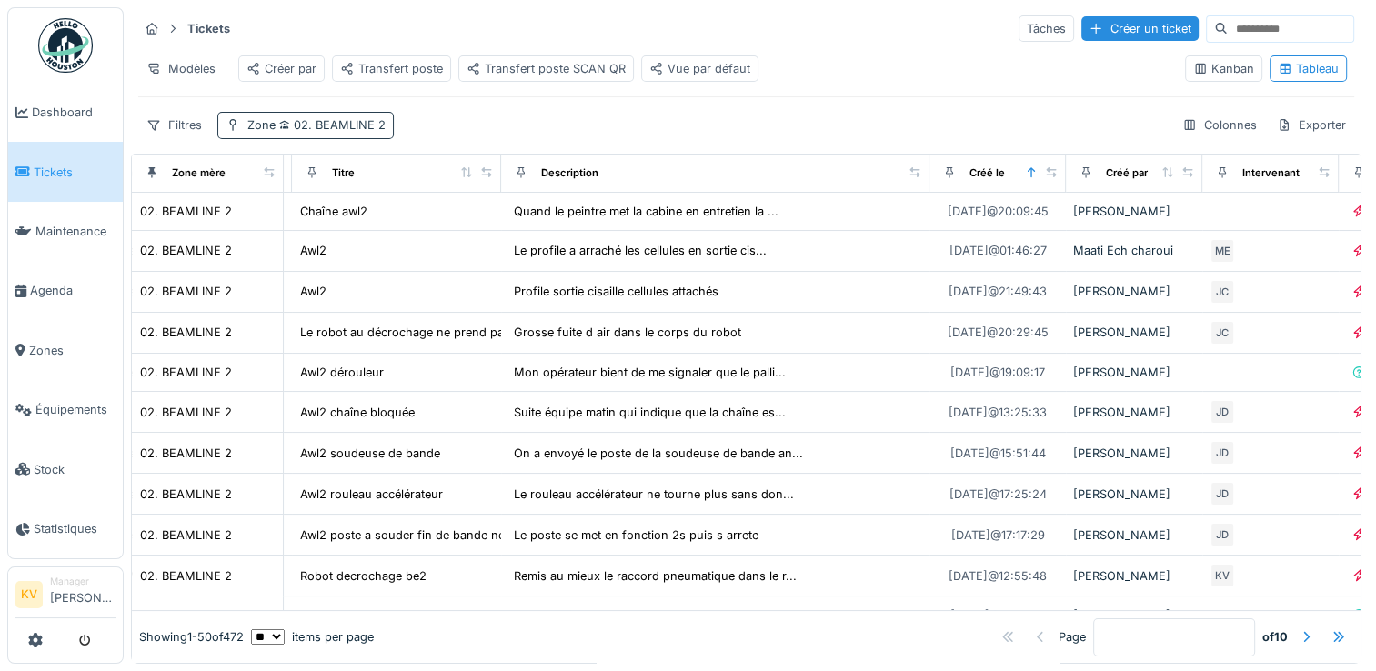
click at [327, 122] on span "02. BEAMLINE 2" at bounding box center [331, 125] width 110 height 14
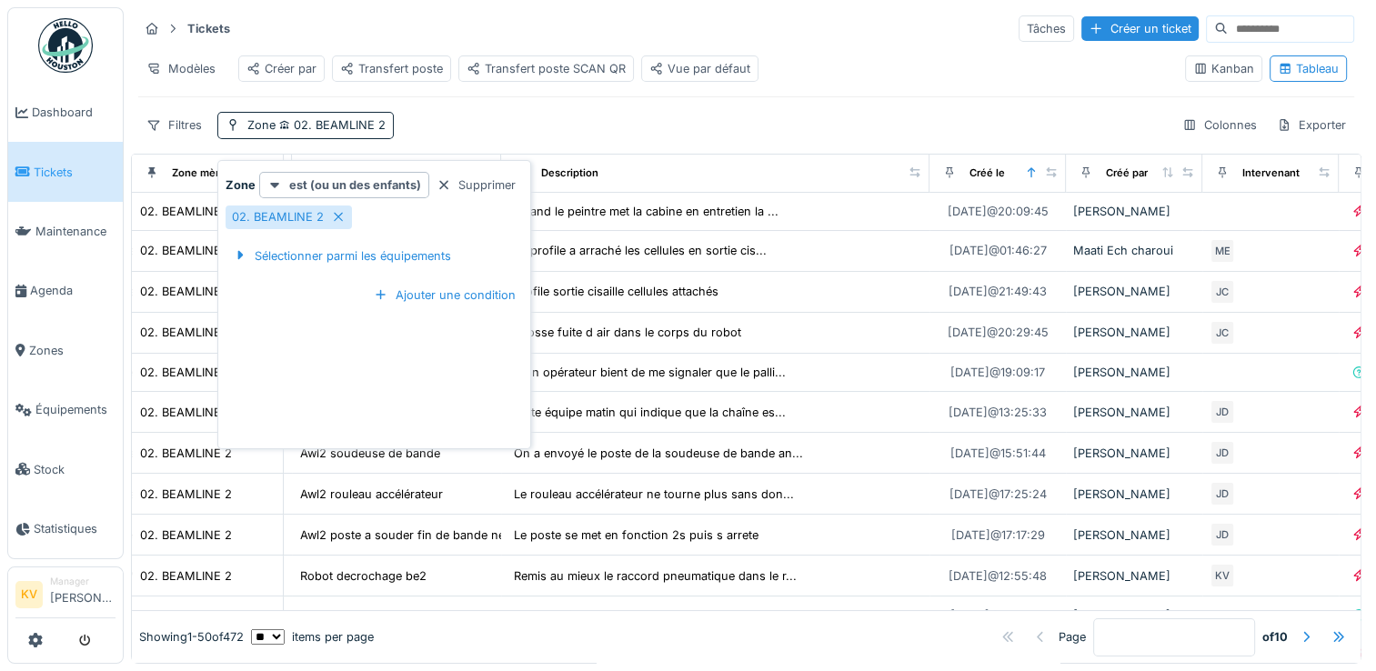
click at [508, 126] on div "Filtres Zone 02. BEAMLINE 2 Colonnes Exporter" at bounding box center [746, 125] width 1216 height 26
